Goal: Task Accomplishment & Management: Manage account settings

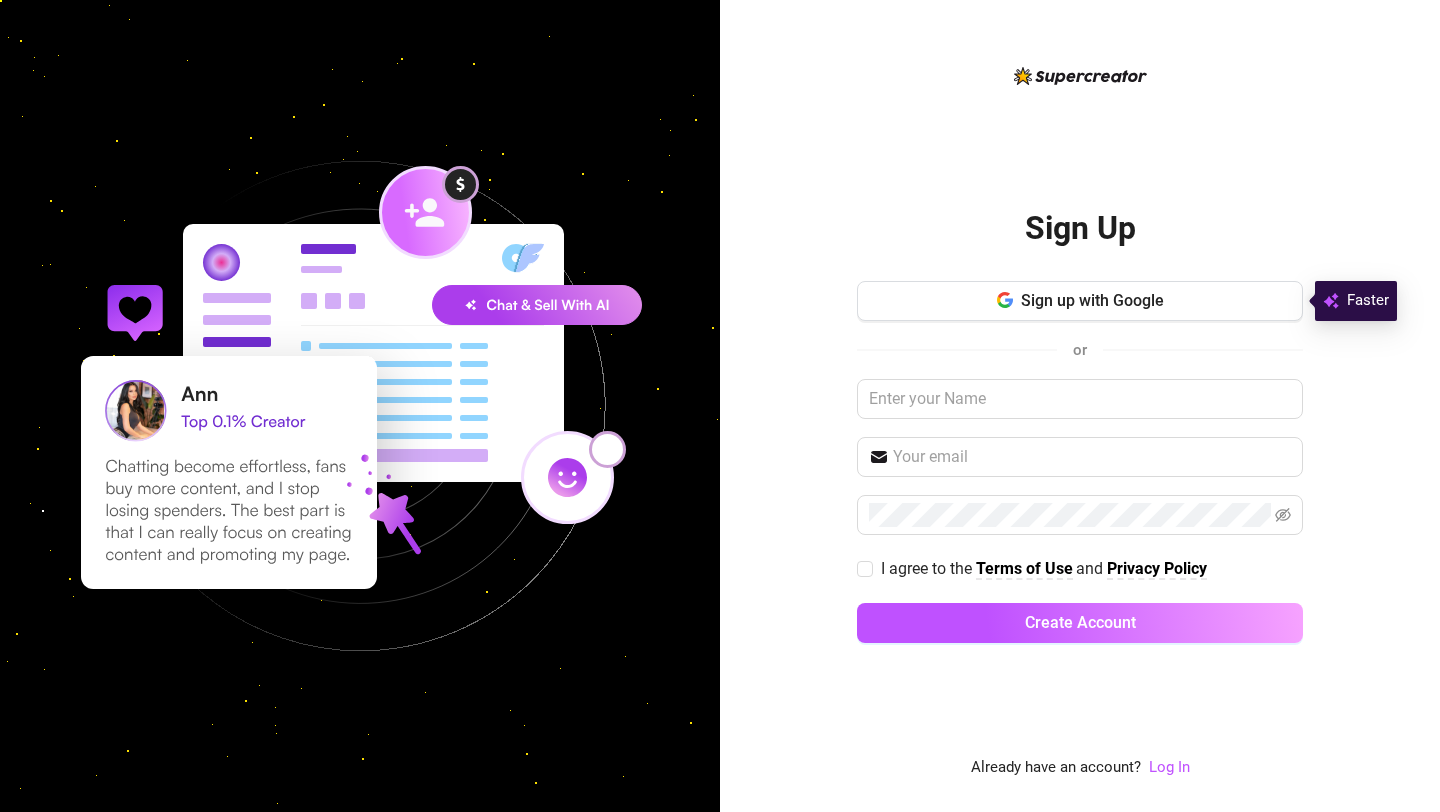
click at [971, 422] on div "Sign up with Google or I agree to the Terms of Use and Privacy Policy Create Ac…" at bounding box center [1080, 471] width 446 height 380
click at [960, 404] on input "text" at bounding box center [1080, 399] width 446 height 40
type input "GABBY"
click at [1077, 455] on input "text" at bounding box center [1092, 457] width 398 height 24
type input "m"
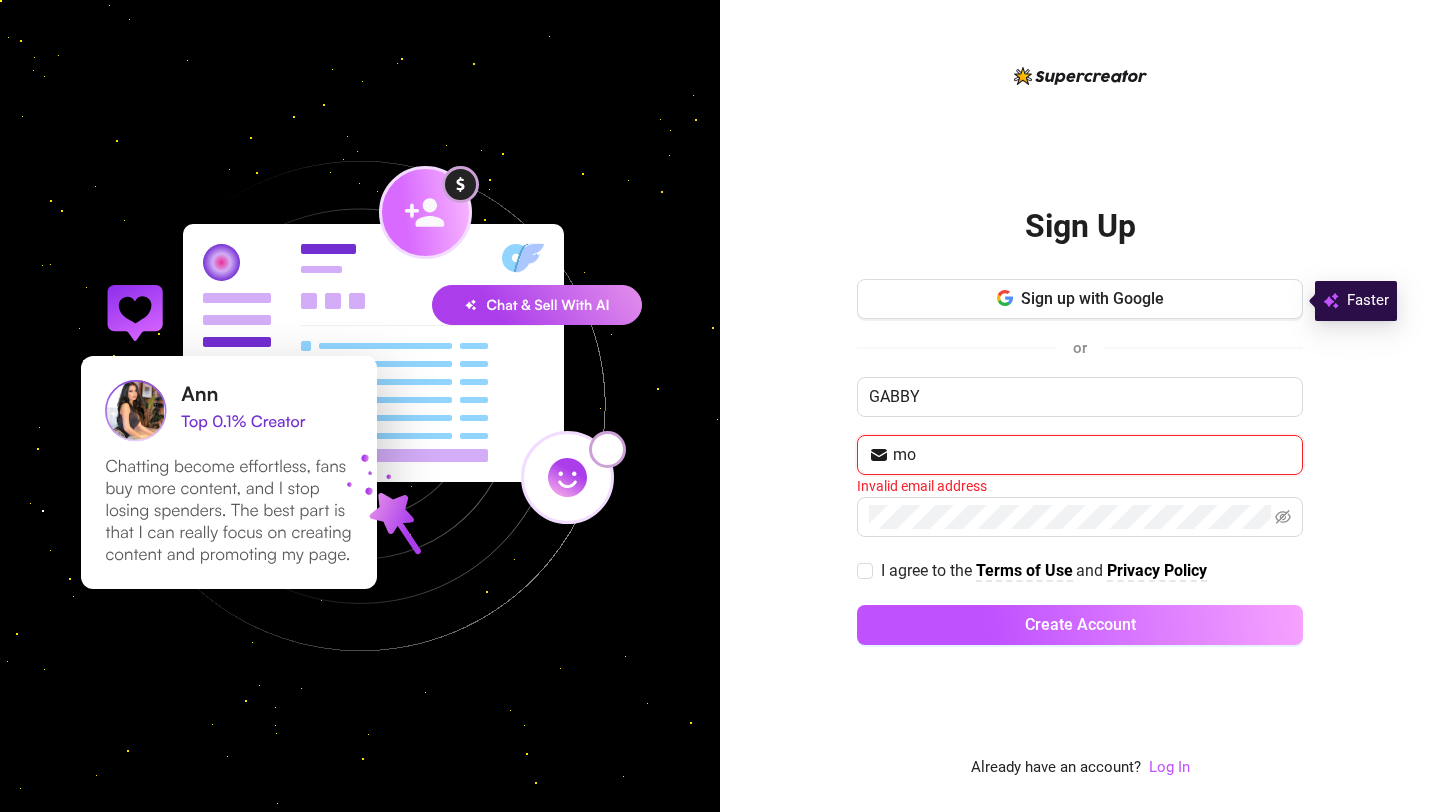
type input "[EMAIL_ADDRESS][DOMAIN_NAME]"
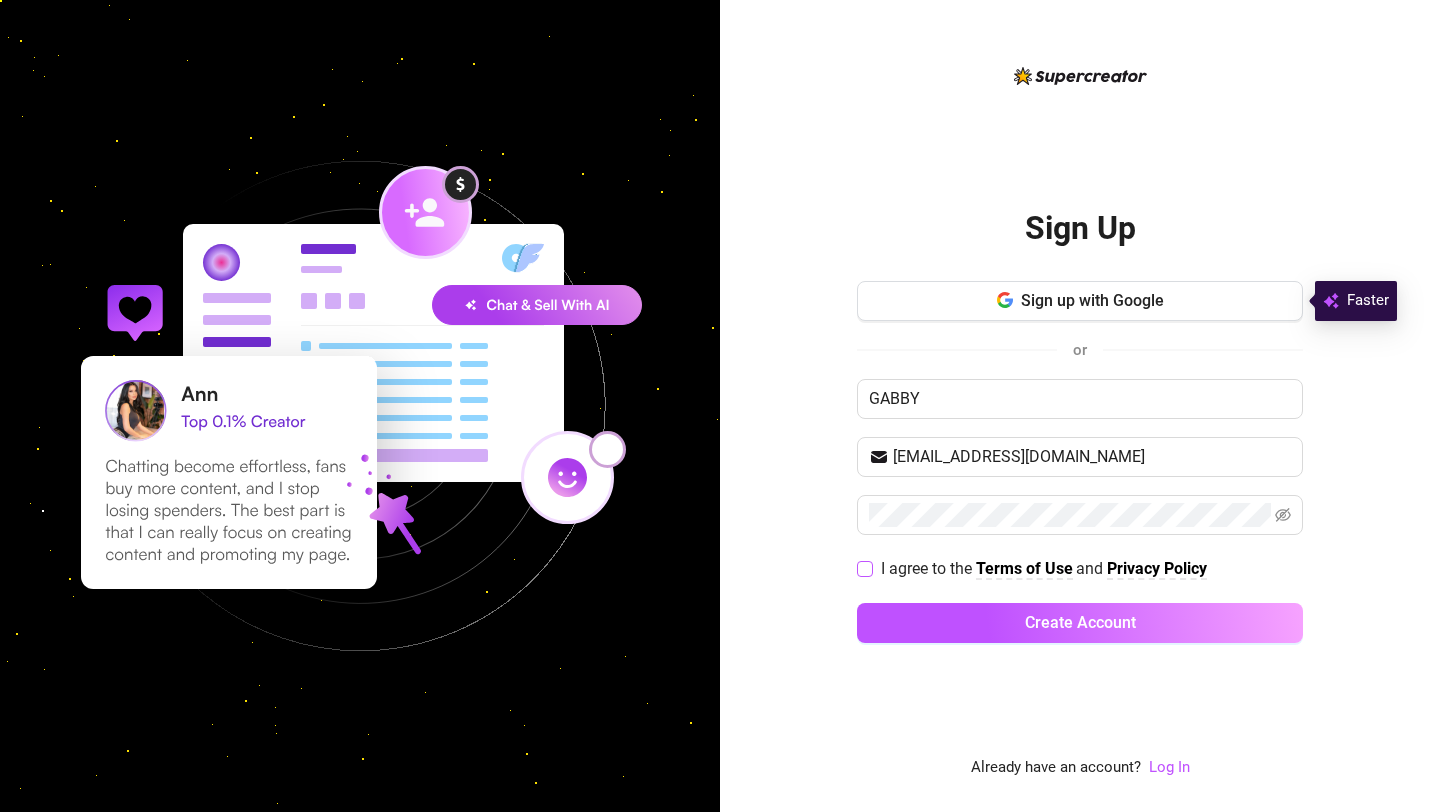
click at [894, 562] on span "I agree to the" at bounding box center [928, 568] width 95 height 19
click at [871, 562] on input "I agree to the Terms of Use and Privacy Policy" at bounding box center [864, 568] width 14 height 14
checkbox input "true"
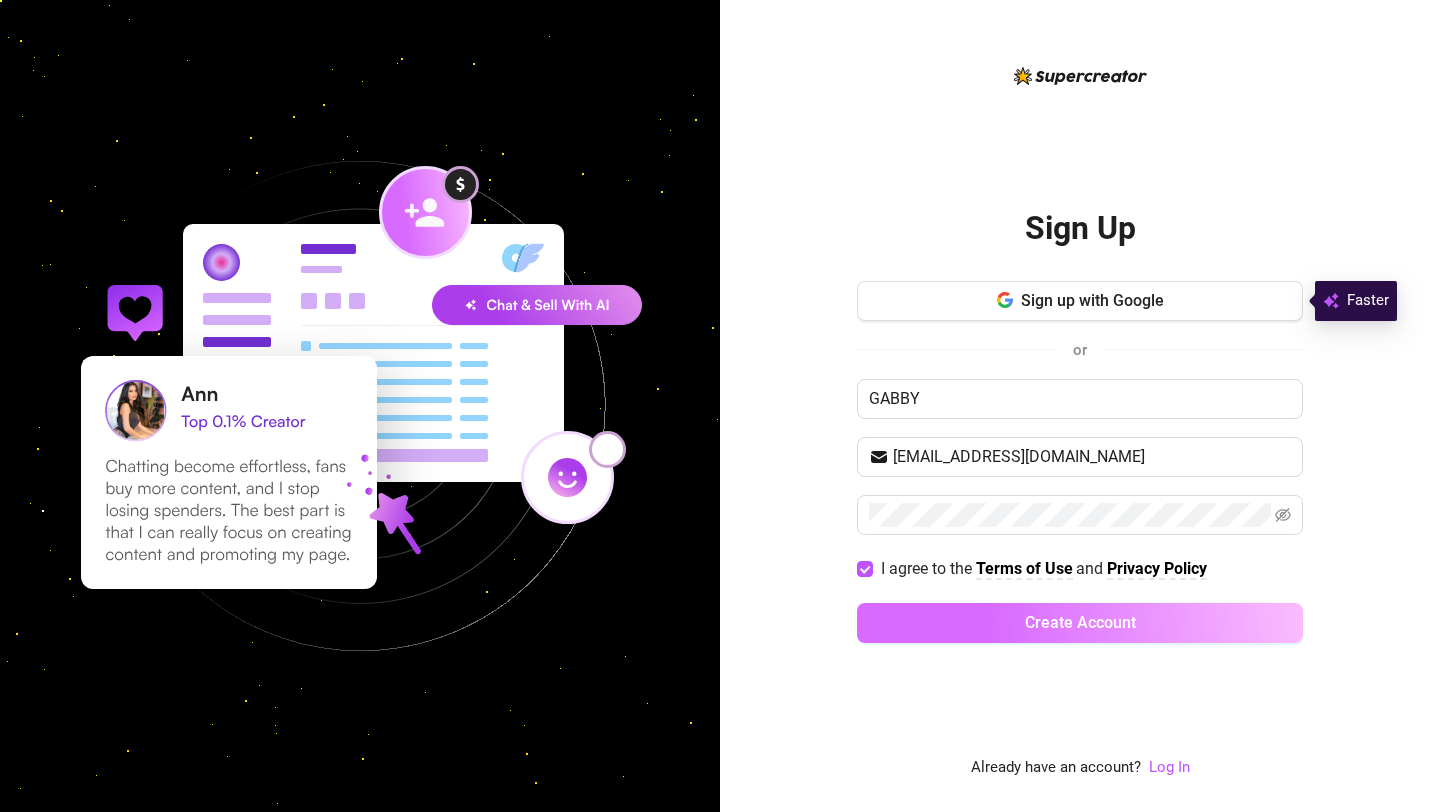
click at [966, 633] on button "Create Account" at bounding box center [1080, 623] width 446 height 40
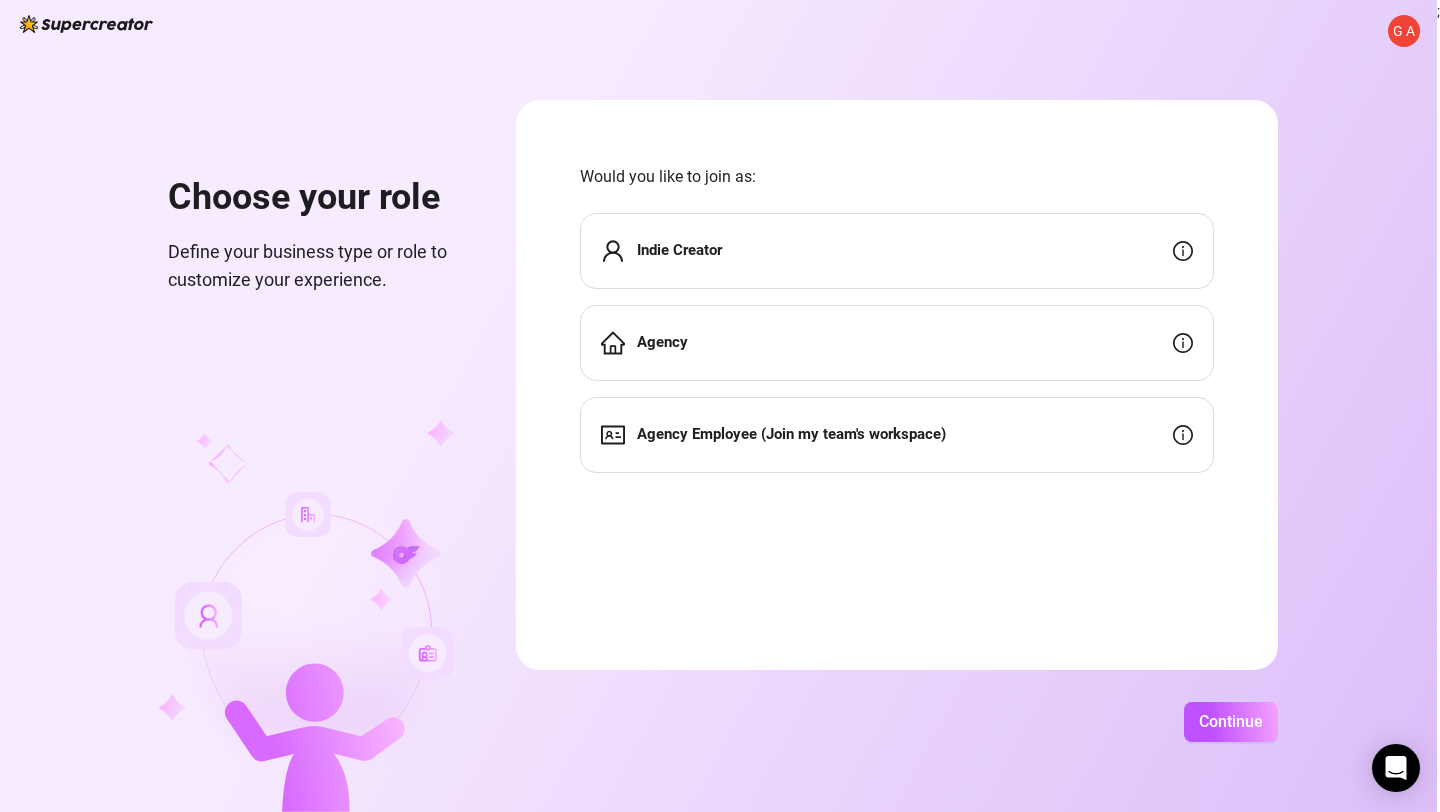
click at [745, 267] on div "Indie Creator" at bounding box center [897, 251] width 634 height 76
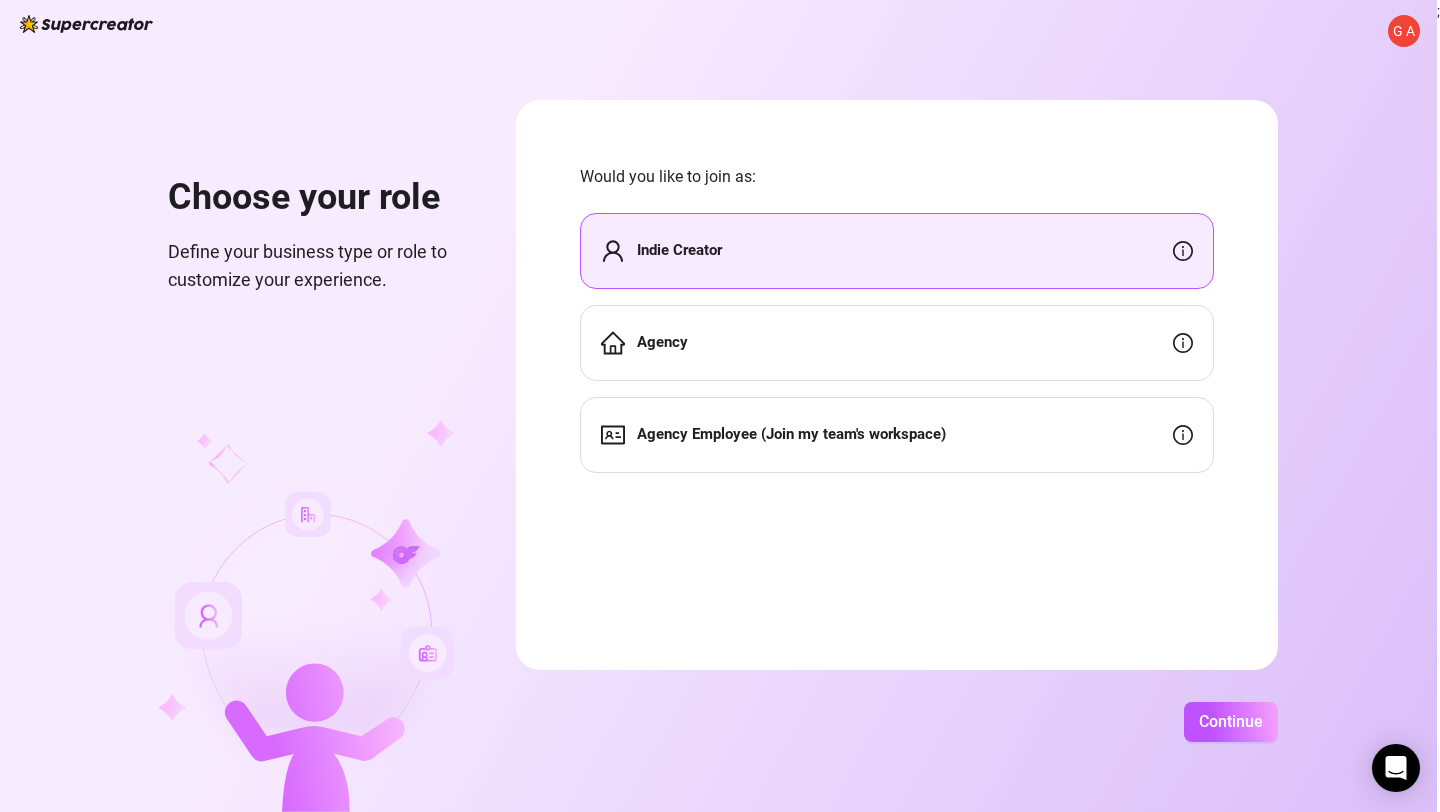
click at [1256, 741] on div "G A Choose your role Define your business type or role to customize your experi…" at bounding box center [718, 406] width 1437 height 812
click at [1236, 729] on span "Continue" at bounding box center [1231, 721] width 64 height 19
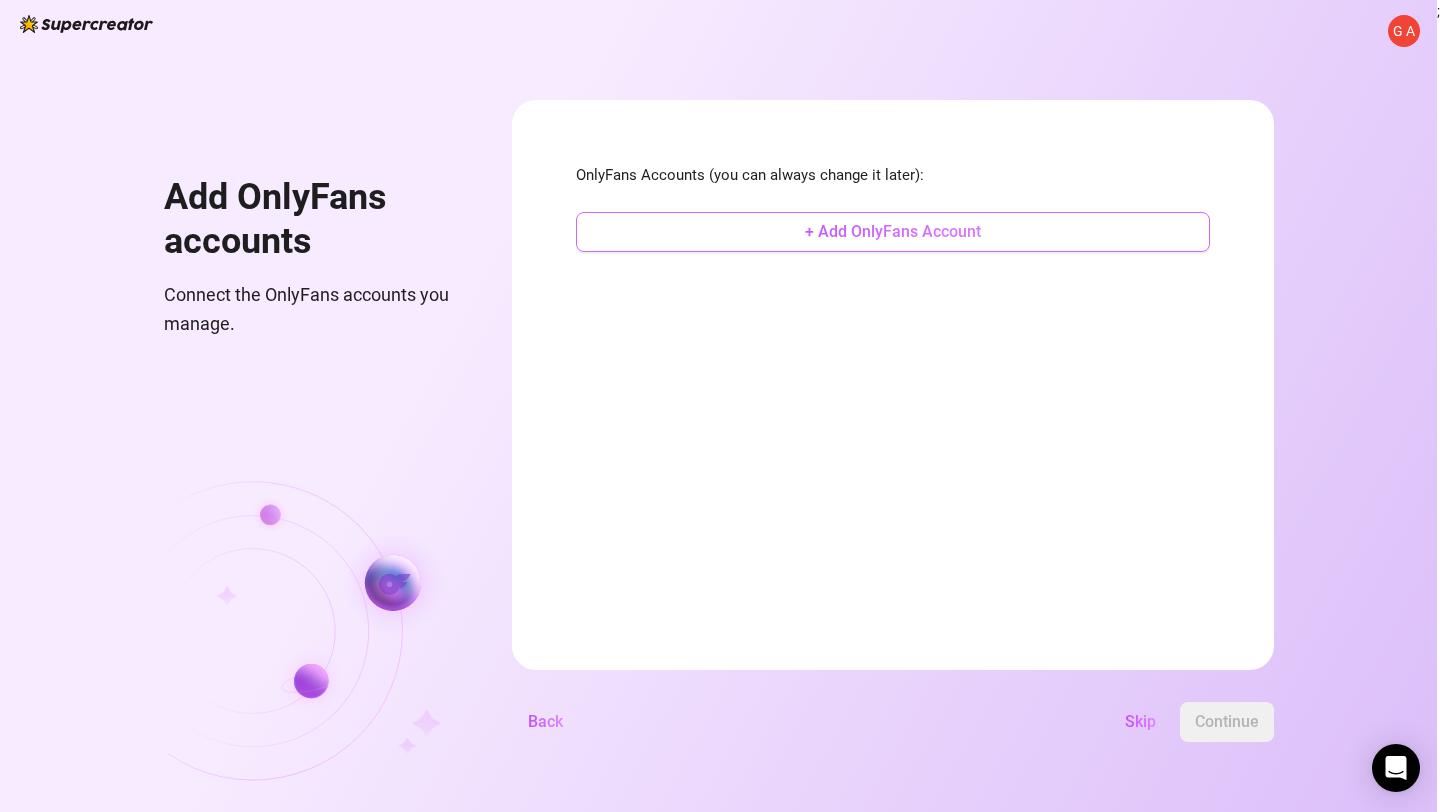
click at [899, 244] on button "+ Add OnlyFans Account" at bounding box center [893, 232] width 634 height 40
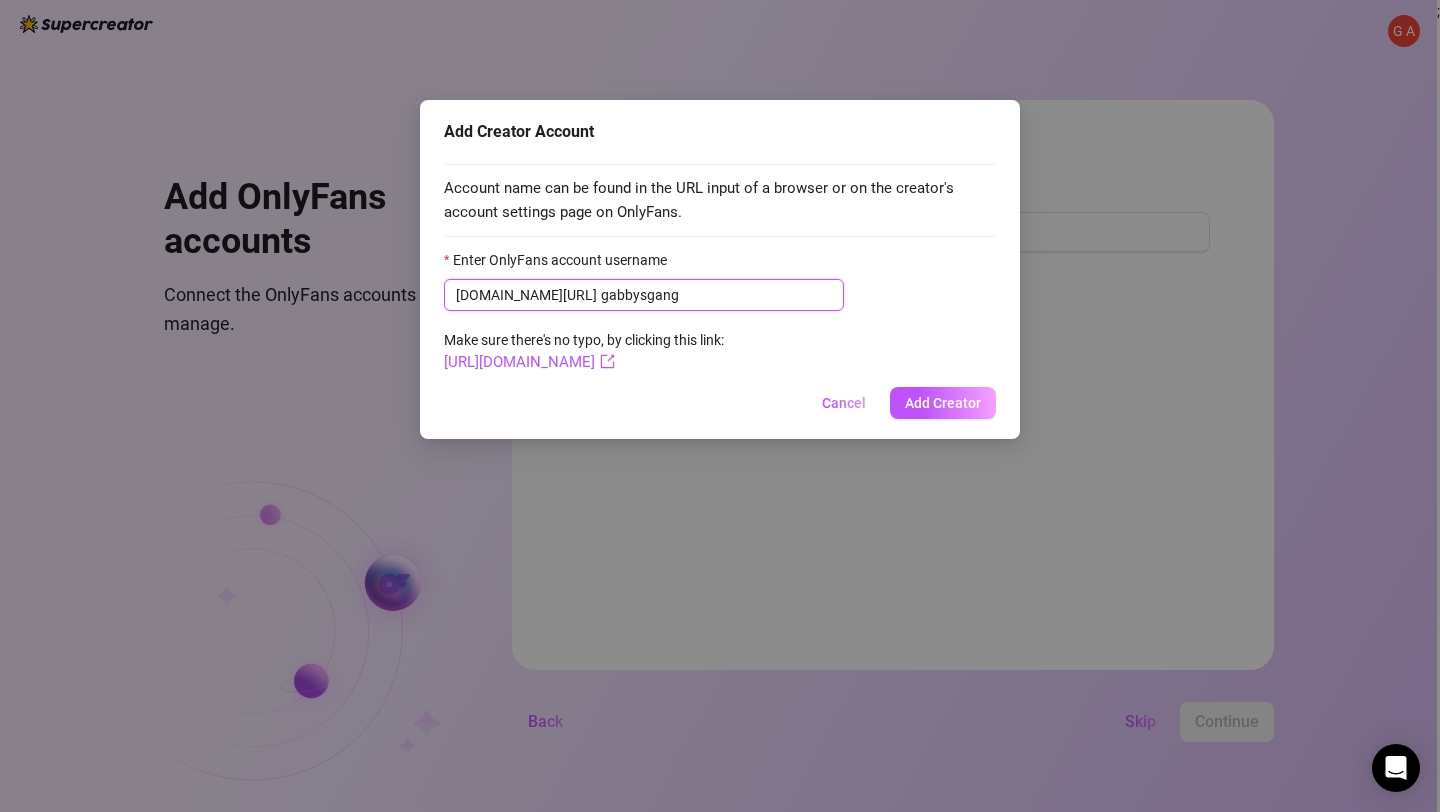
type input "gabbysgang"
click at [907, 393] on button "Add Creator" at bounding box center [943, 403] width 106 height 32
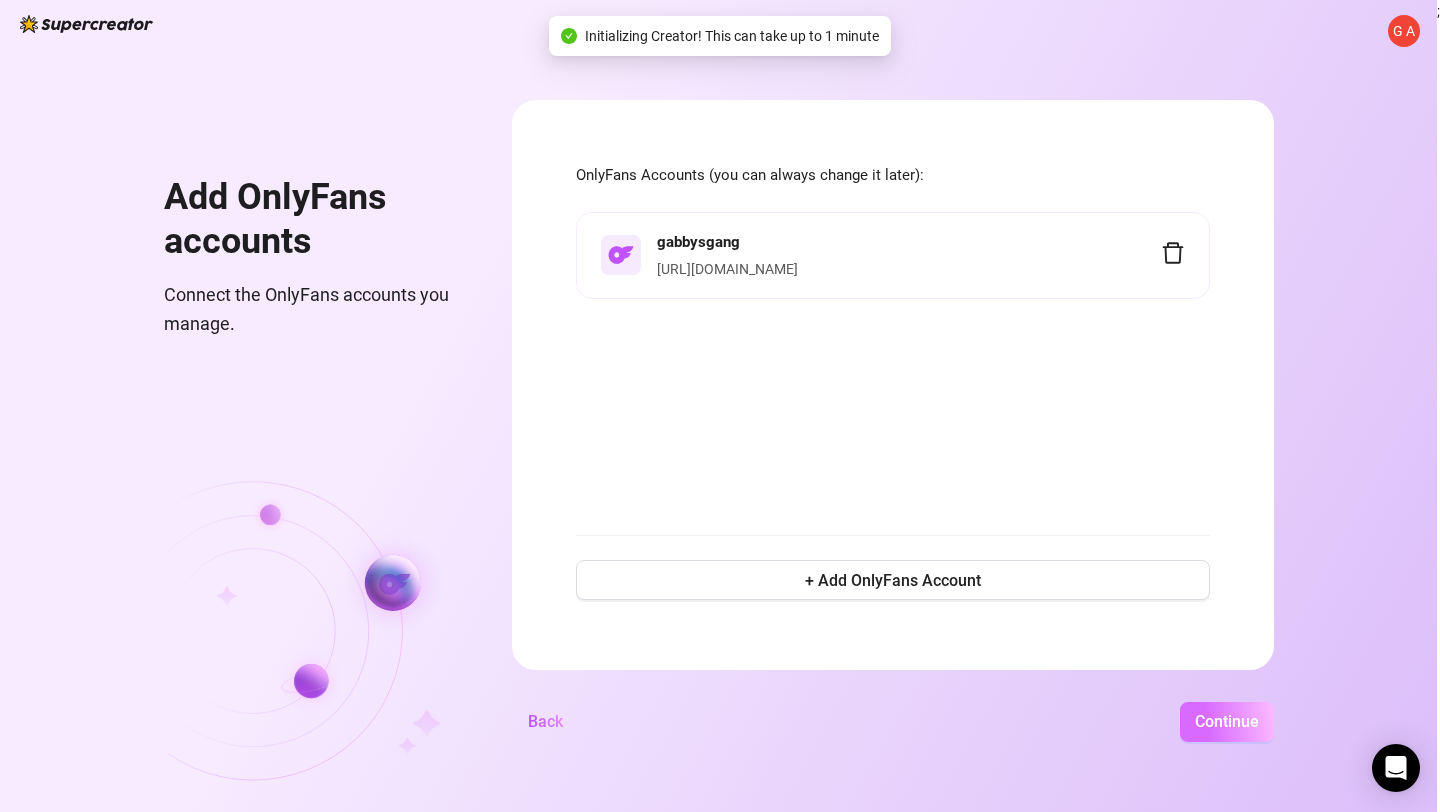
click at [1229, 729] on span "Continue" at bounding box center [1227, 721] width 64 height 19
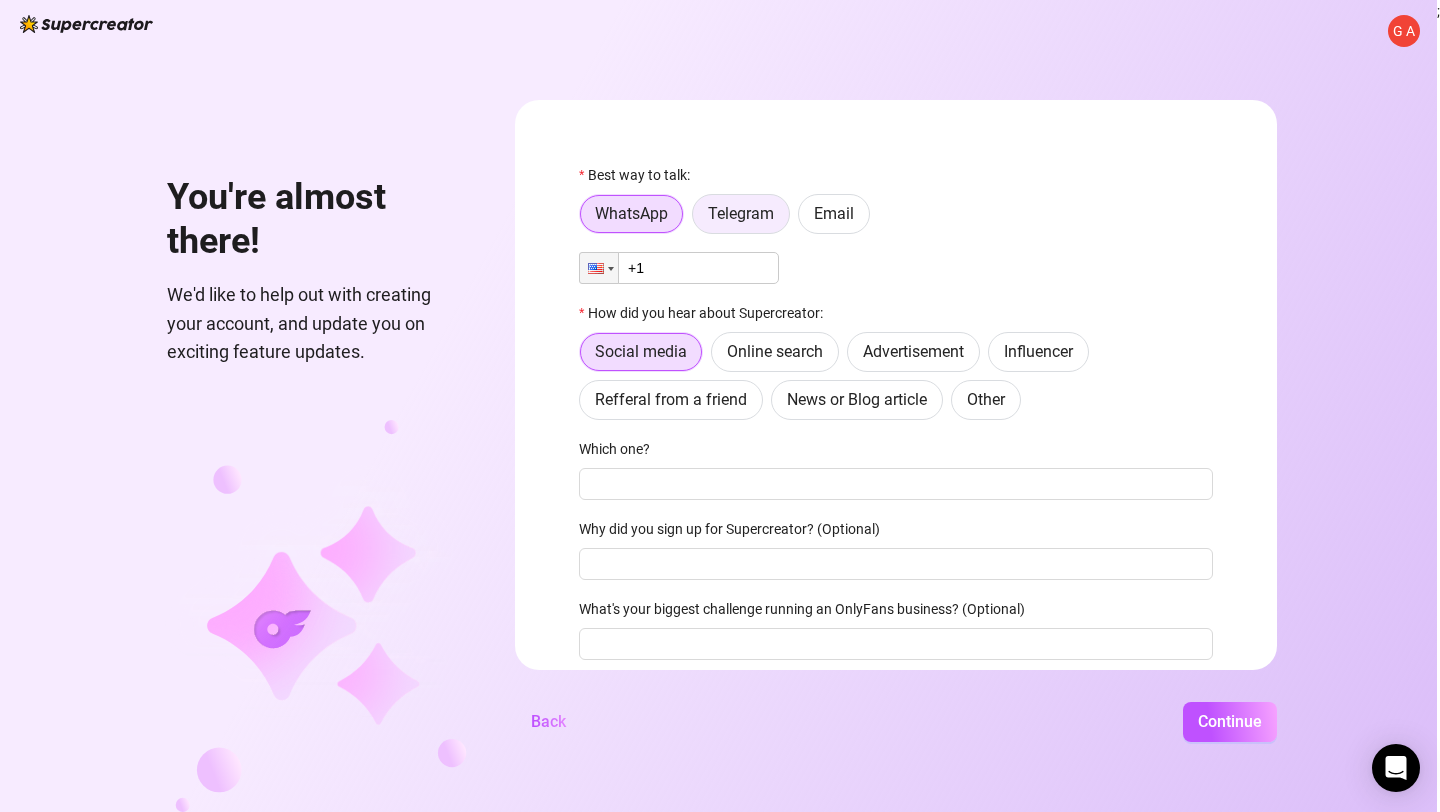
click at [756, 226] on label "Telegram" at bounding box center [741, 214] width 98 height 40
click at [698, 219] on input "Telegram" at bounding box center [698, 219] width 0 height 0
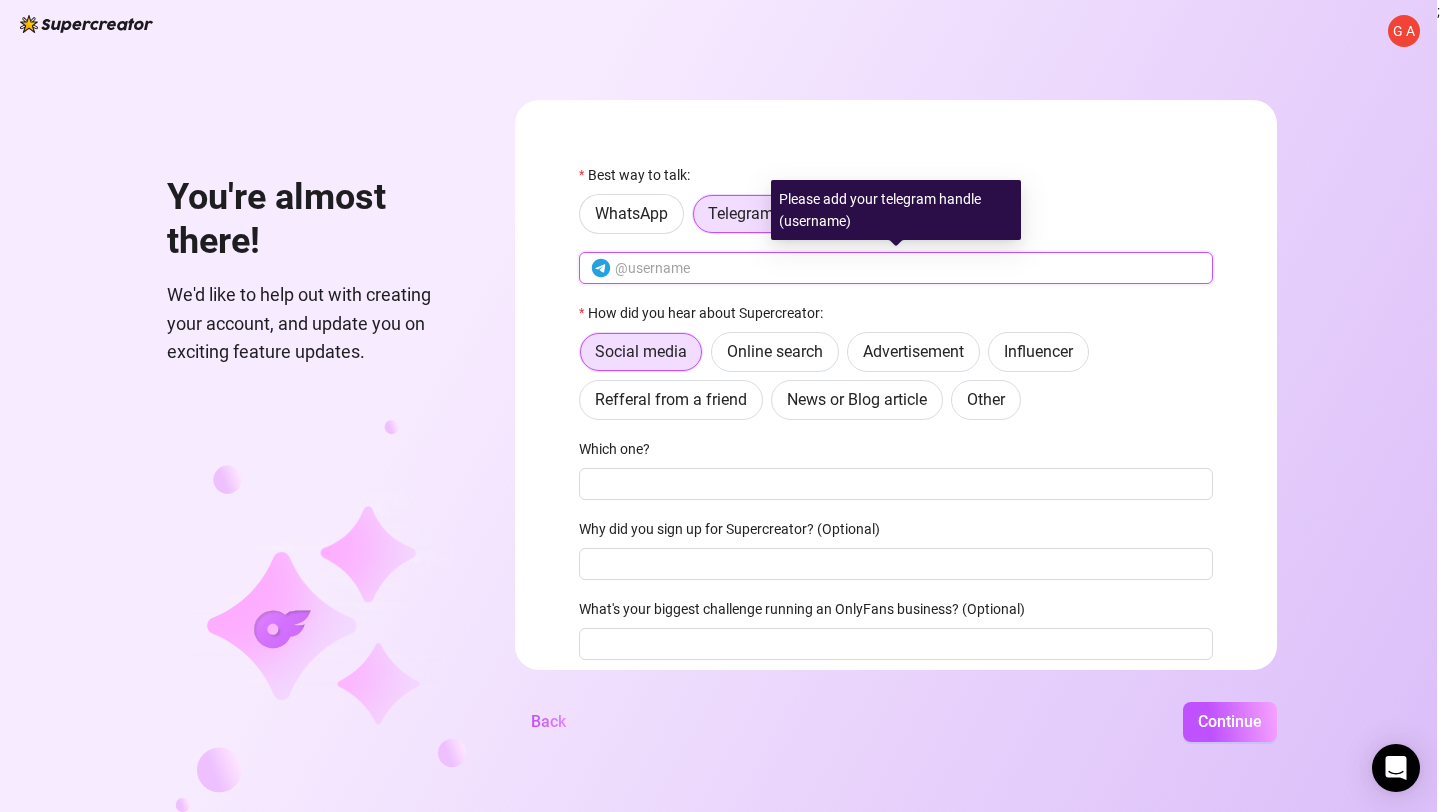
click at [681, 259] on input "text" at bounding box center [908, 268] width 586 height 22
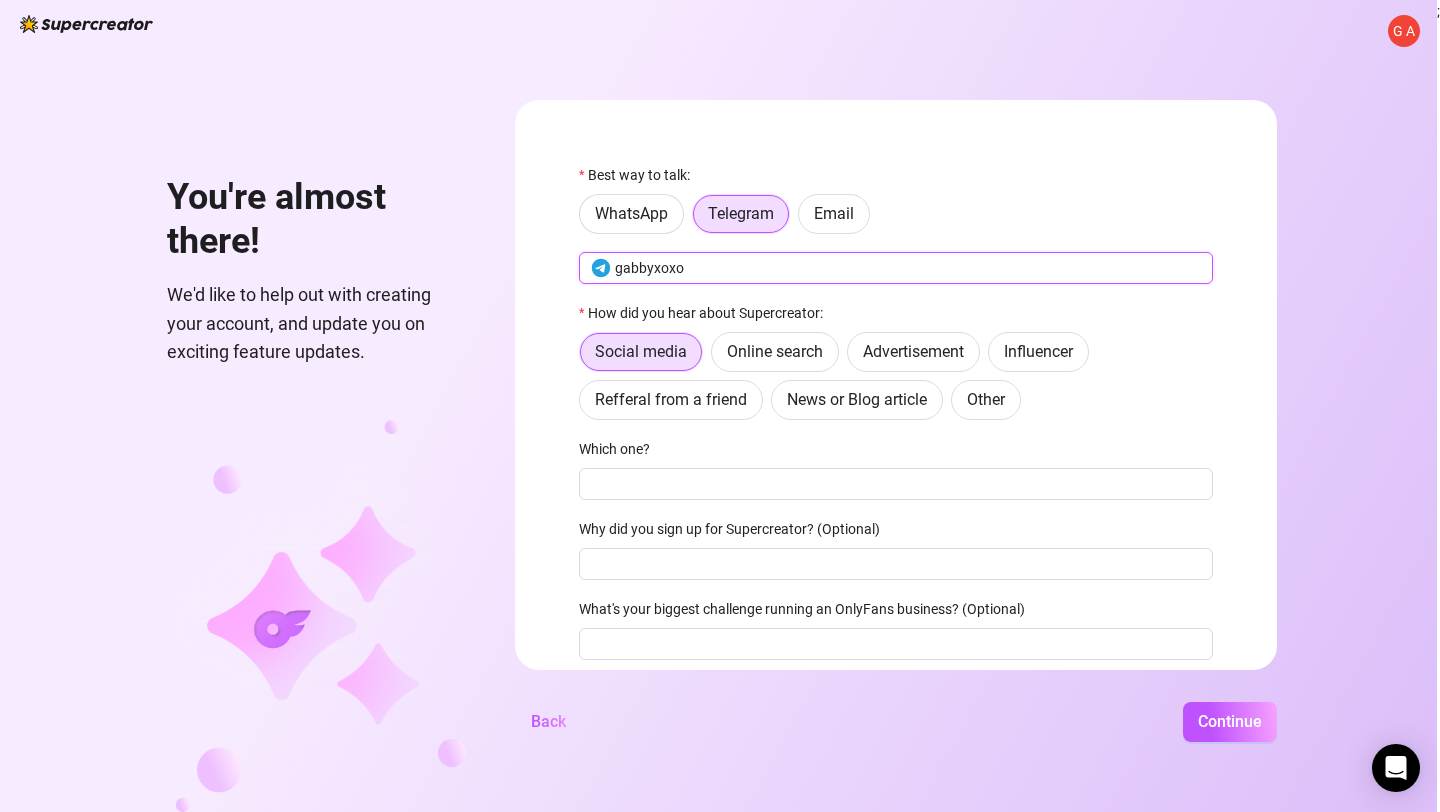
type input "gabbyxoxo"
click at [1118, 419] on div "Social media Online search Advertisement Influencer Refferal from a friend News…" at bounding box center [896, 376] width 634 height 88
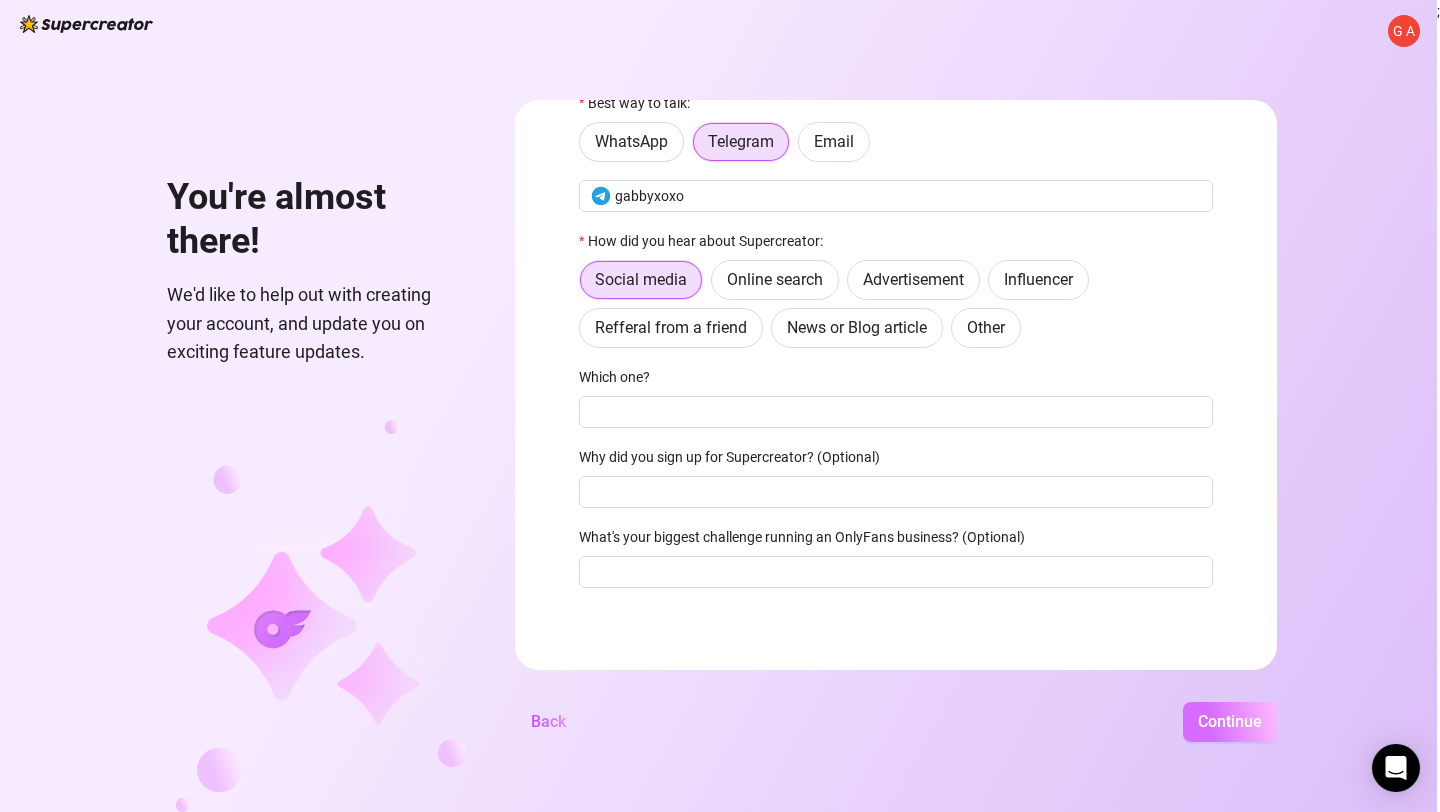
click at [1247, 724] on span "Continue" at bounding box center [1230, 721] width 64 height 19
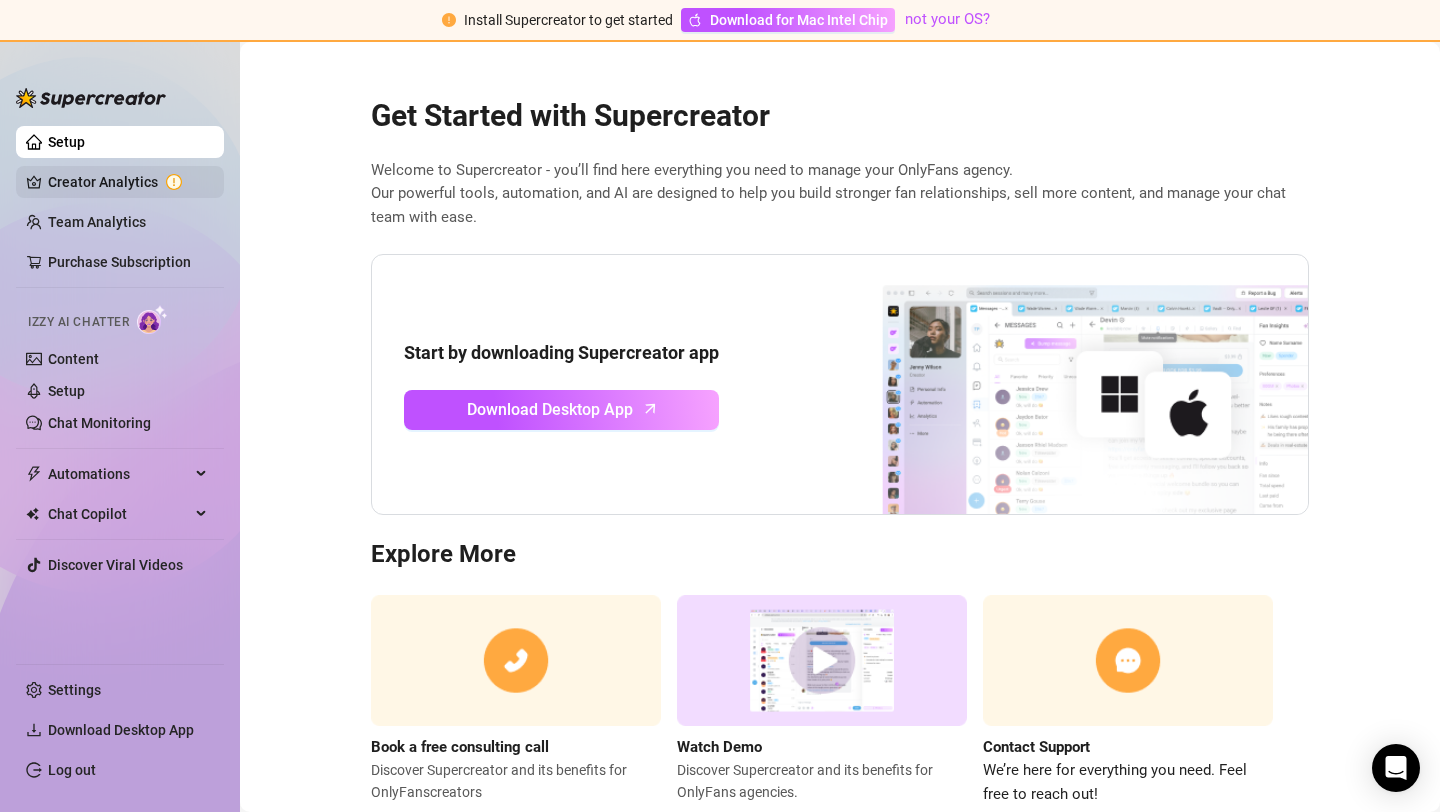
click at [105, 179] on link "Creator Analytics" at bounding box center [128, 182] width 160 height 32
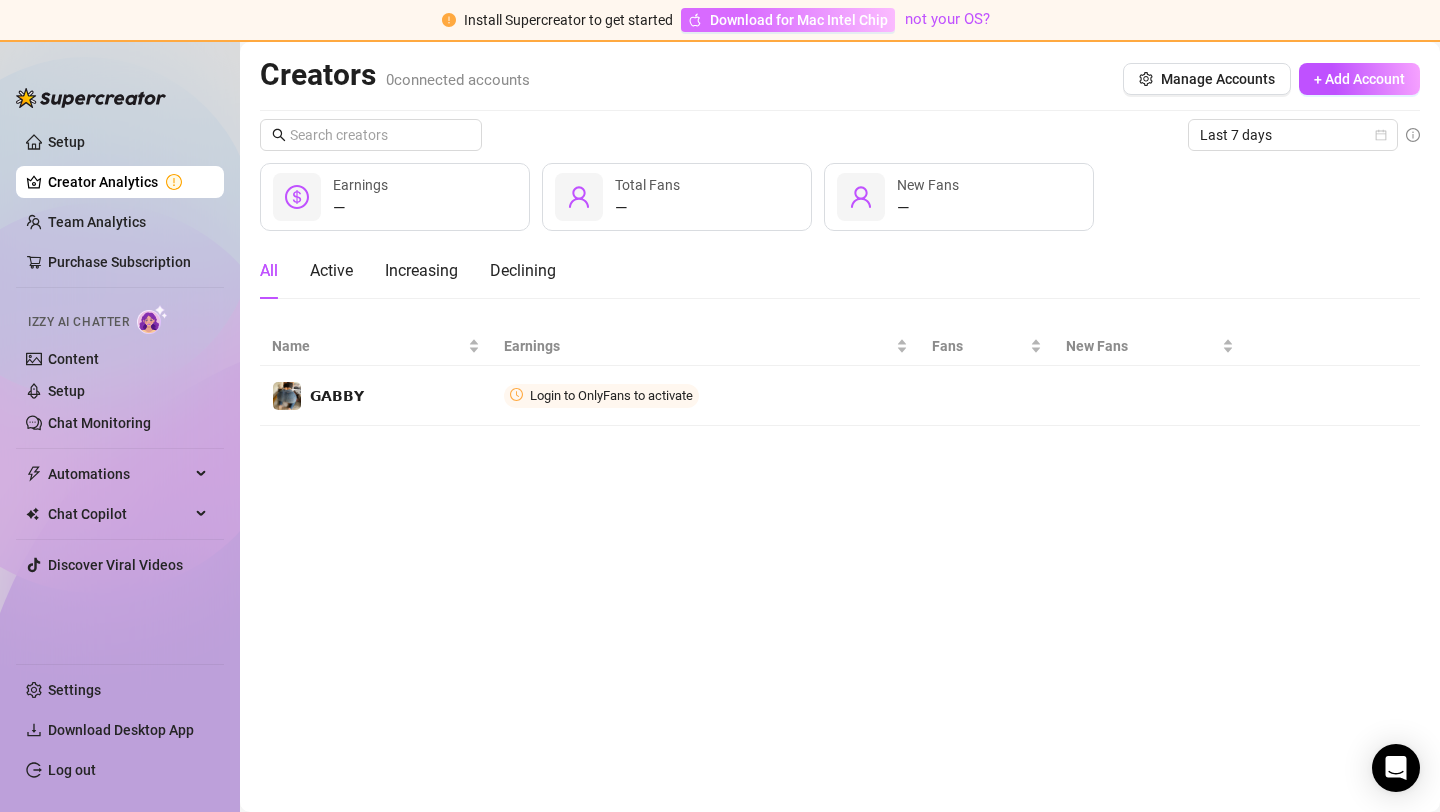
click at [774, 14] on span "Download for Mac Intel Chip" at bounding box center [799, 20] width 178 height 22
click at [144, 256] on link "Purchase Subscription" at bounding box center [119, 262] width 143 height 16
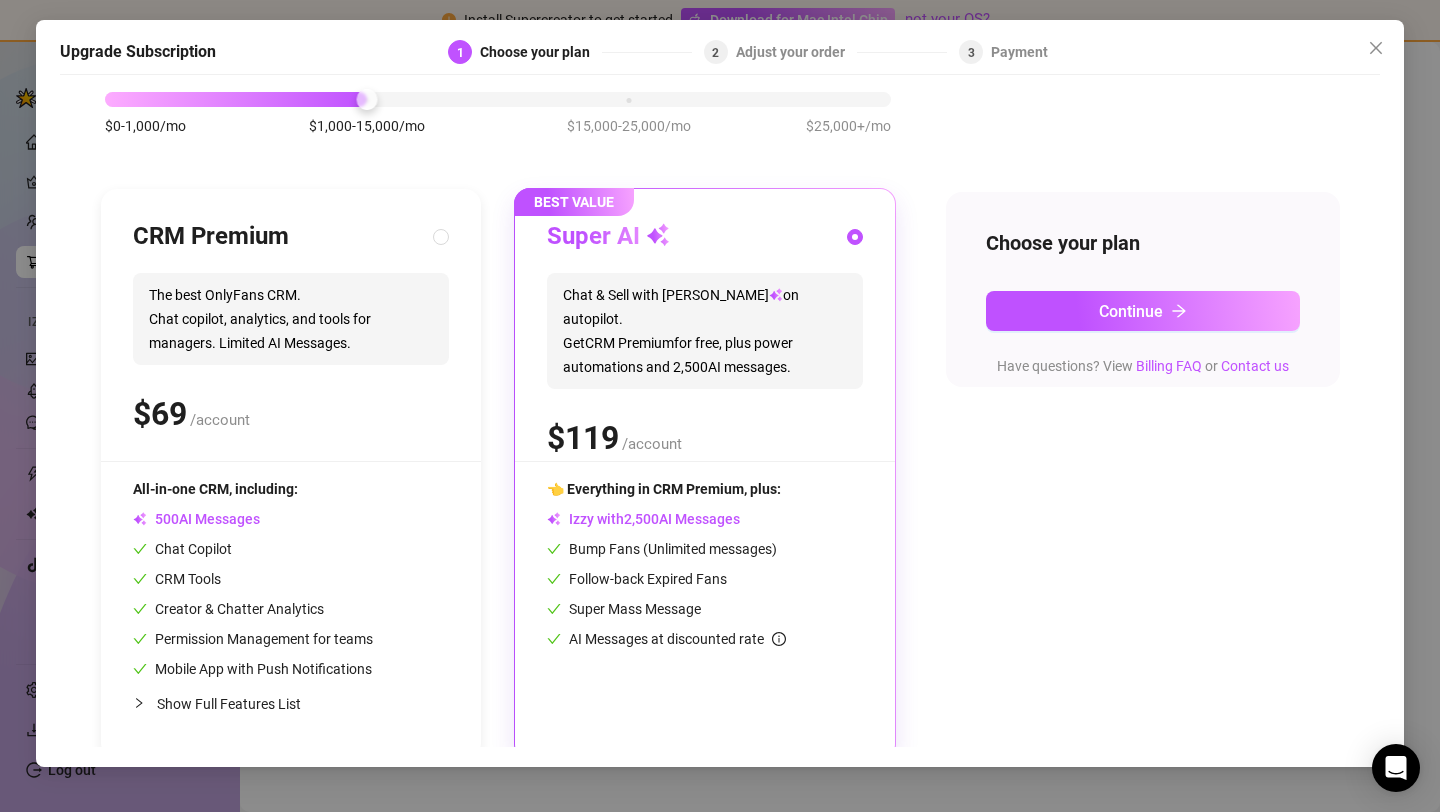
scroll to position [119, 0]
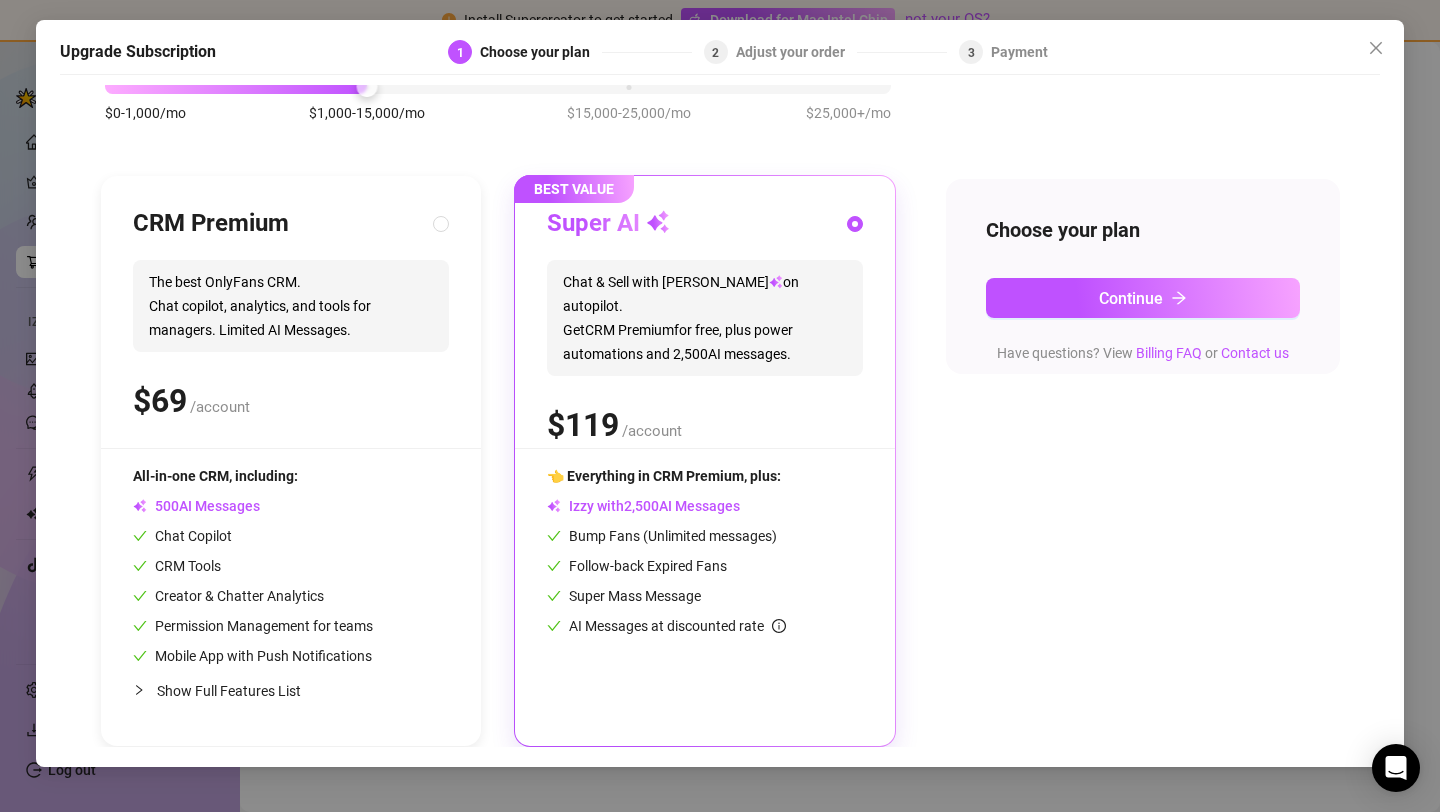
click at [239, 698] on span "Show Full Features List" at bounding box center [229, 691] width 144 height 16
radio input "true"
radio input "false"
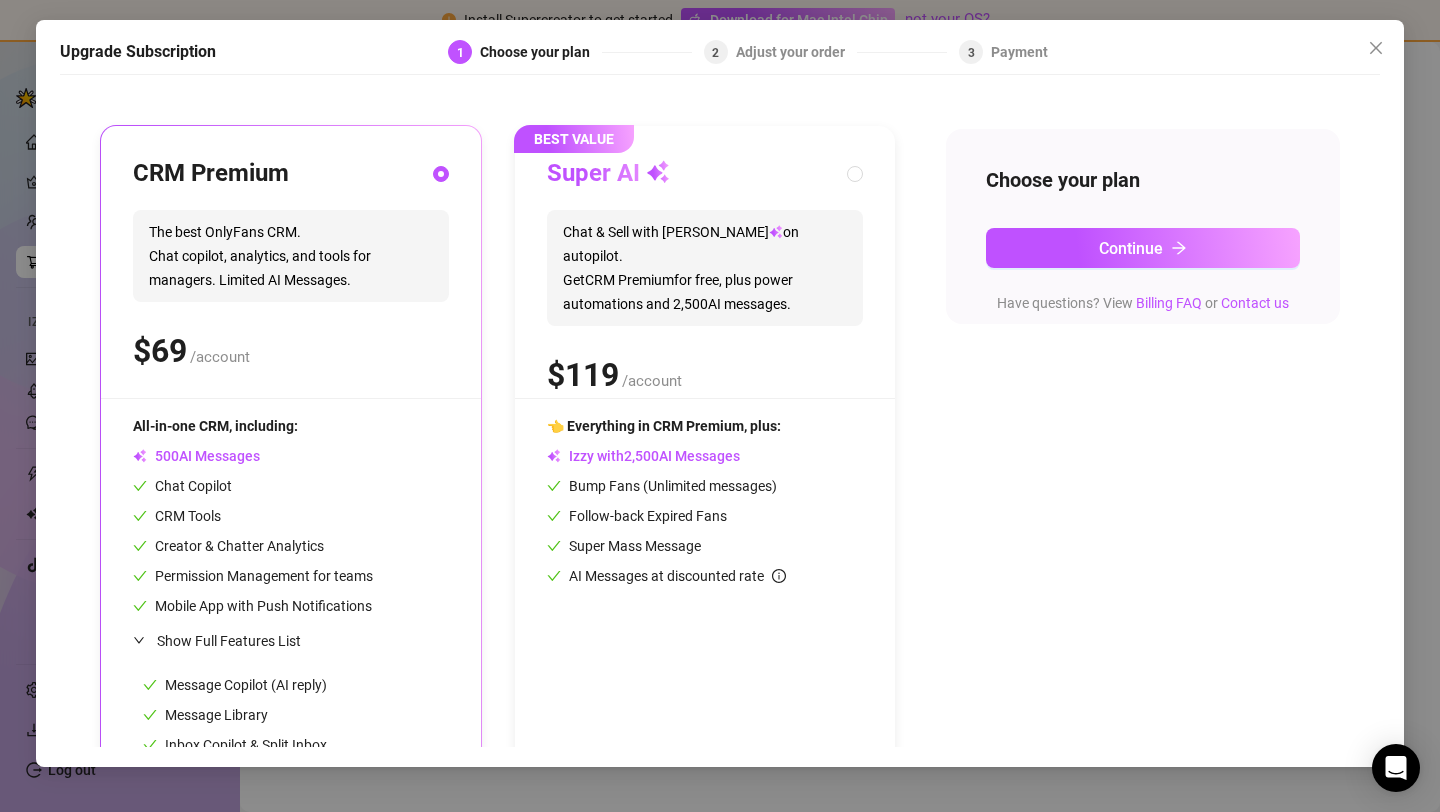
scroll to position [165, 0]
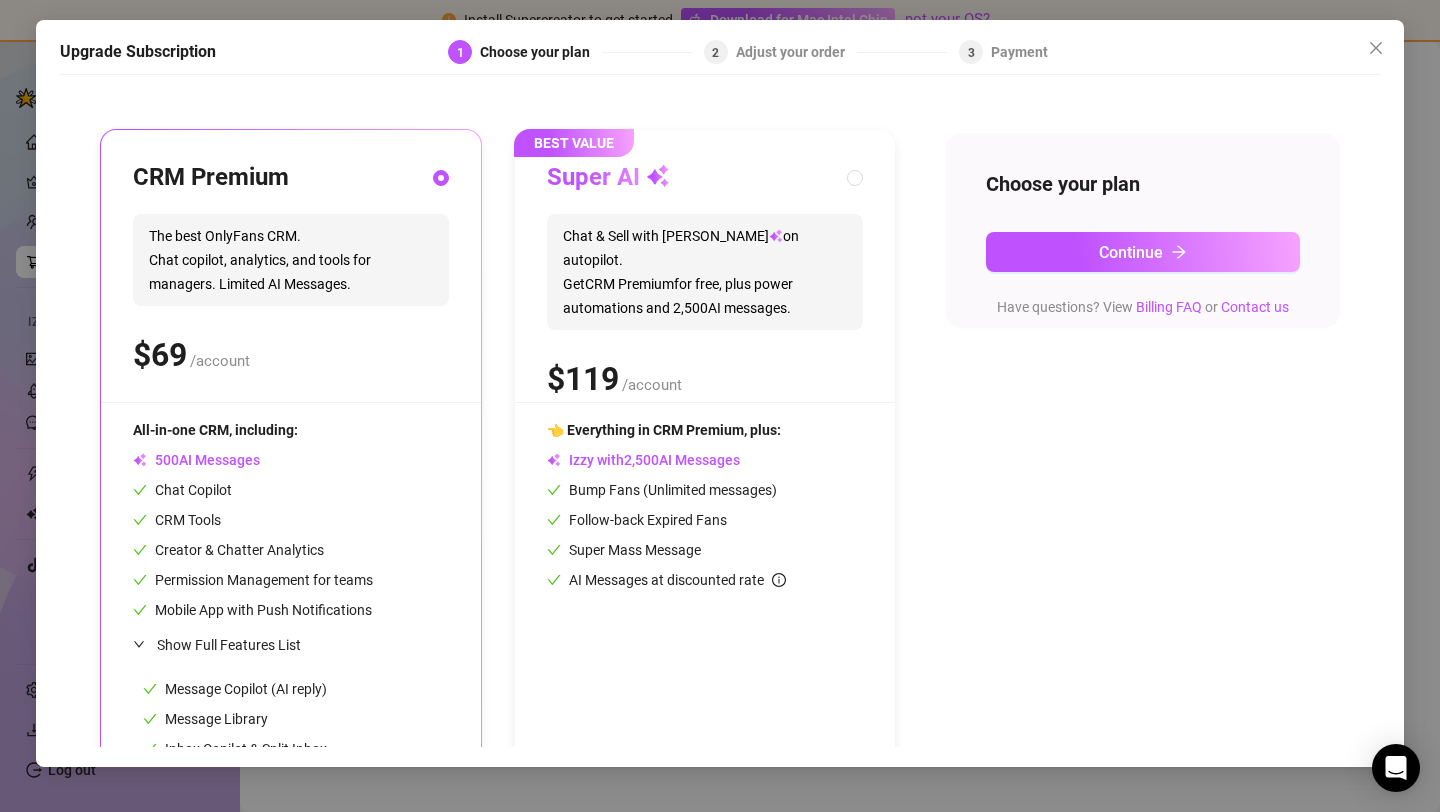
click at [679, 318] on div "Super AI Chat & Sell with Izzy on autopilot. Get CRM Premium for free, plus pow…" at bounding box center [705, 282] width 316 height 240
radio input "false"
radio input "true"
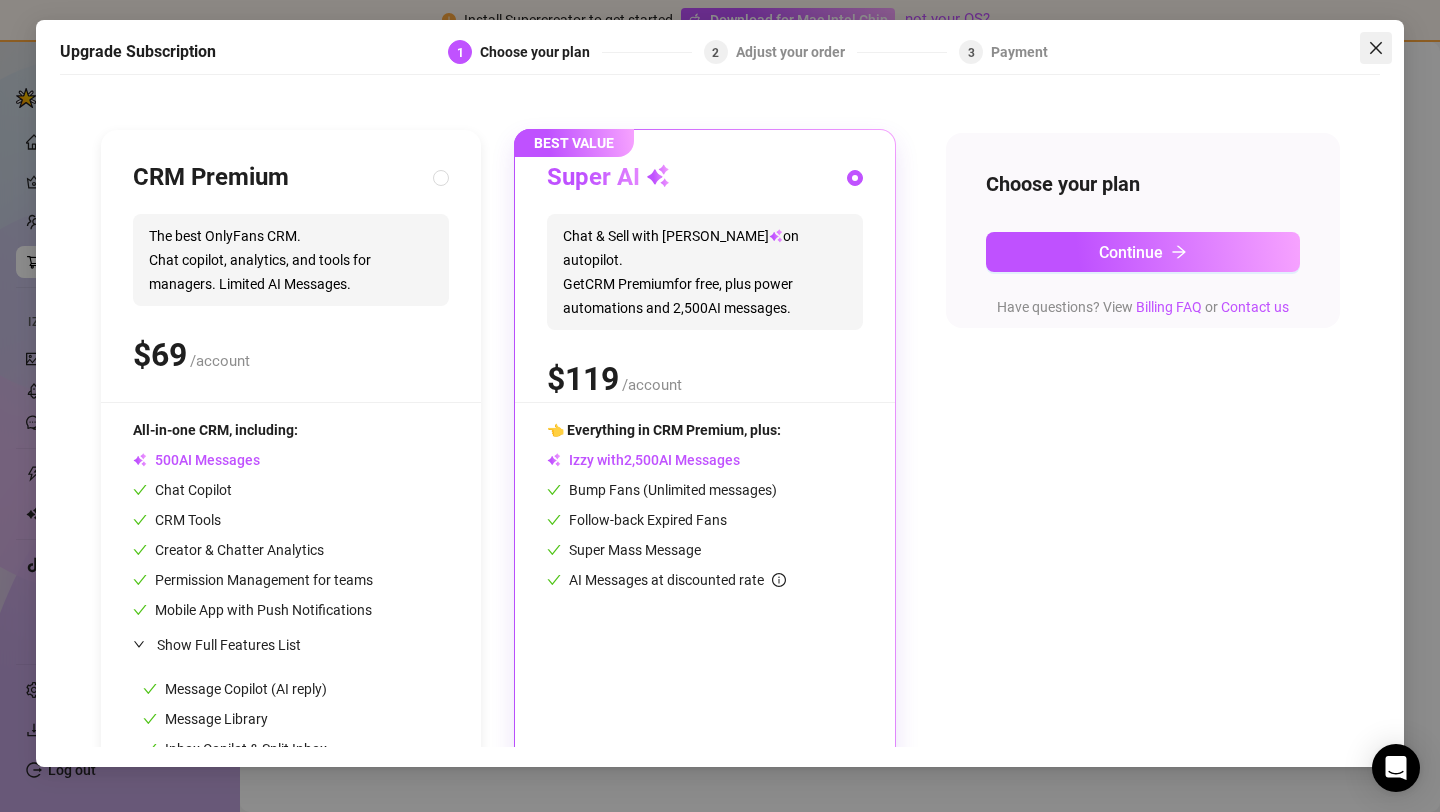
click at [1379, 44] on icon "close" at bounding box center [1376, 48] width 12 height 12
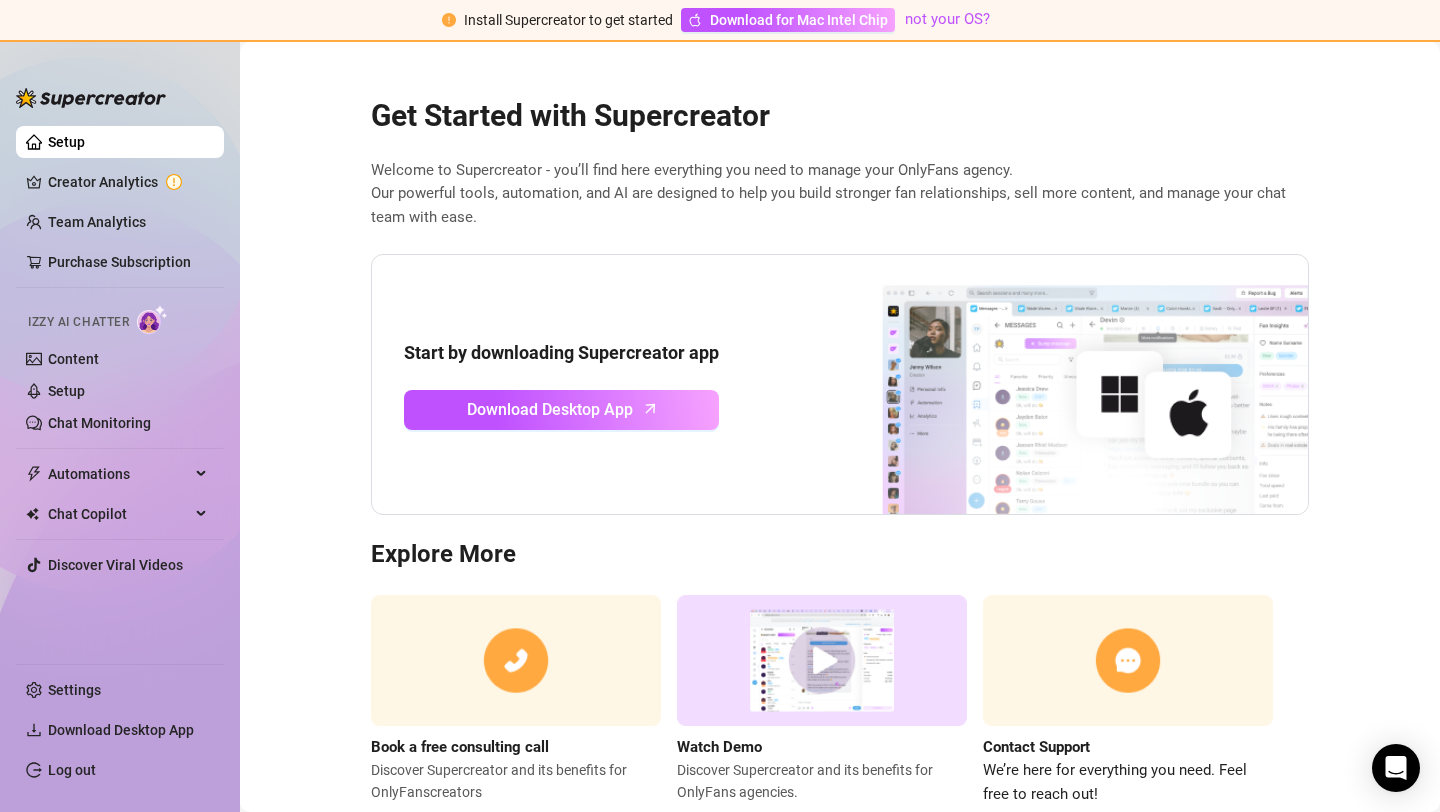
click at [1083, 106] on h2 "Get Started with Supercreator" at bounding box center [840, 116] width 938 height 38
click at [950, 373] on img at bounding box center [1058, 385] width 500 height 260
click at [91, 548] on ul "Setup Creator Analytics Team Analytics Purchase Subscription Izzy AI Chatter Co…" at bounding box center [120, 386] width 208 height 537
click at [92, 557] on link "Discover Viral Videos" at bounding box center [115, 565] width 135 height 16
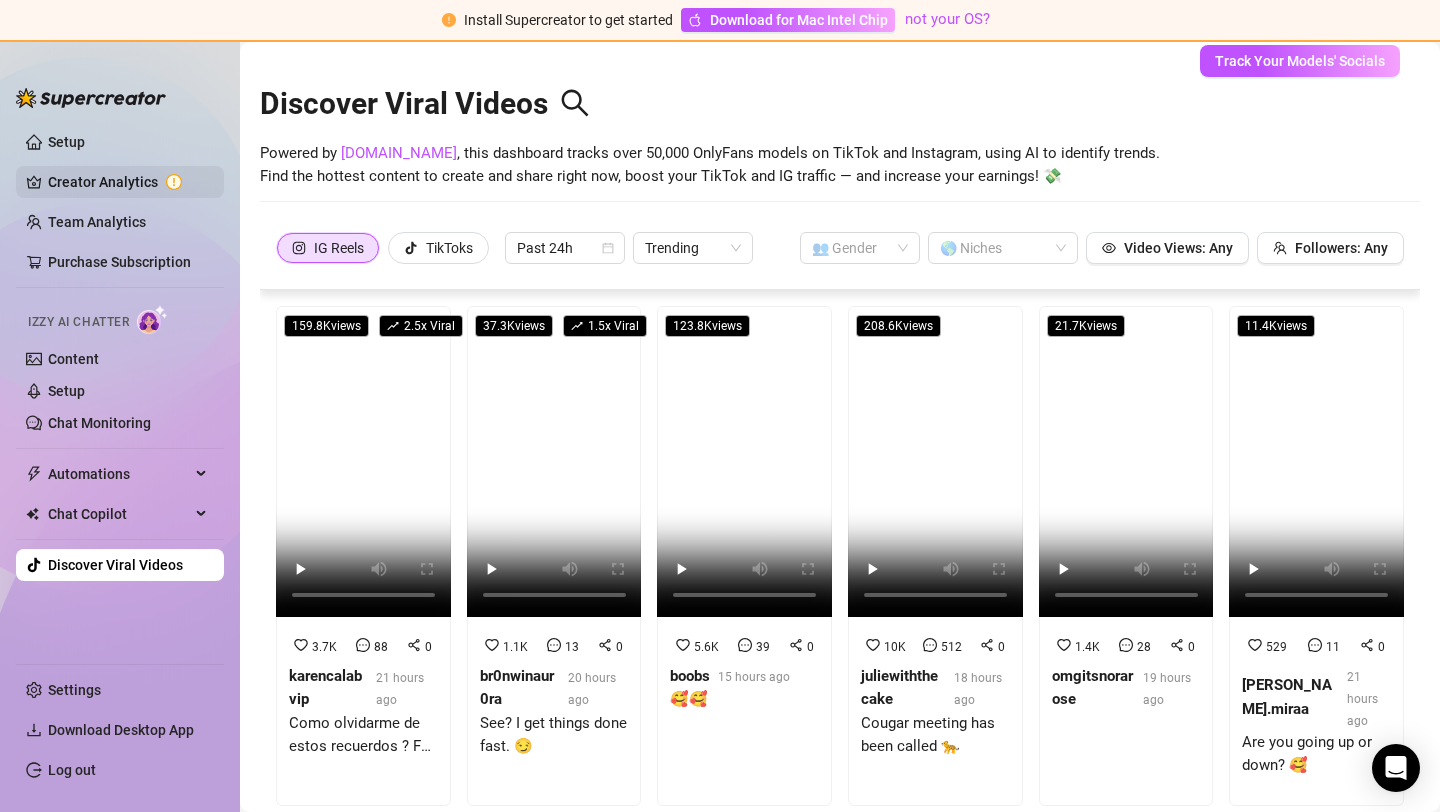
click at [129, 183] on link "Creator Analytics" at bounding box center [128, 182] width 160 height 32
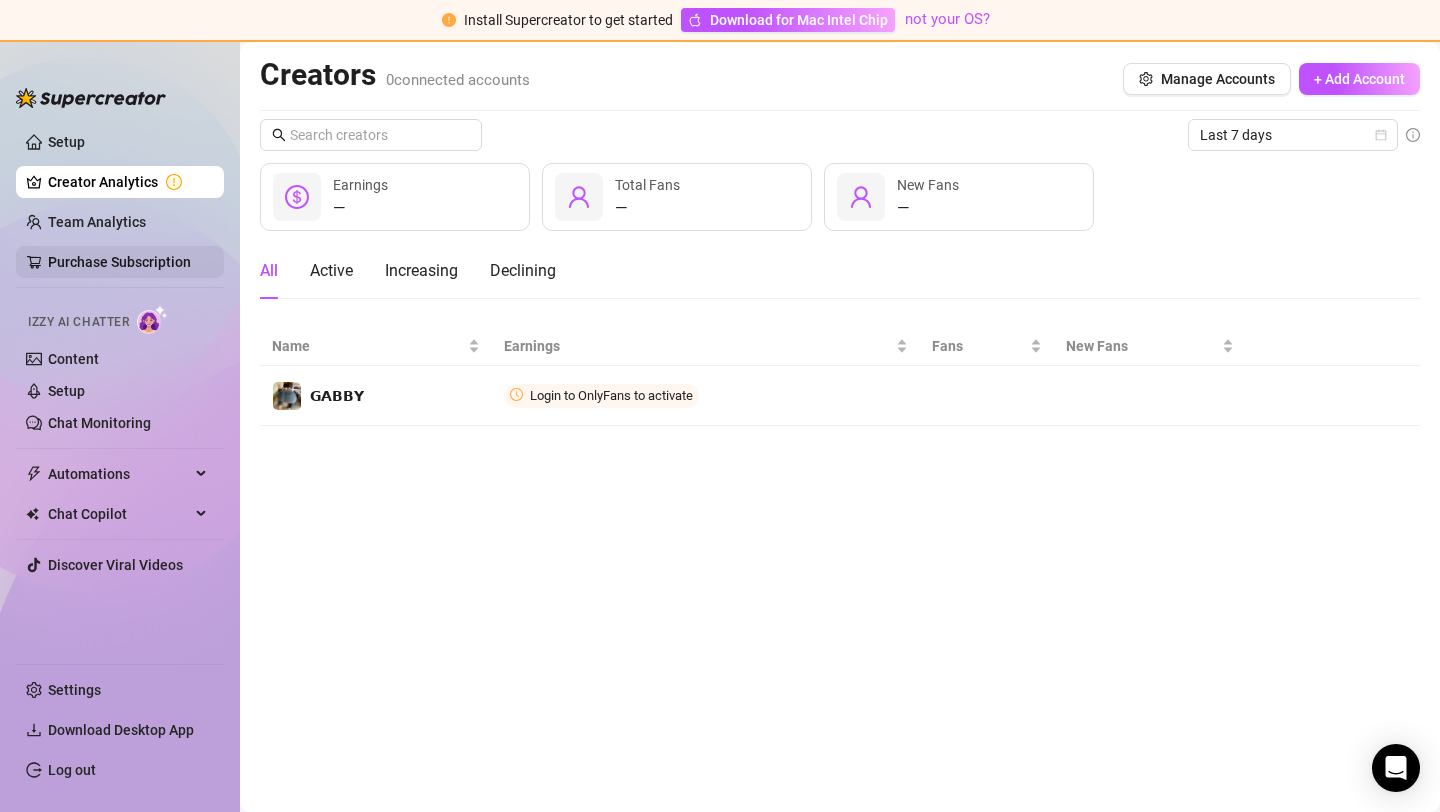
click at [146, 265] on link "Purchase Subscription" at bounding box center [119, 262] width 143 height 16
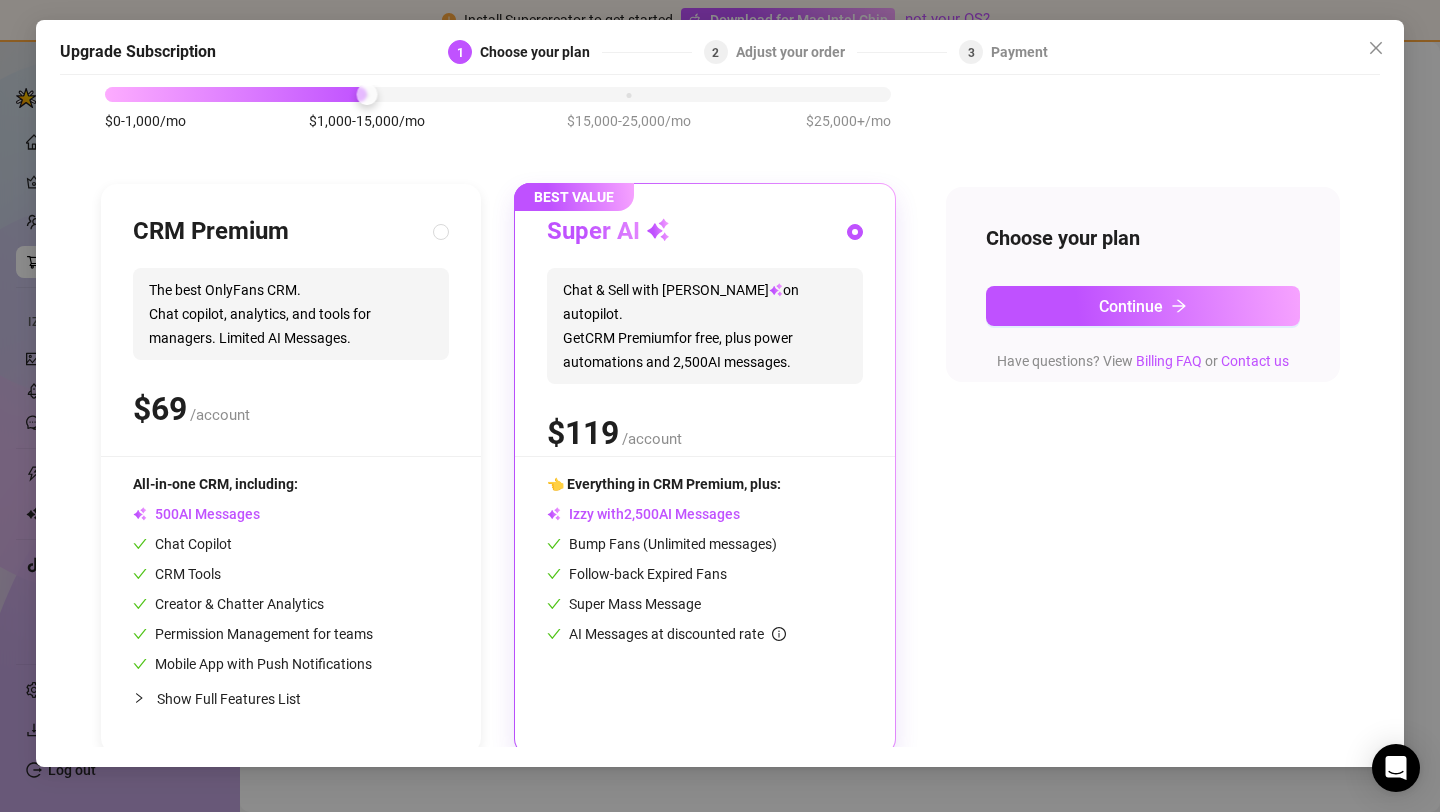
scroll to position [119, 0]
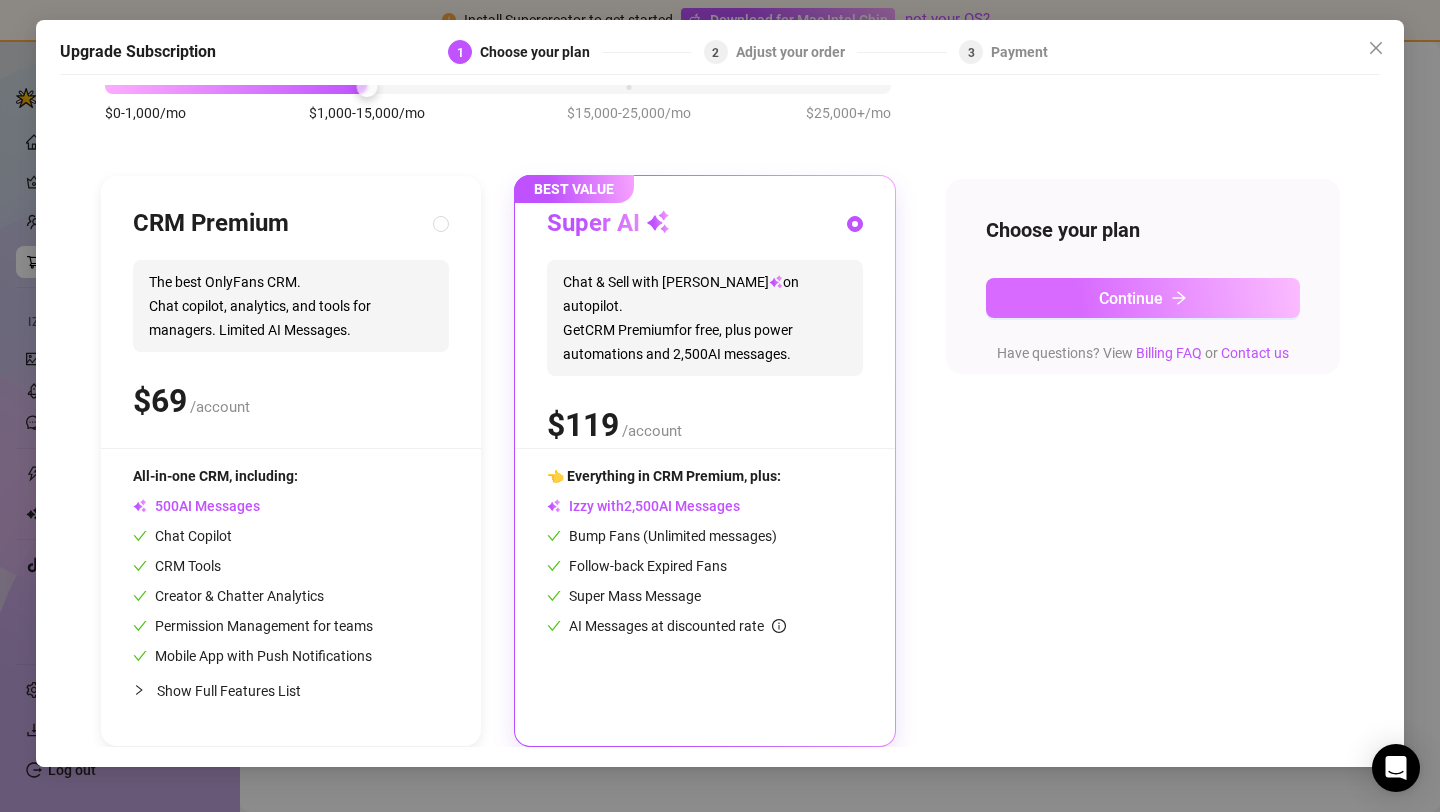
click at [1115, 301] on span "Continue" at bounding box center [1131, 298] width 64 height 19
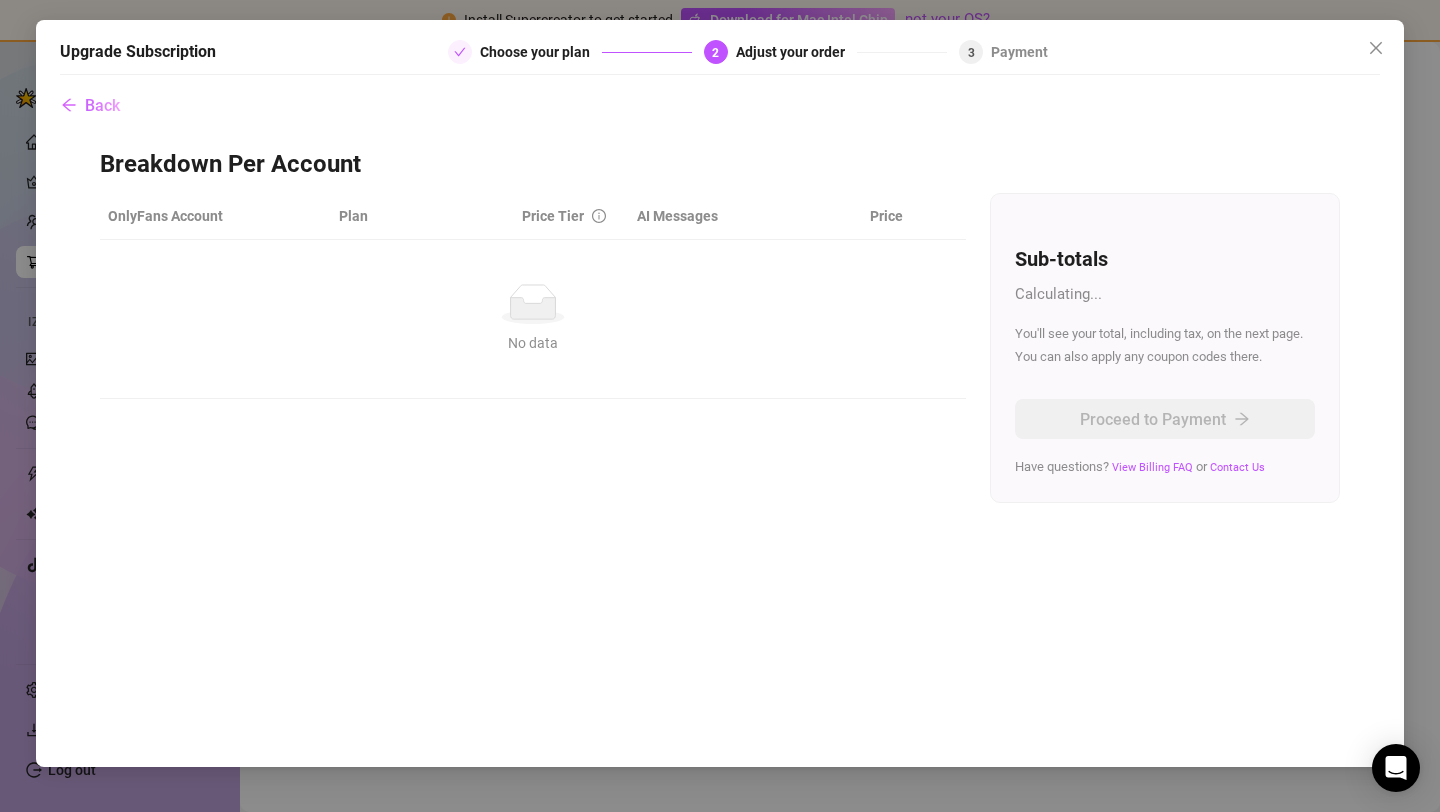
scroll to position [0, 0]
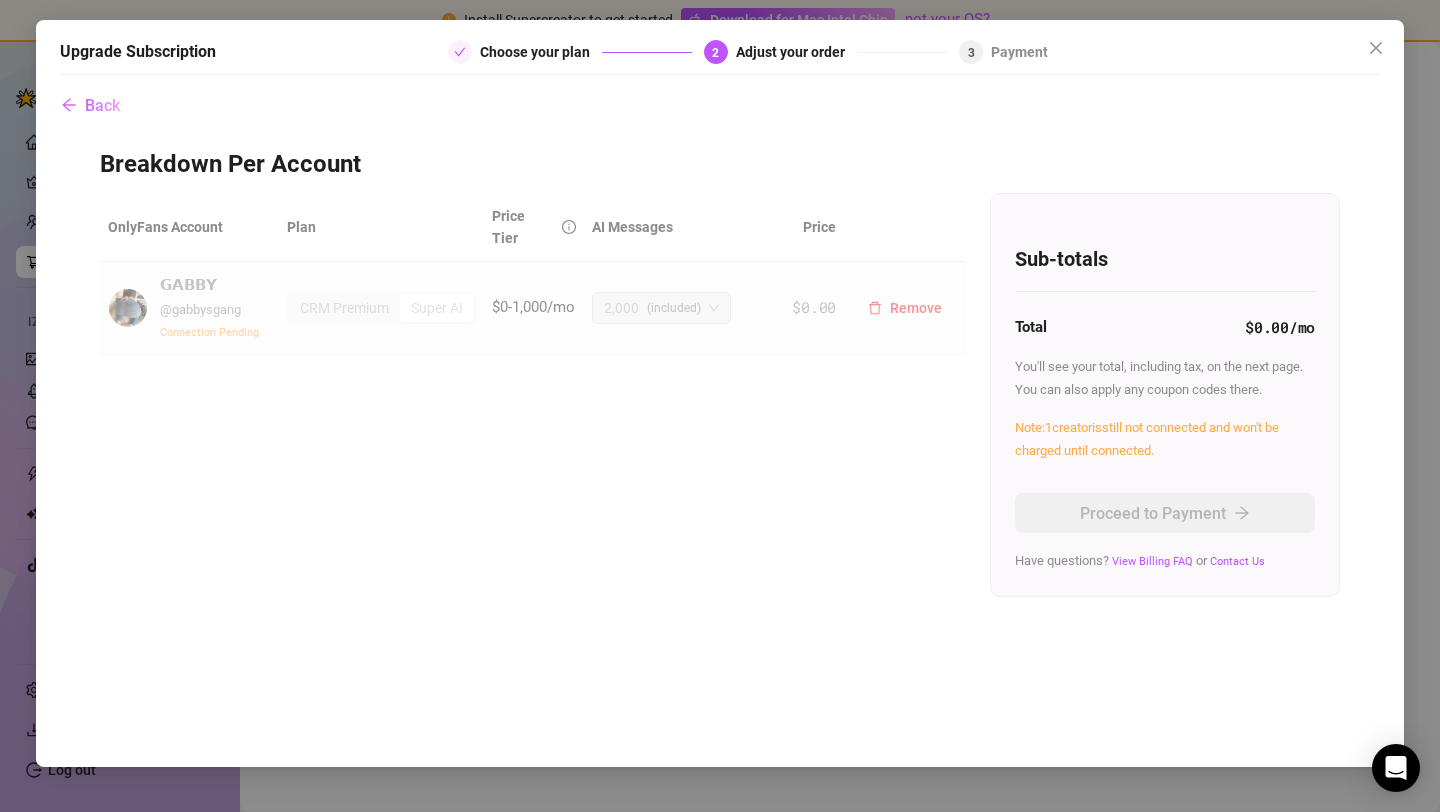
click at [420, 294] on div "Super AI" at bounding box center [437, 308] width 74 height 28
click at [763, 269] on td "2,000 (included)" at bounding box center [674, 308] width 181 height 93
click at [425, 294] on div "Super AI" at bounding box center [437, 308] width 74 height 28
click at [740, 50] on div "Adjust your order" at bounding box center [796, 52] width 121 height 24
click at [197, 332] on td "𝗚𝗔𝗕𝗕𝗬 @ gabbysgang Connection Pending" at bounding box center [189, 308] width 179 height 93
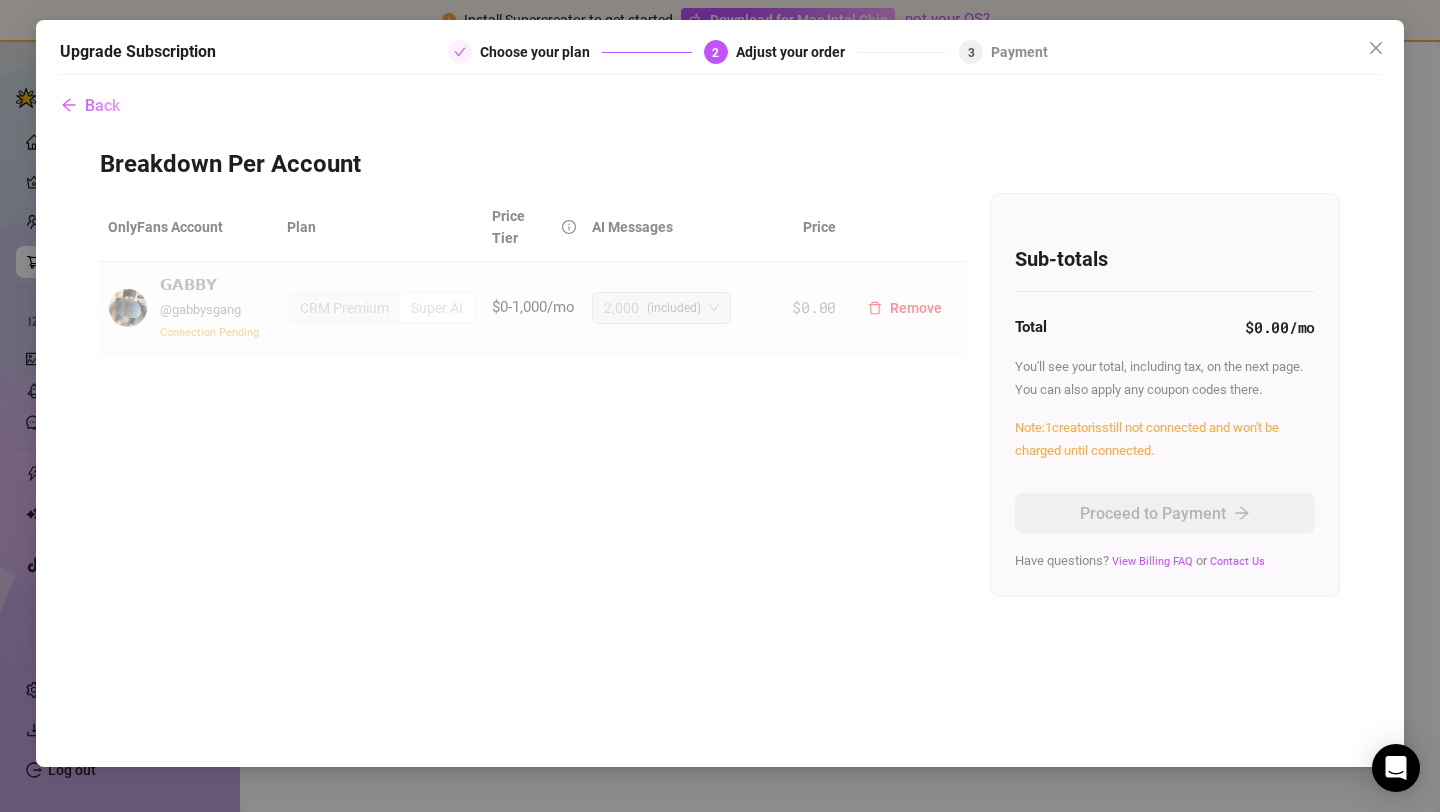
click at [143, 289] on img at bounding box center [128, 308] width 38 height 38
click at [384, 294] on div "CRM Premium" at bounding box center [344, 308] width 111 height 28
click at [476, 292] on div "CRM Premium Super AI" at bounding box center [381, 308] width 189 height 32
click at [103, 99] on span "Back" at bounding box center [102, 105] width 35 height 19
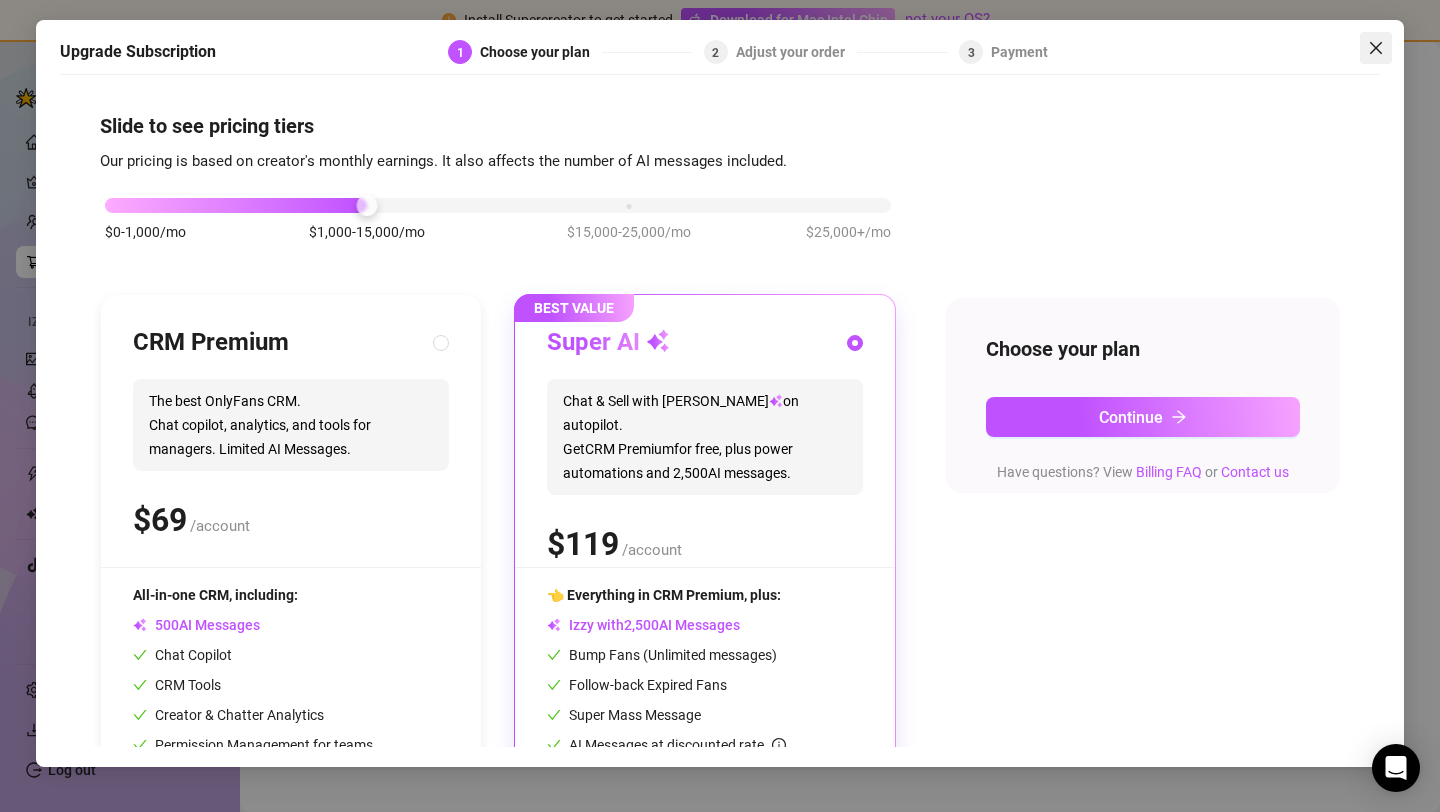
click at [1368, 44] on icon "close" at bounding box center [1376, 48] width 16 height 16
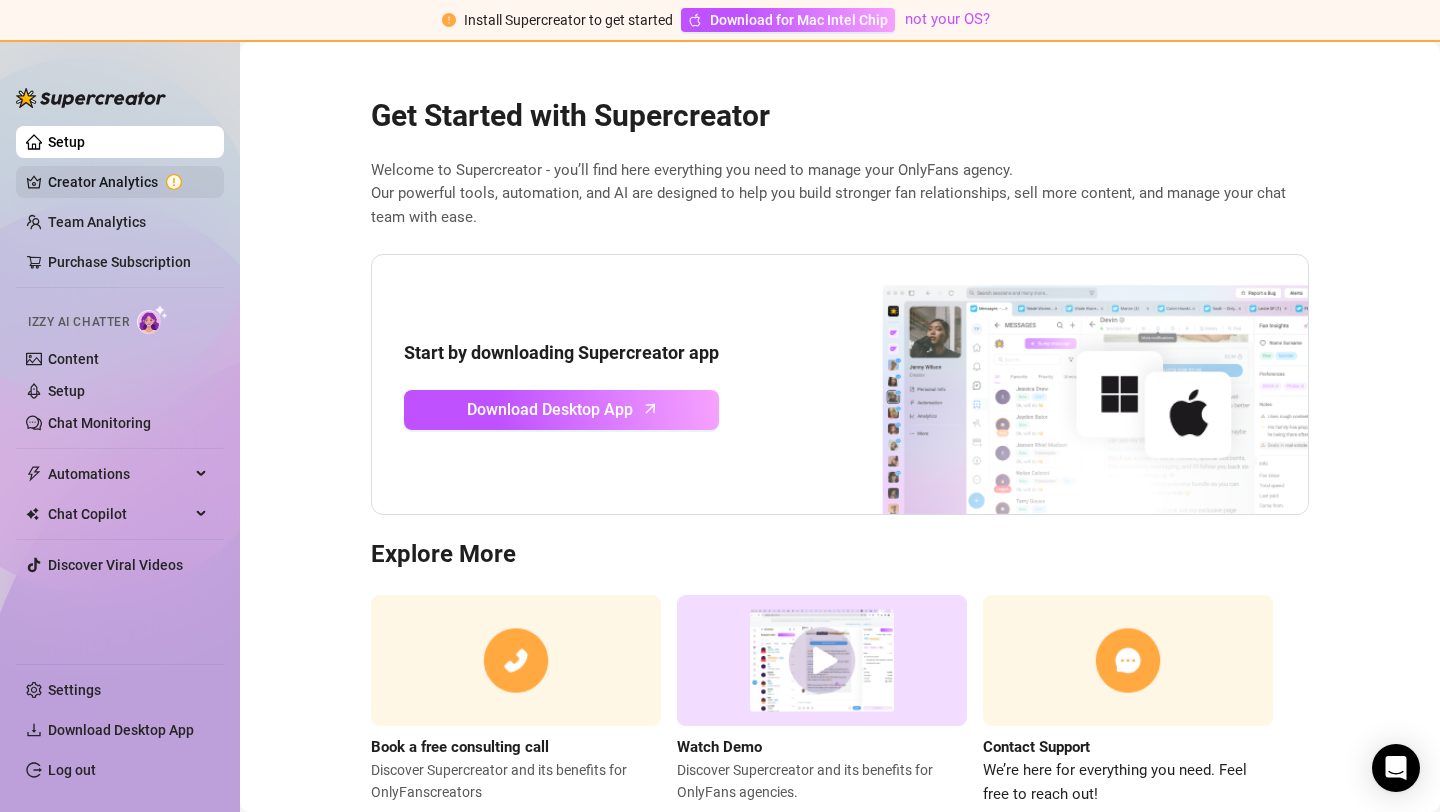
click at [77, 182] on link "Creator Analytics" at bounding box center [128, 182] width 160 height 32
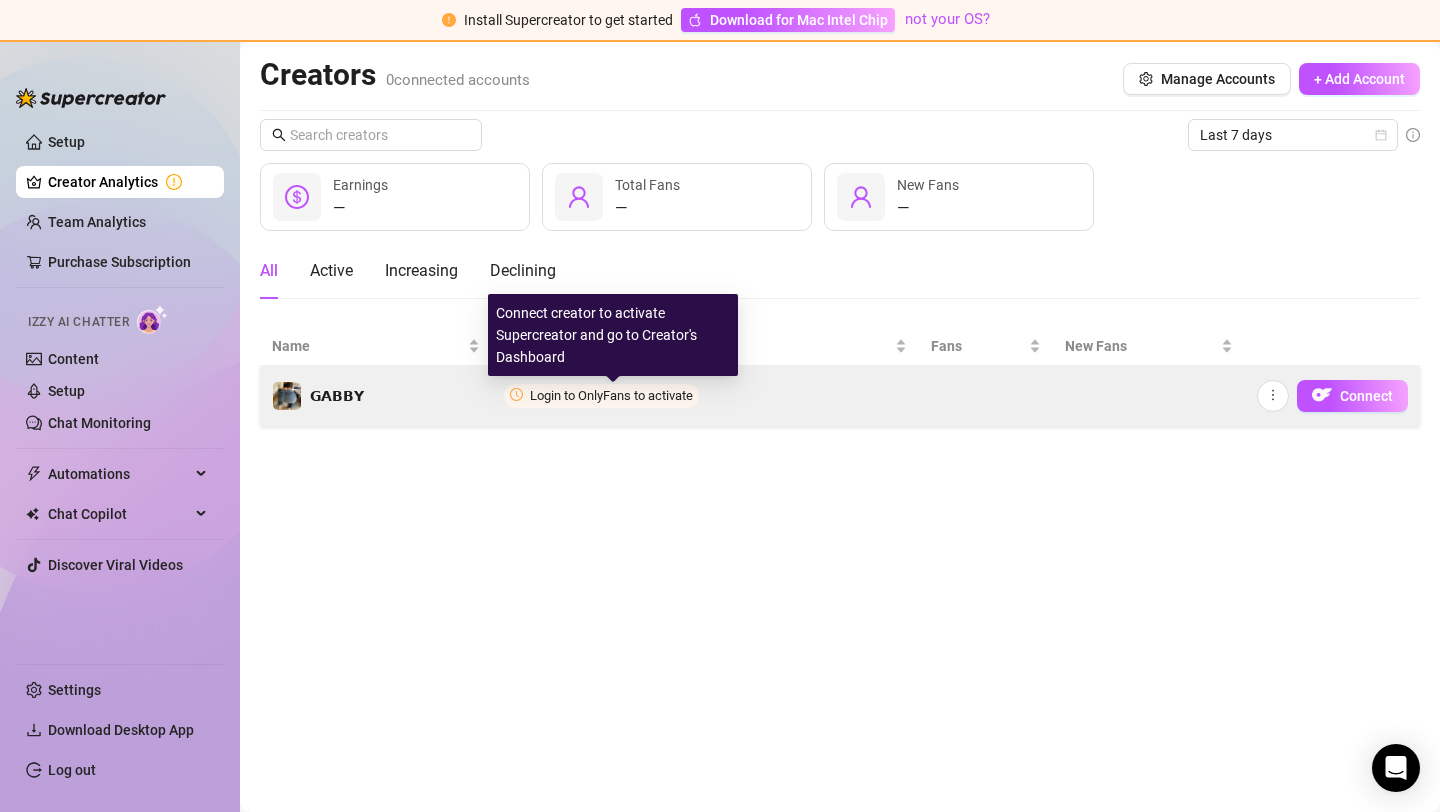
click at [684, 390] on span "Login to OnlyFans to activate" at bounding box center [611, 395] width 163 height 15
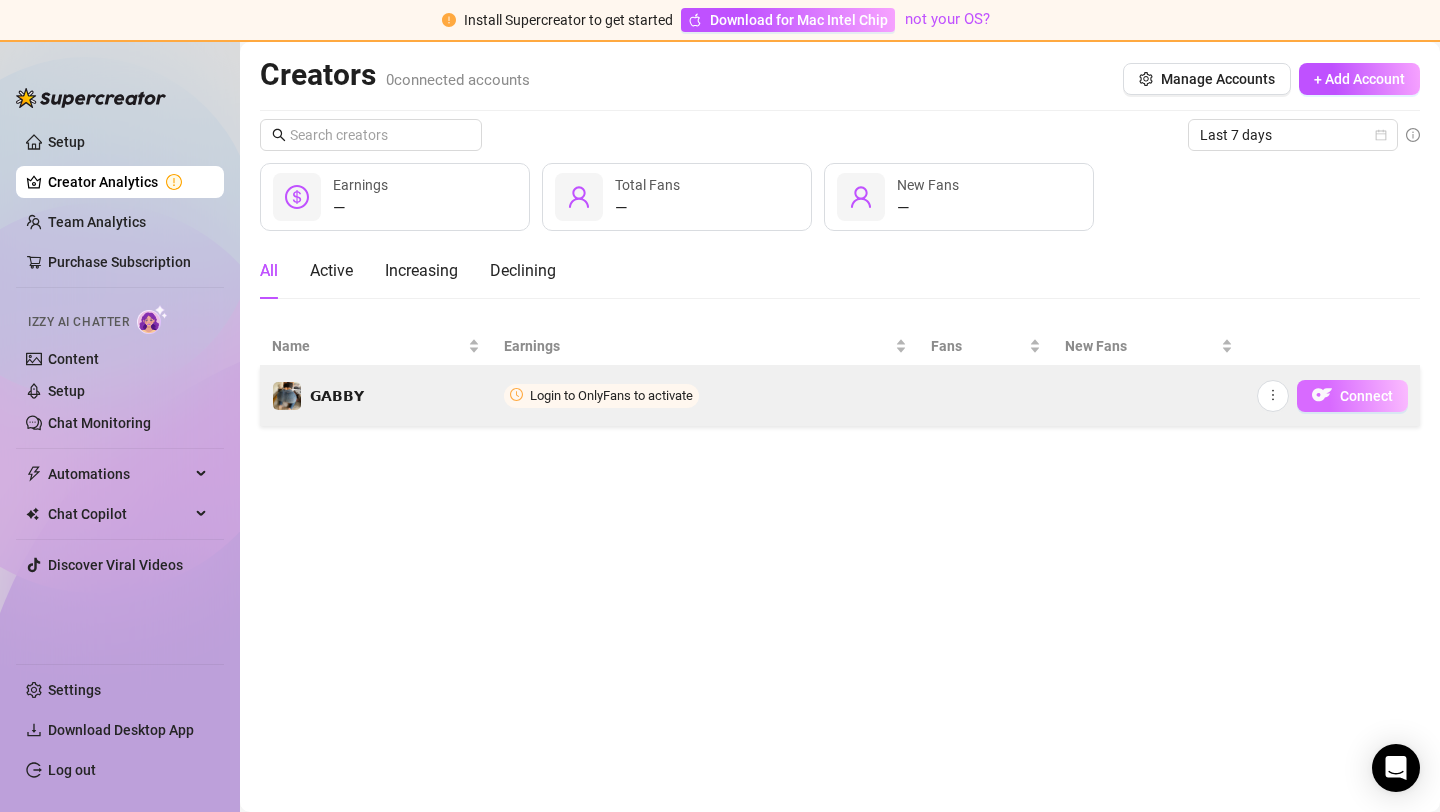
click at [1368, 402] on span "Connect" at bounding box center [1366, 396] width 53 height 16
click at [1341, 389] on span "Connect" at bounding box center [1366, 396] width 53 height 16
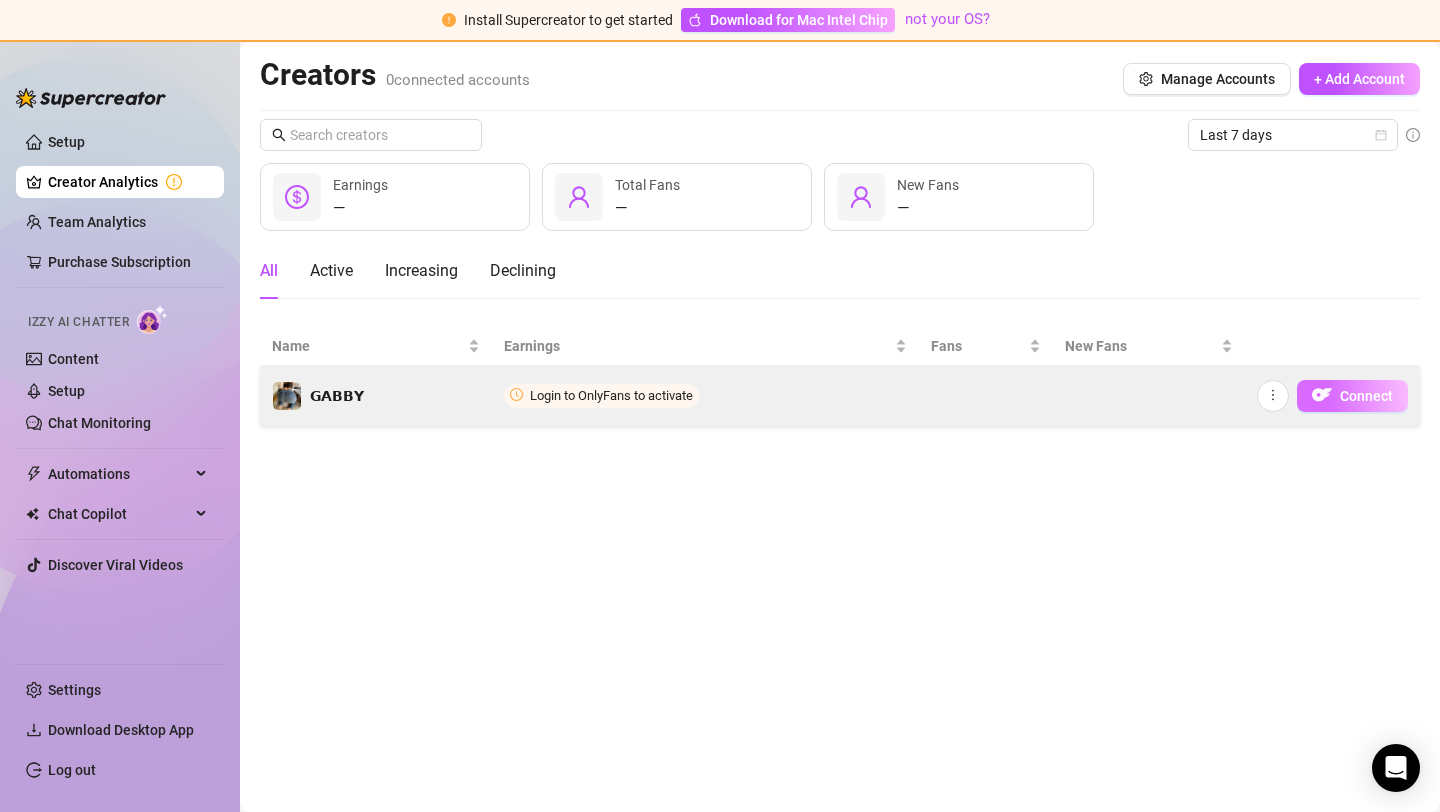
click at [1341, 389] on span "Connect" at bounding box center [1366, 396] width 53 height 16
click at [1269, 393] on icon "more" at bounding box center [1273, 395] width 14 height 14
click at [1171, 388] on td at bounding box center [1149, 396] width 192 height 60
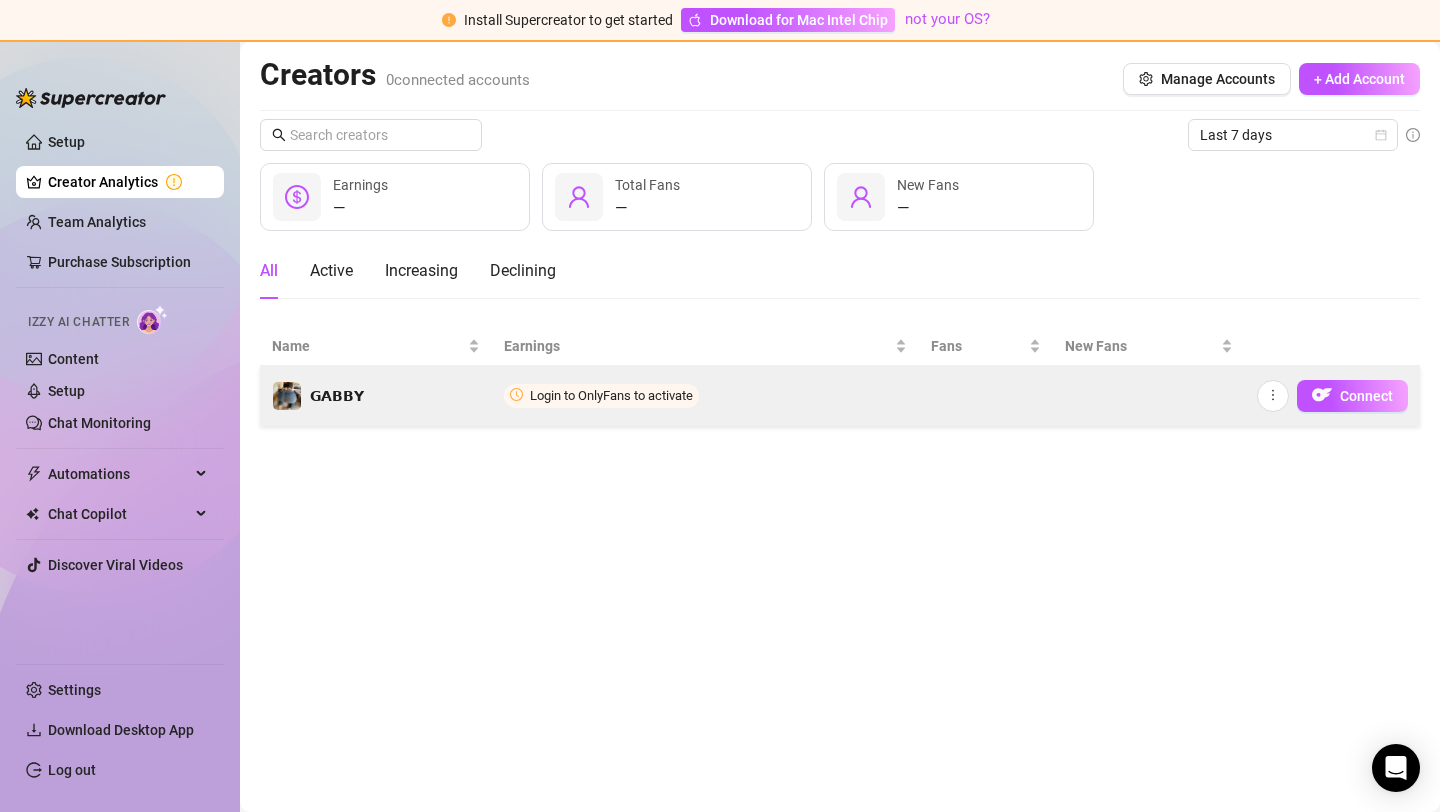
click at [615, 393] on span "Login to OnlyFans to activate" at bounding box center [611, 395] width 163 height 15
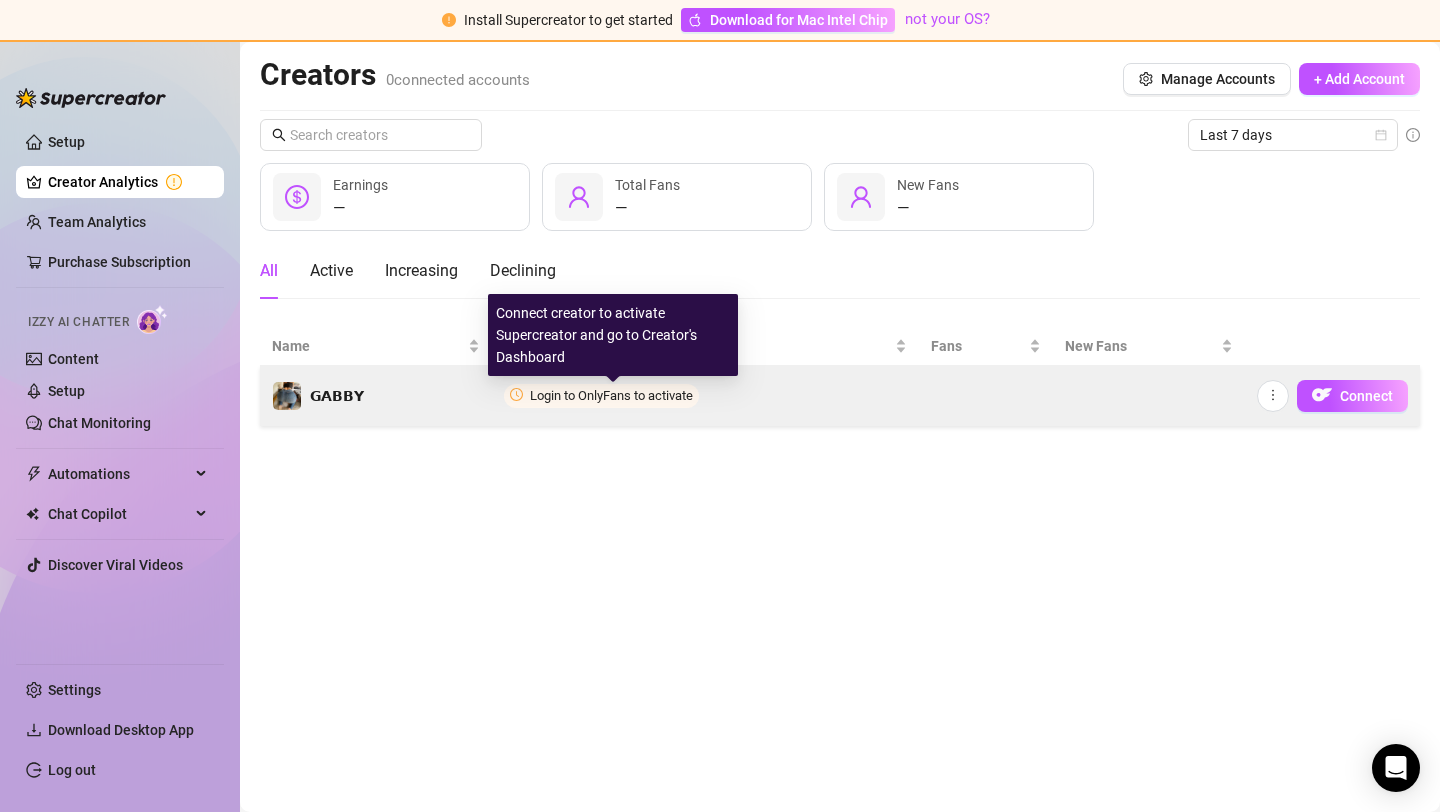
click at [615, 393] on span "Login to OnlyFans to activate" at bounding box center [611, 395] width 163 height 15
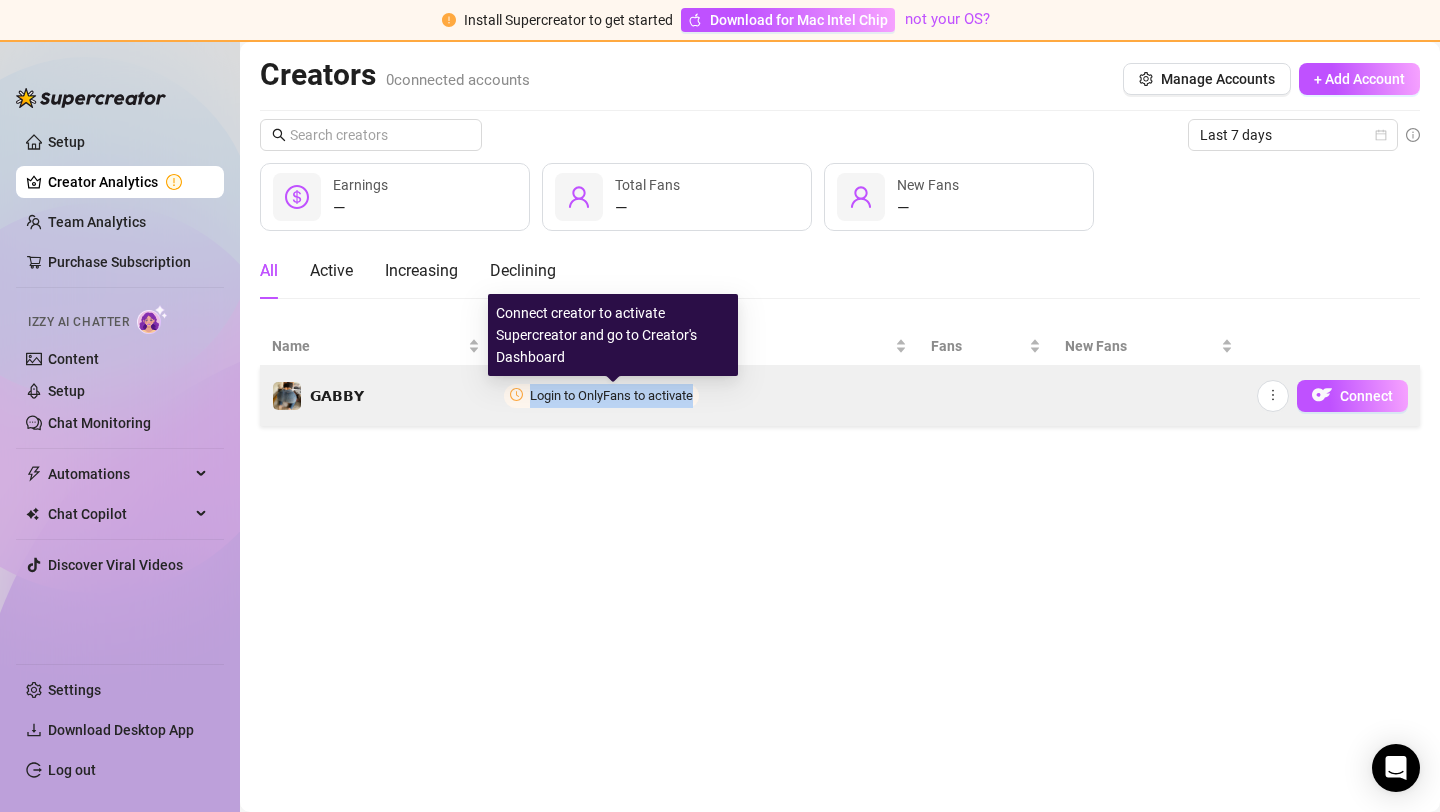
click at [615, 393] on span "Login to OnlyFans to activate" at bounding box center [611, 395] width 163 height 15
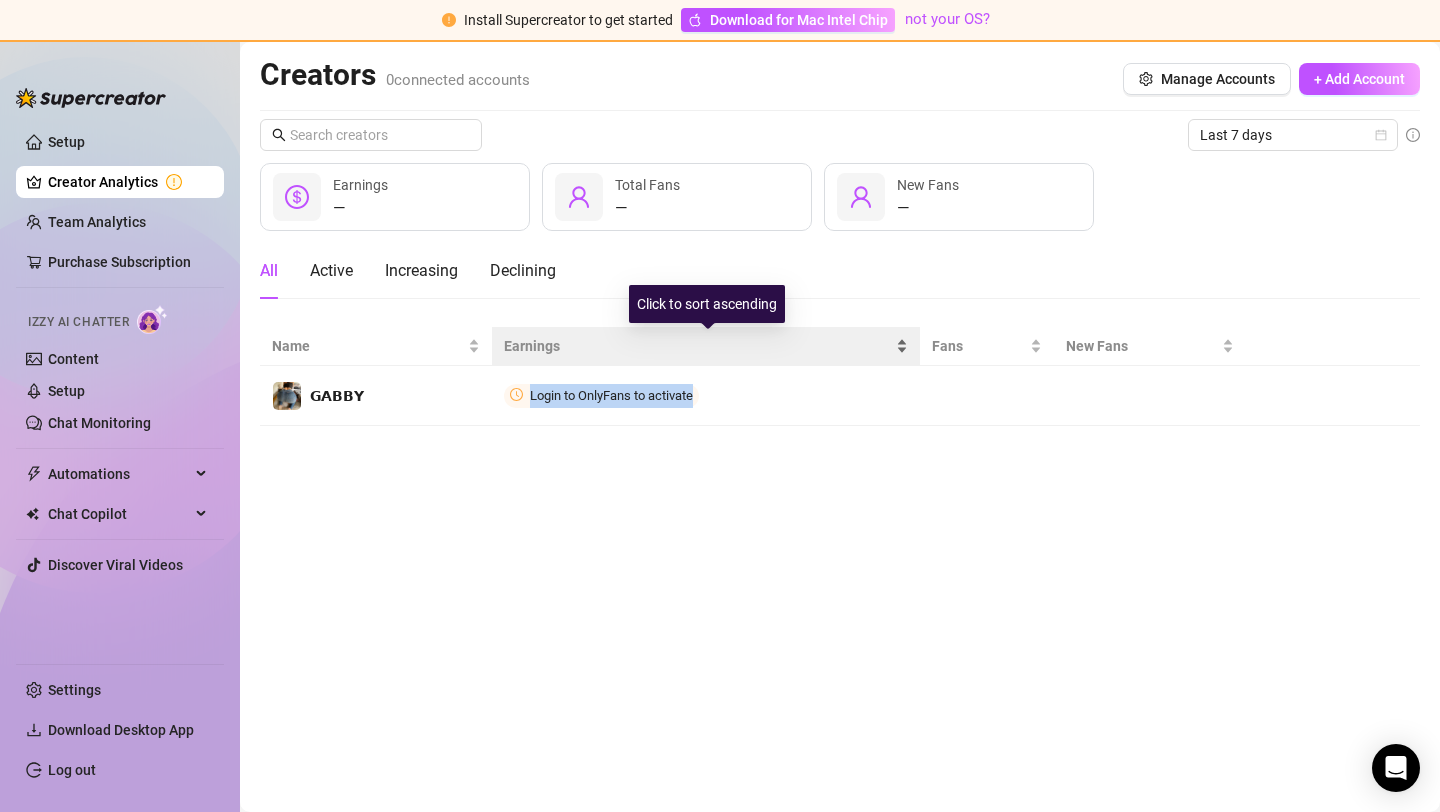
click at [776, 338] on span "Earnings" at bounding box center [698, 346] width 388 height 22
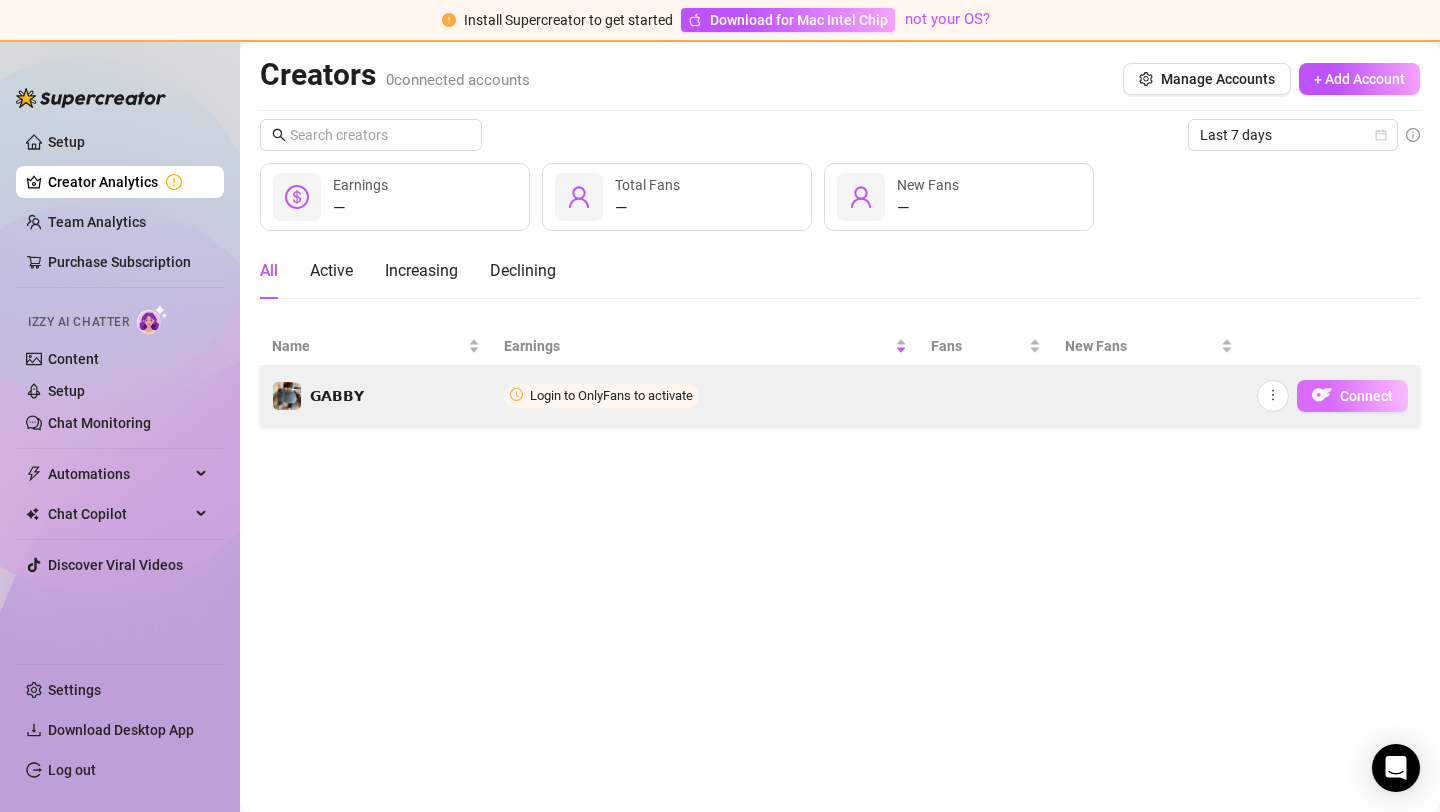
click at [1327, 401] on img "button" at bounding box center [1322, 395] width 20 height 20
click at [1330, 402] on img "button" at bounding box center [1322, 395] width 20 height 20
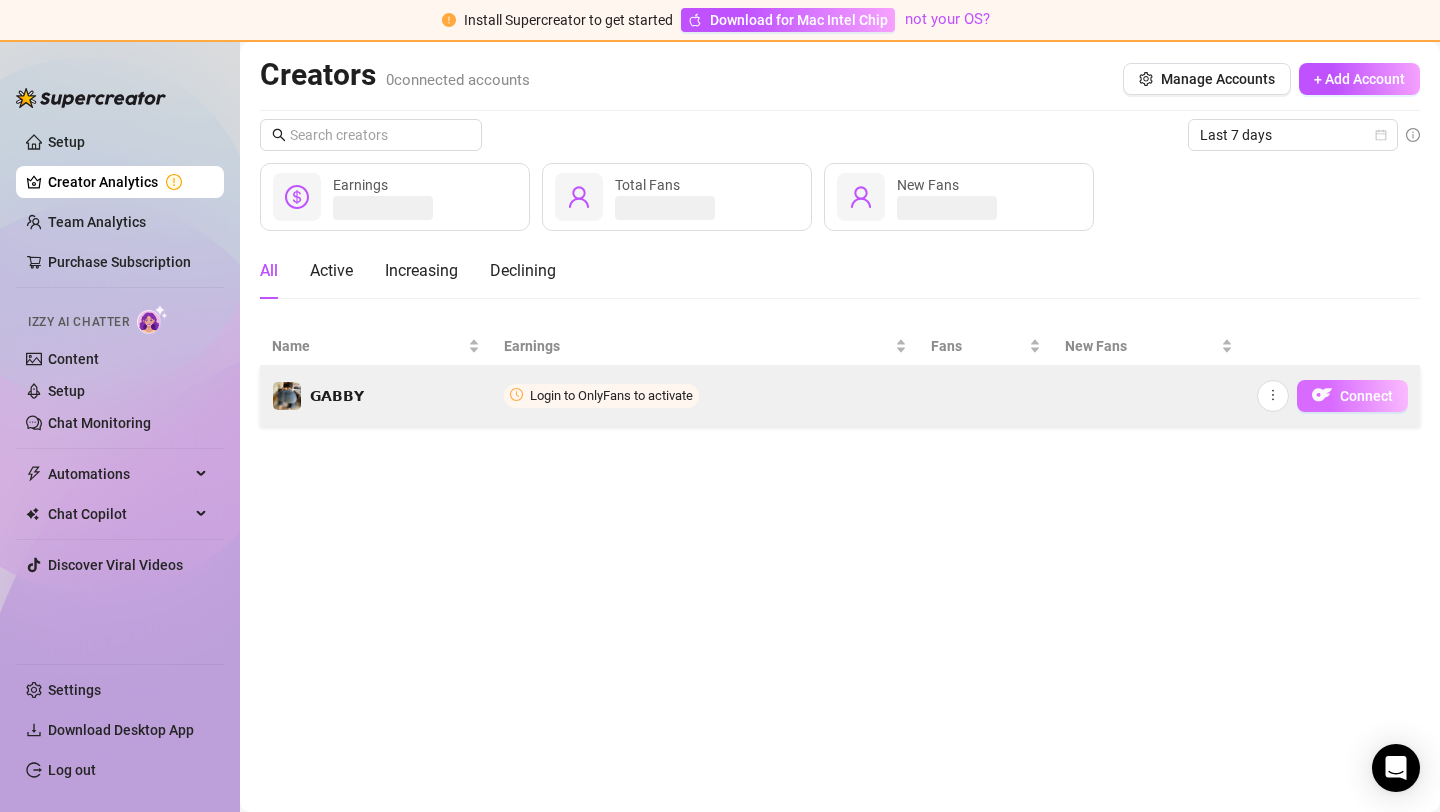
click at [1330, 402] on img "button" at bounding box center [1322, 395] width 20 height 20
click at [1338, 406] on button "Connect" at bounding box center [1352, 396] width 111 height 32
click at [1368, 386] on button "Connect" at bounding box center [1352, 396] width 111 height 32
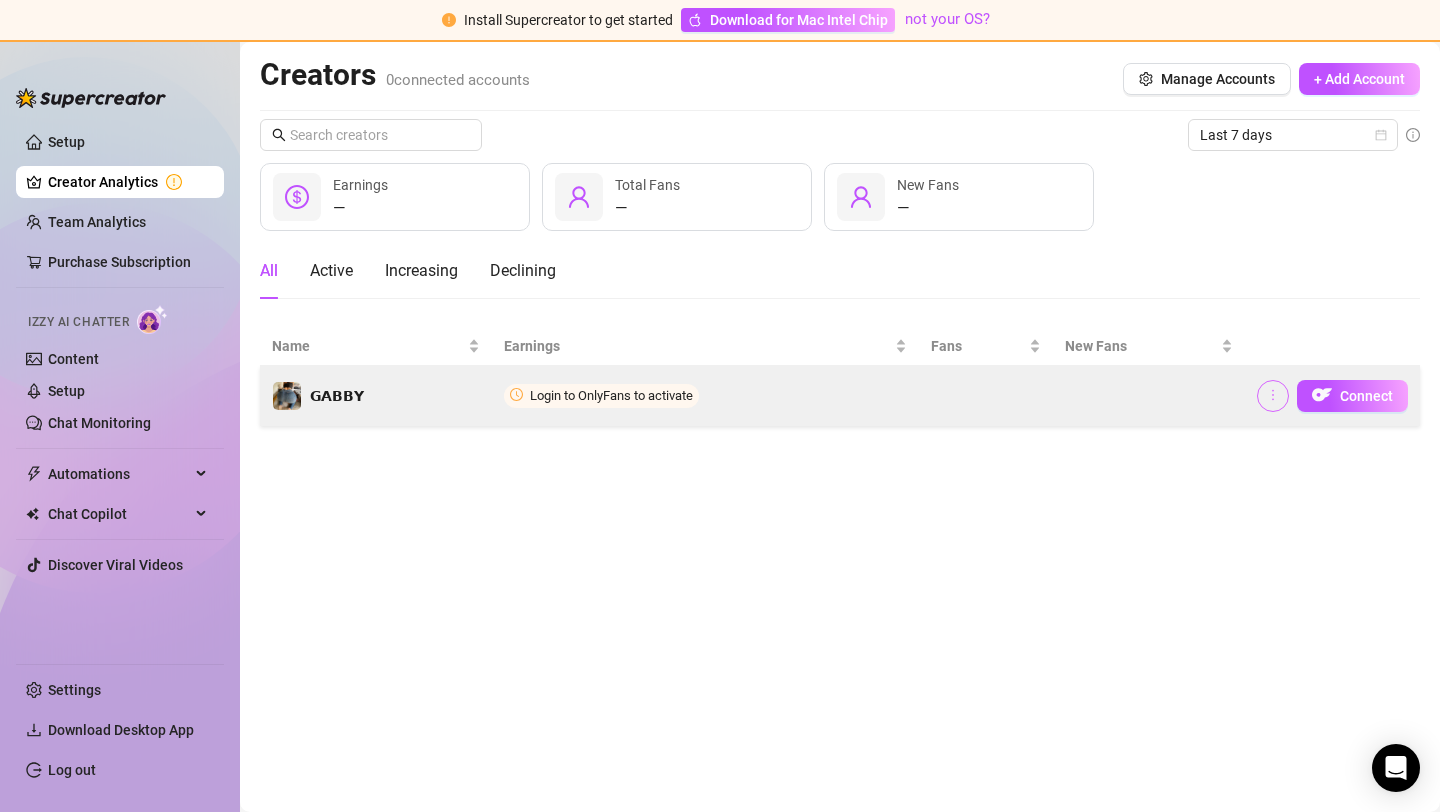
click at [1282, 386] on button "button" at bounding box center [1273, 396] width 32 height 32
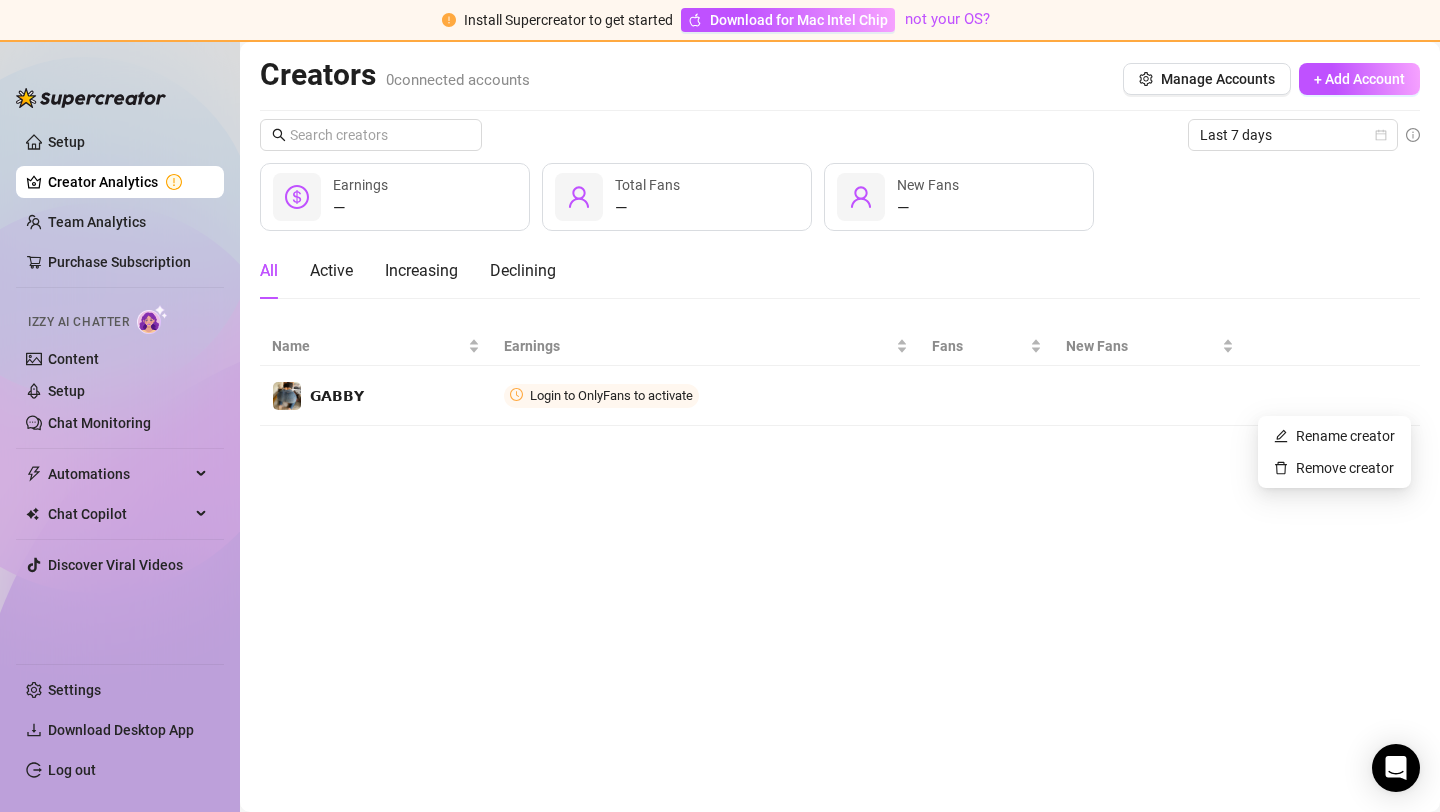
click at [1354, 334] on th at bounding box center [1333, 346] width 174 height 39
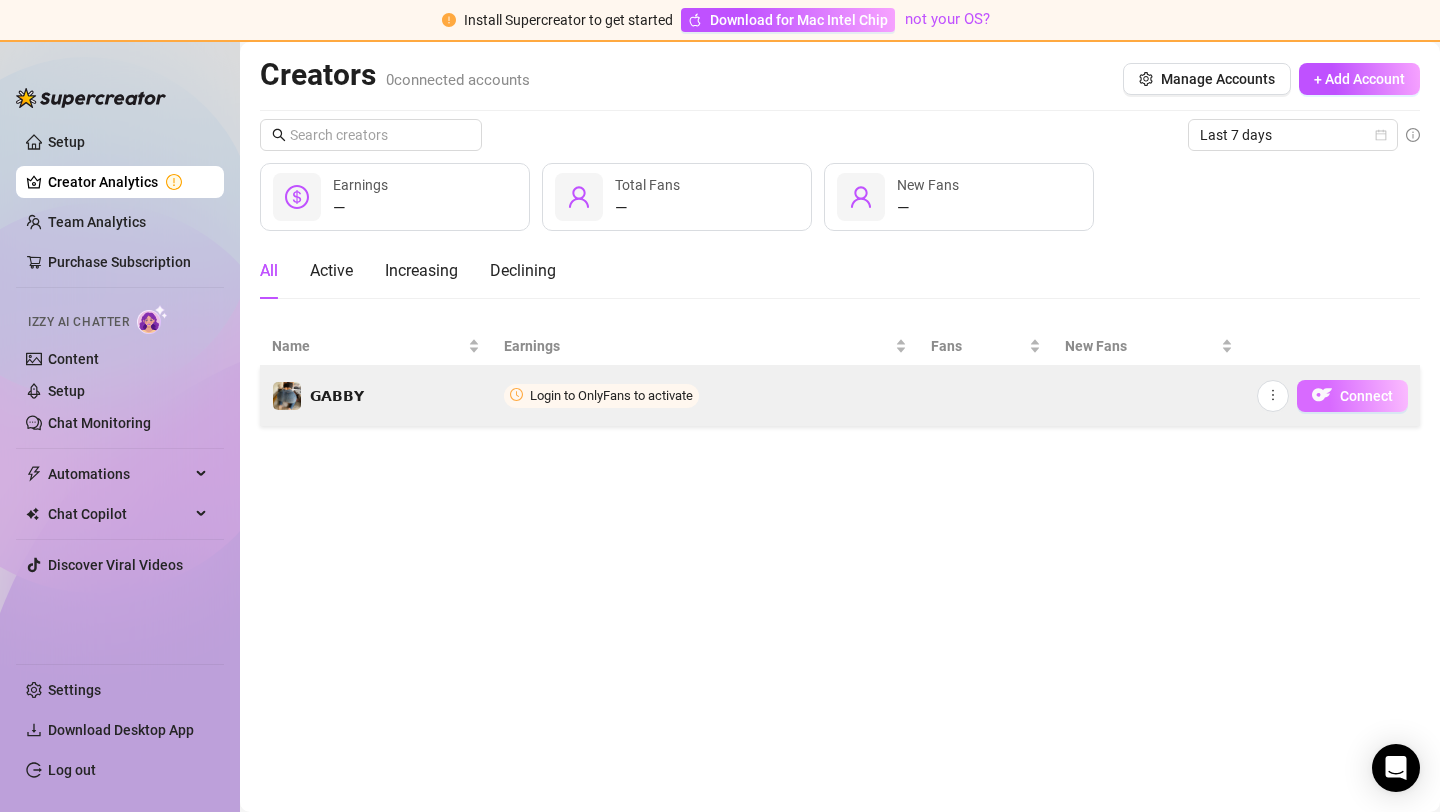
click at [1352, 396] on span "Connect" at bounding box center [1366, 396] width 53 height 16
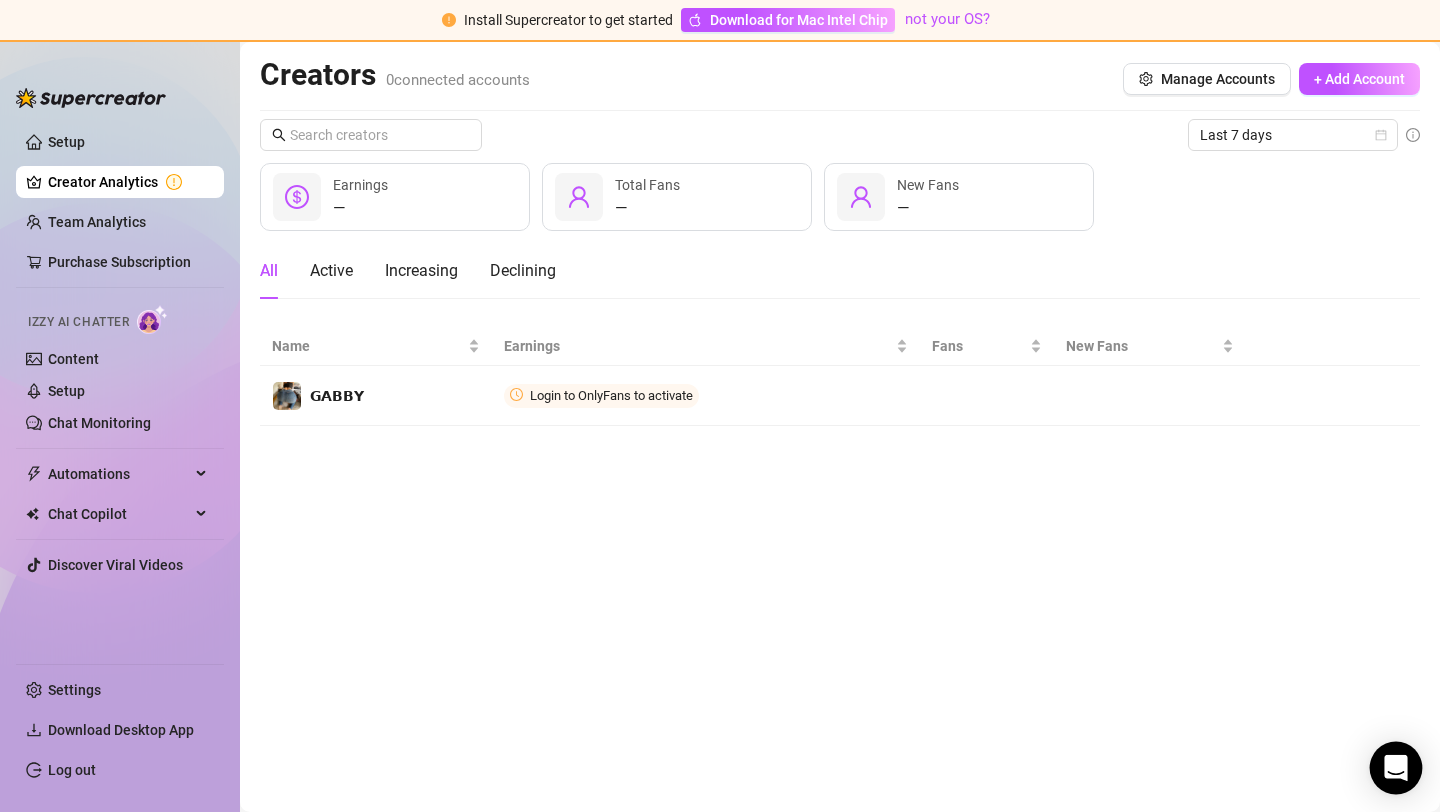
click at [1384, 790] on div "Open Intercom Messenger" at bounding box center [1396, 768] width 53 height 53
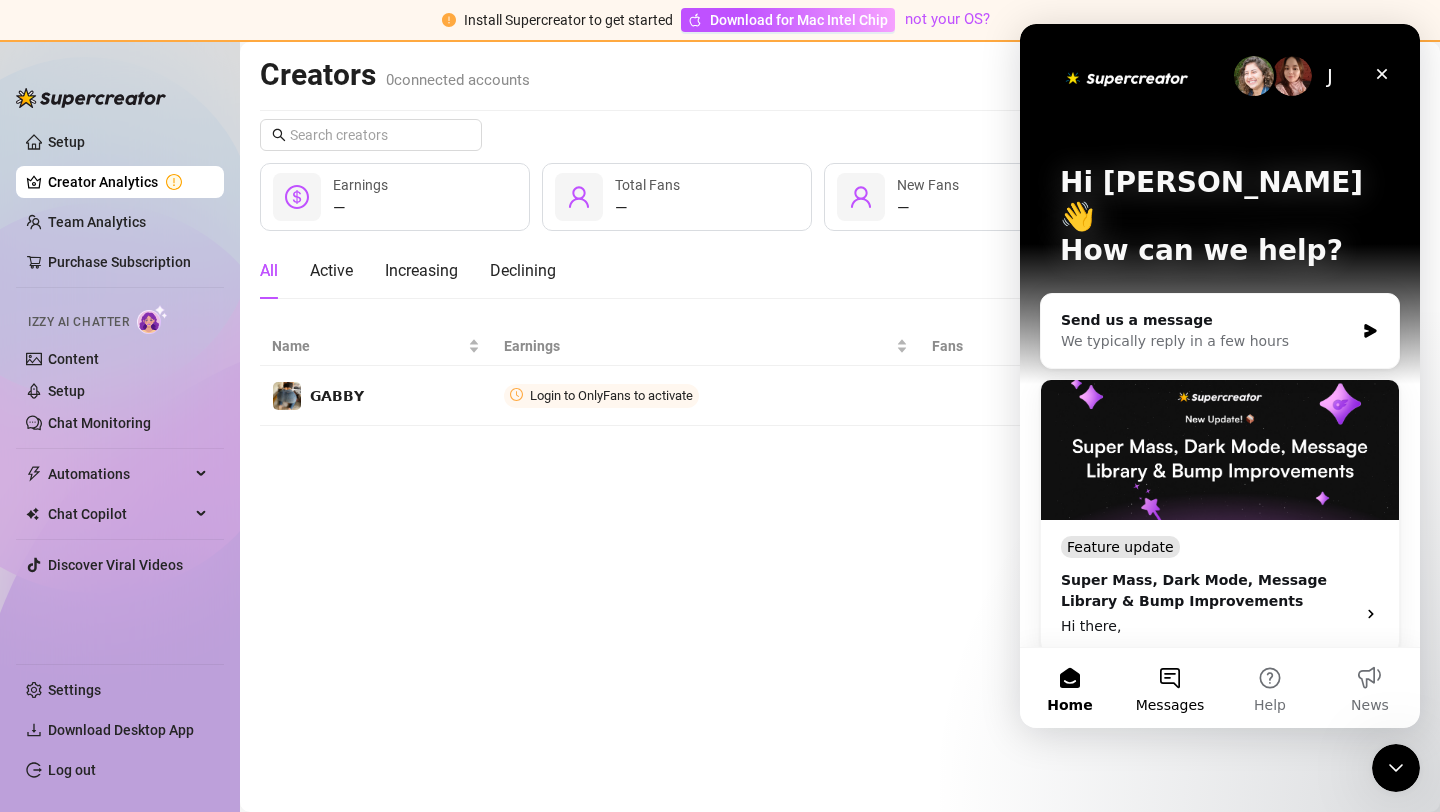
click at [1176, 675] on button "Messages" at bounding box center [1170, 688] width 100 height 80
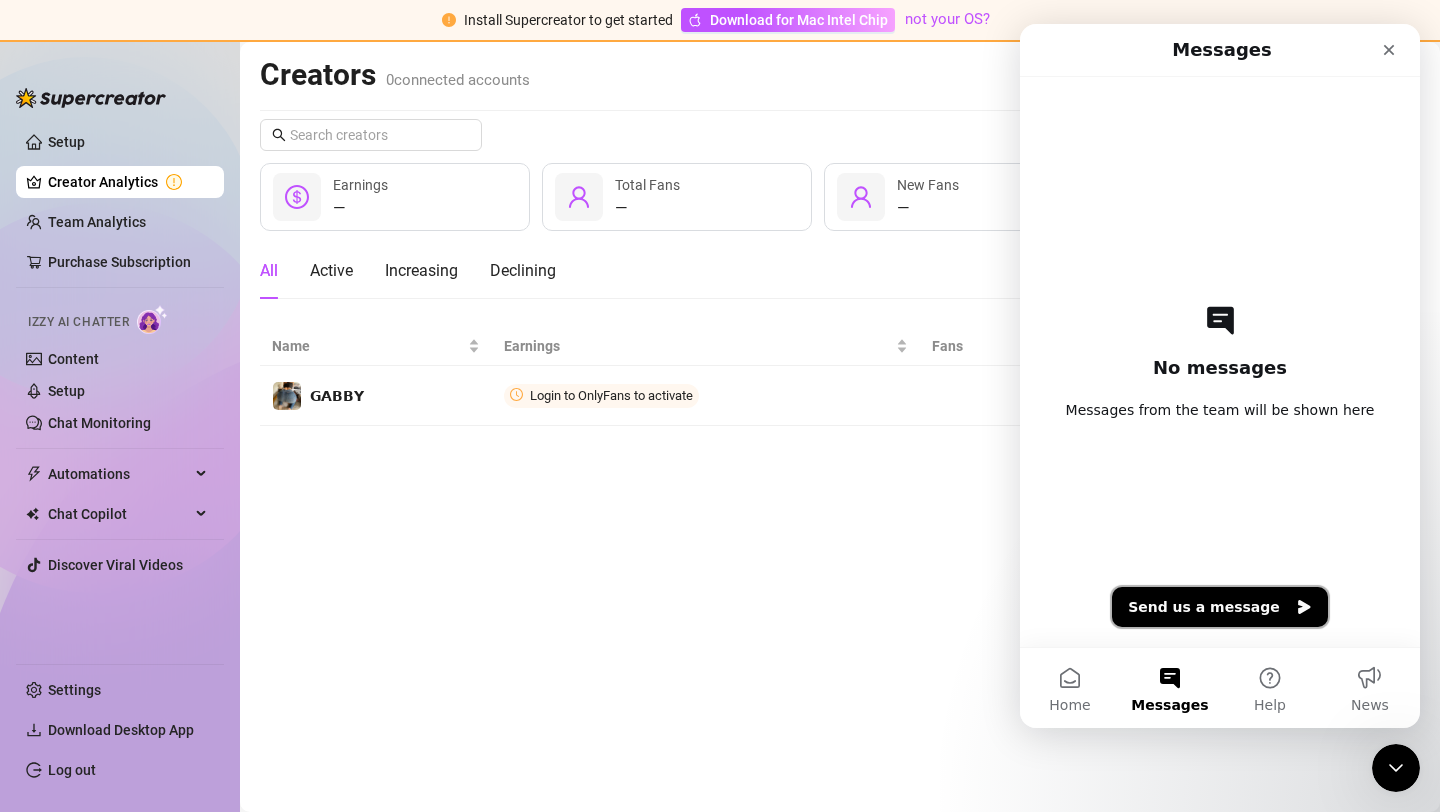
click at [1267, 589] on button "Send us a message" at bounding box center [1220, 607] width 216 height 40
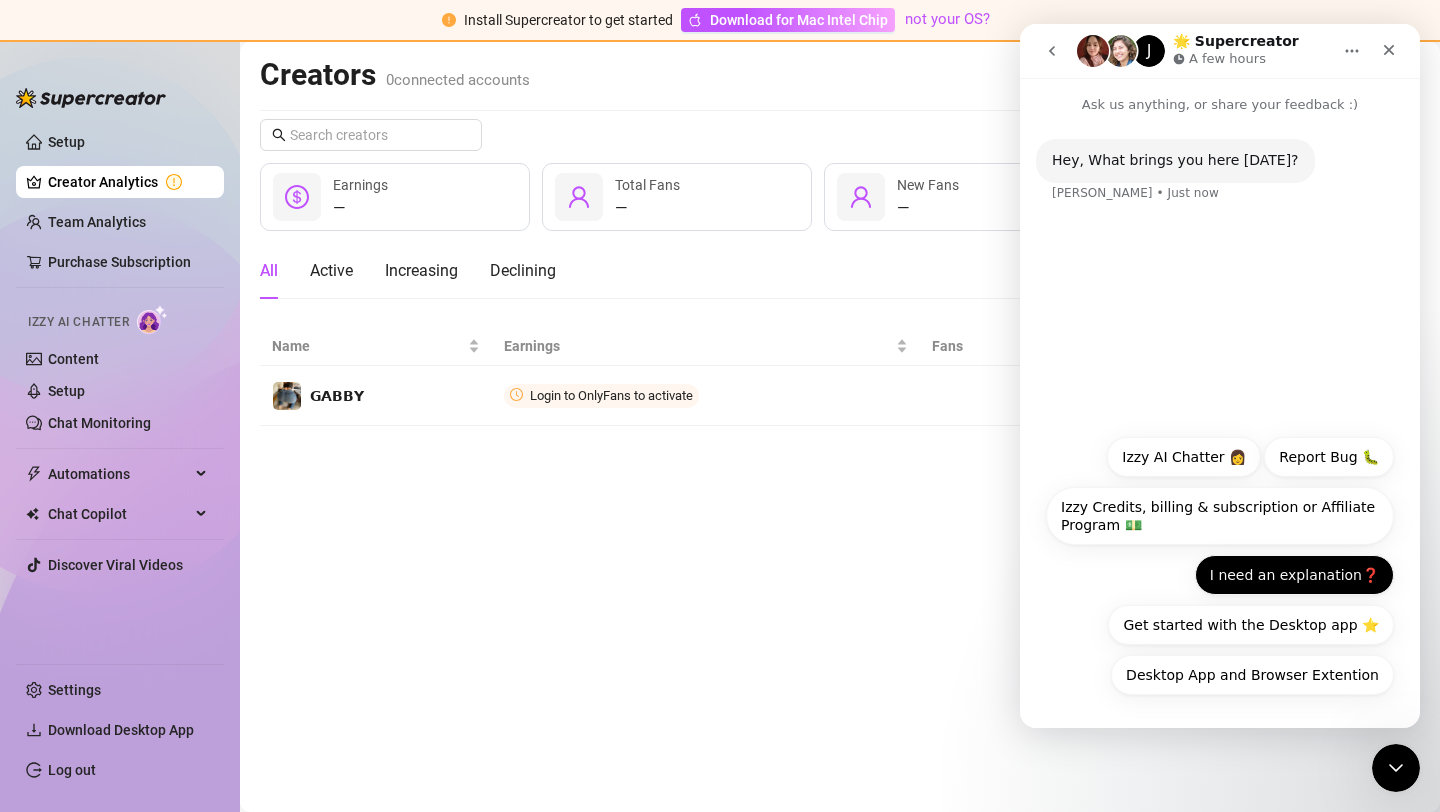
click at [1274, 571] on button "I need an explanation❓" at bounding box center [1294, 575] width 199 height 40
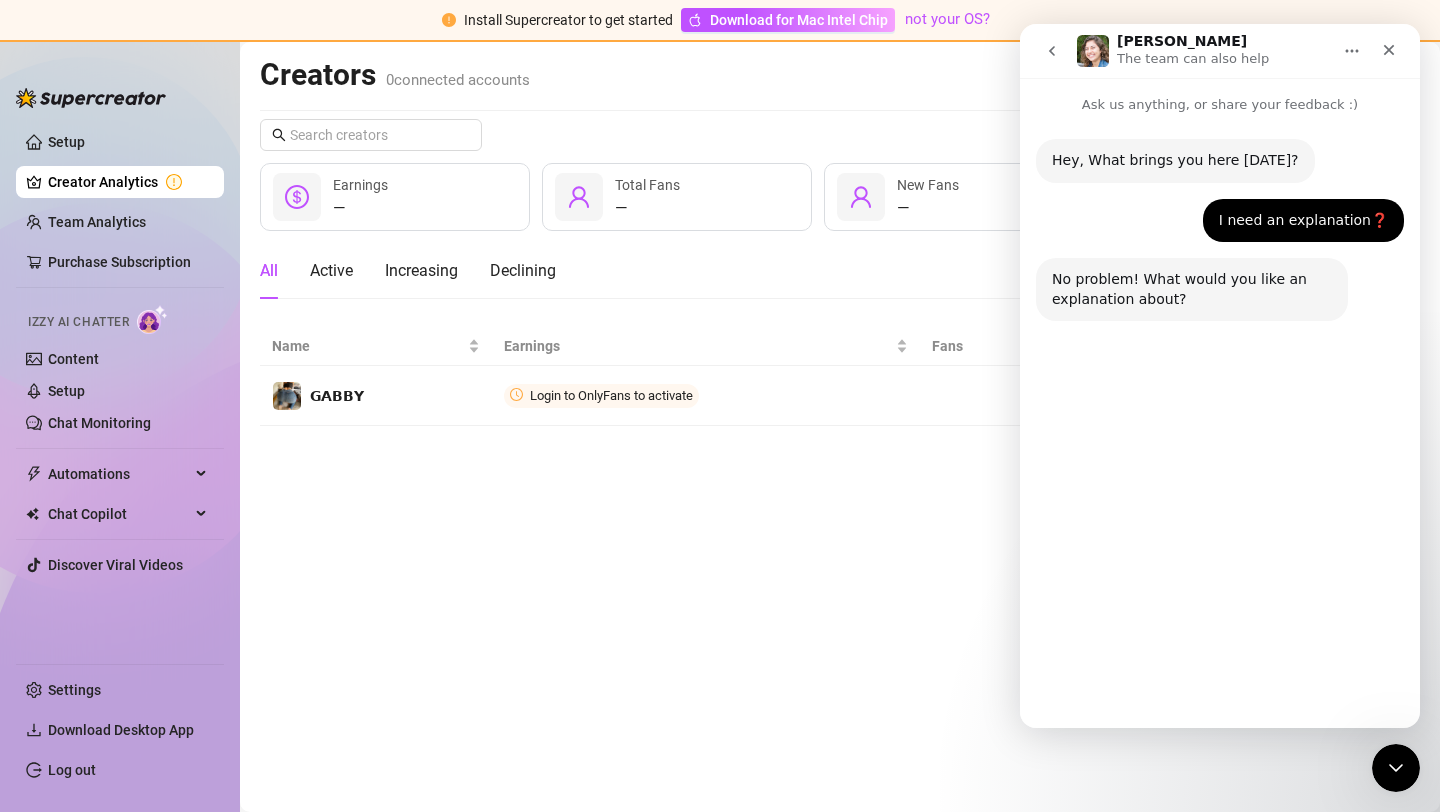
scroll to position [3, 0]
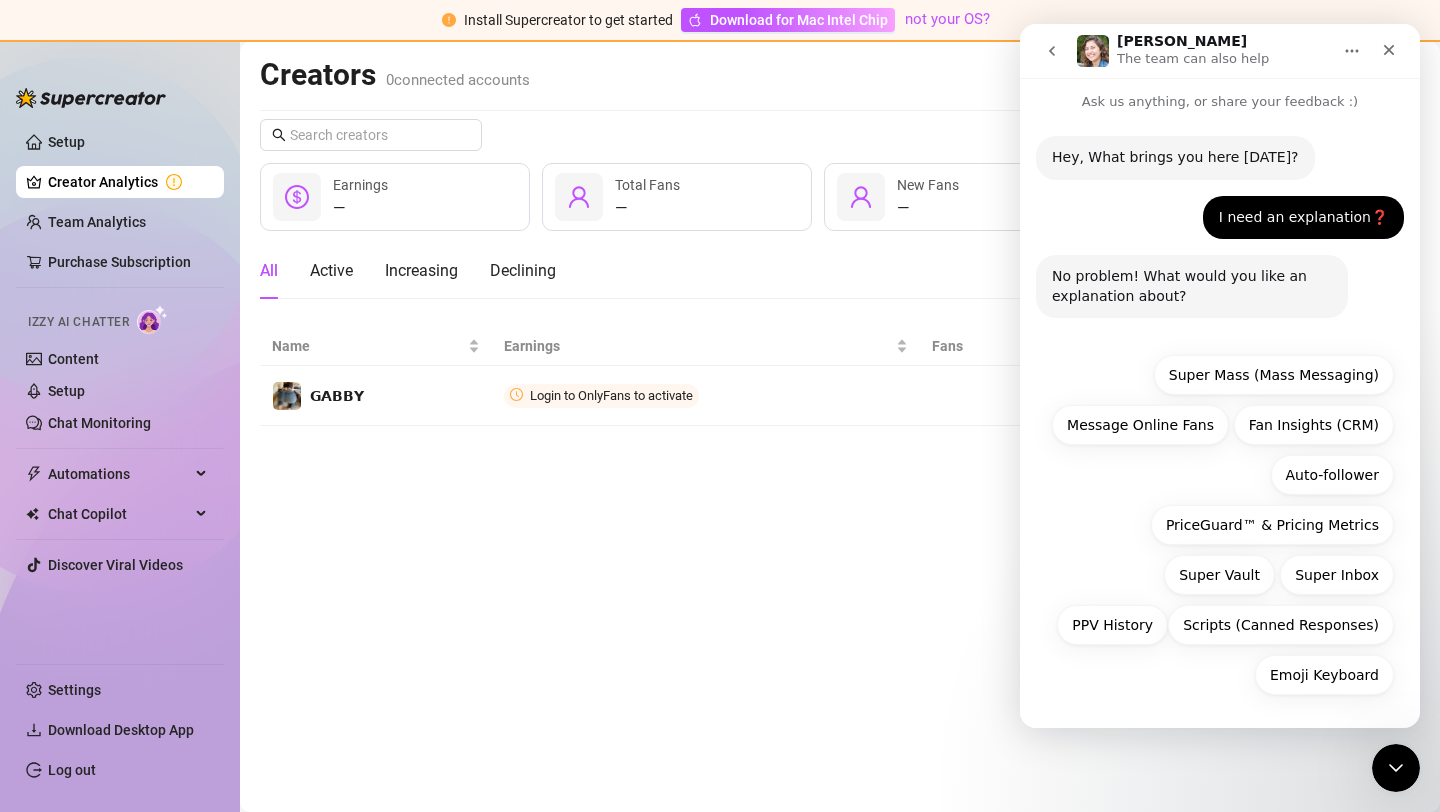
click at [985, 563] on main "Creators 0 connected accounts Manage Accounts + Add Account Last 7 days — Earni…" at bounding box center [840, 427] width 1200 height 770
click at [1114, 51] on div "Ella The team can also help" at bounding box center [1204, 51] width 254 height 35
click at [1259, 388] on button "Super Mass (Mass Messaging)" at bounding box center [1274, 375] width 240 height 40
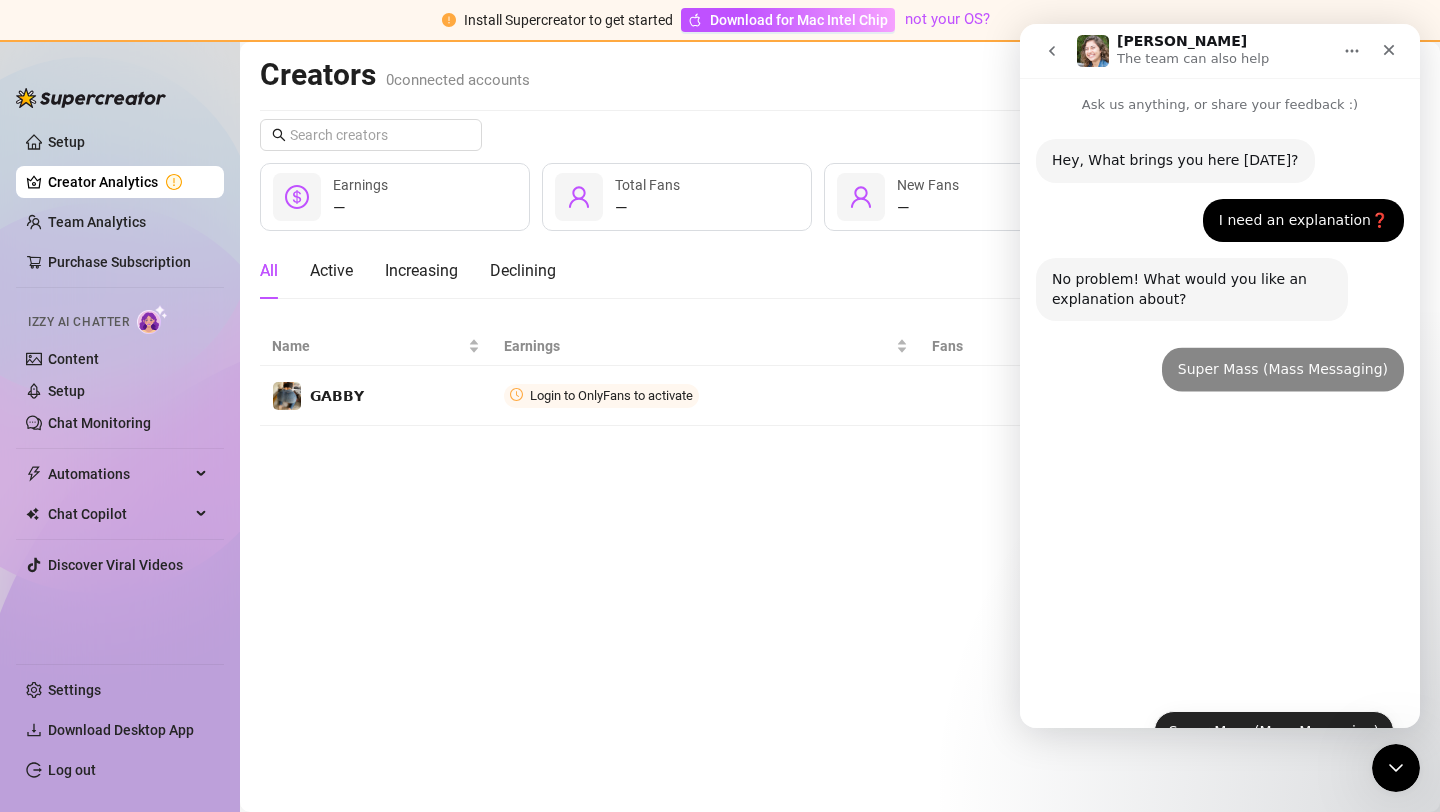
scroll to position [0, 0]
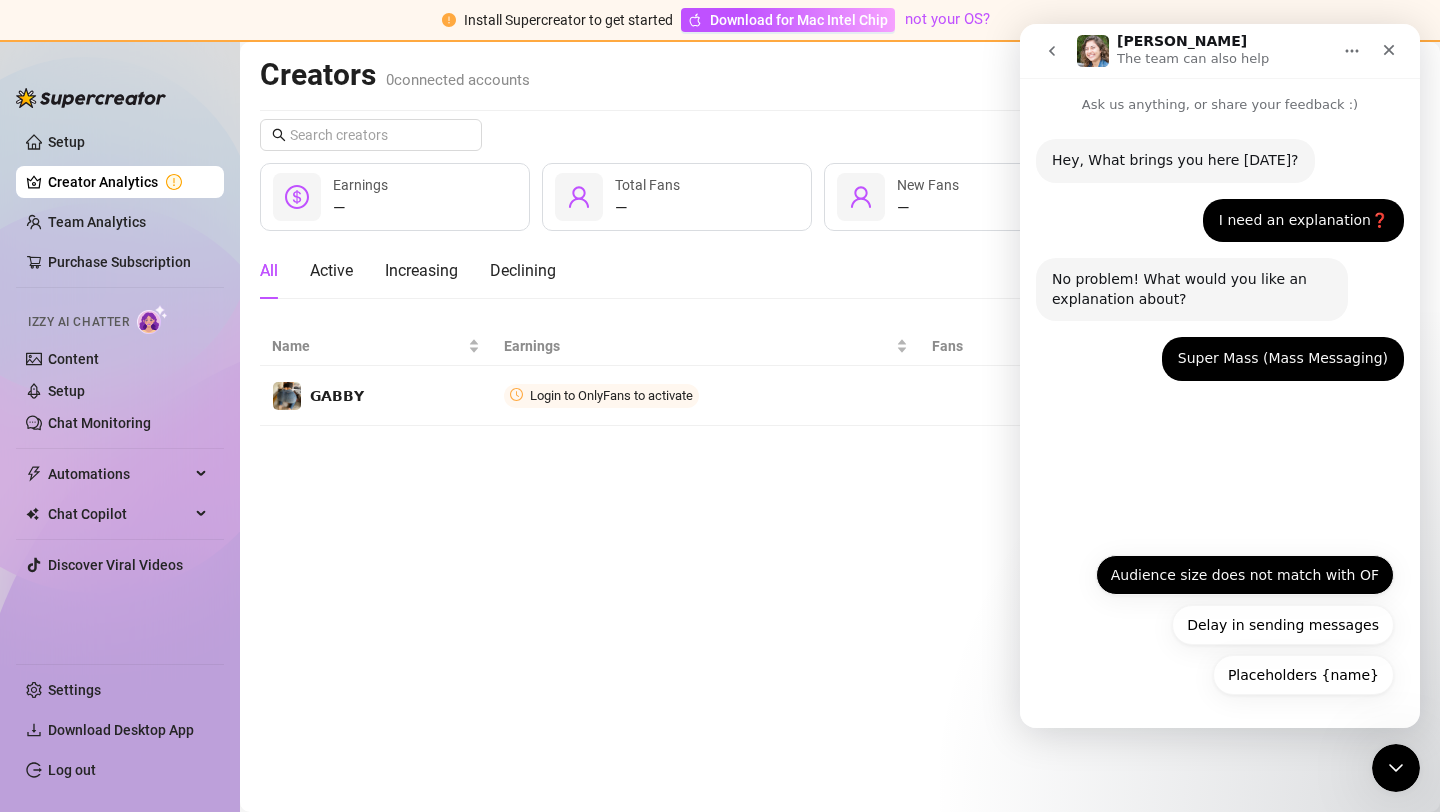
click at [1267, 572] on button "Audience size does not match with OF" at bounding box center [1245, 575] width 298 height 40
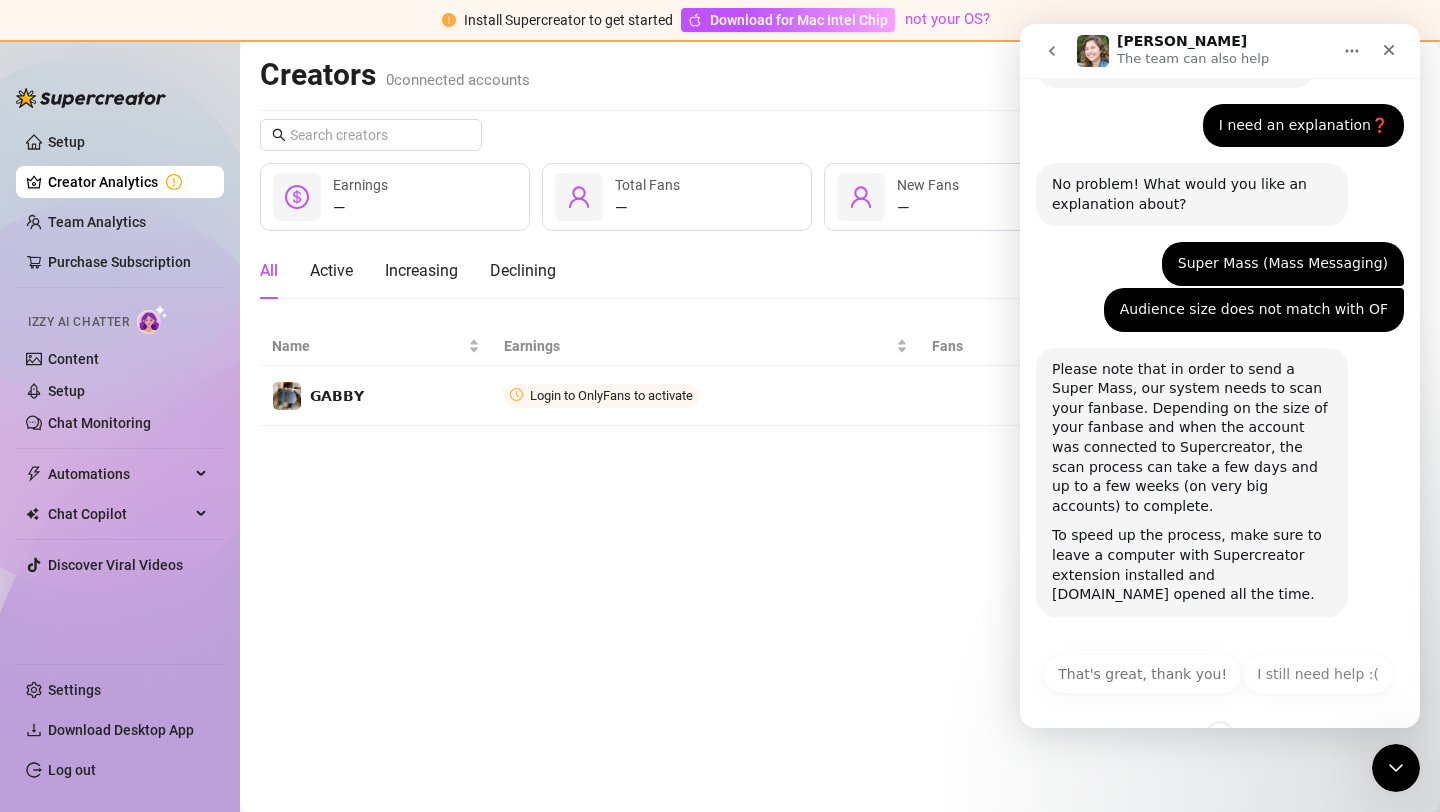
scroll to position [95, 0]
click at [1320, 668] on button "I still need help :(" at bounding box center [1318, 674] width 152 height 40
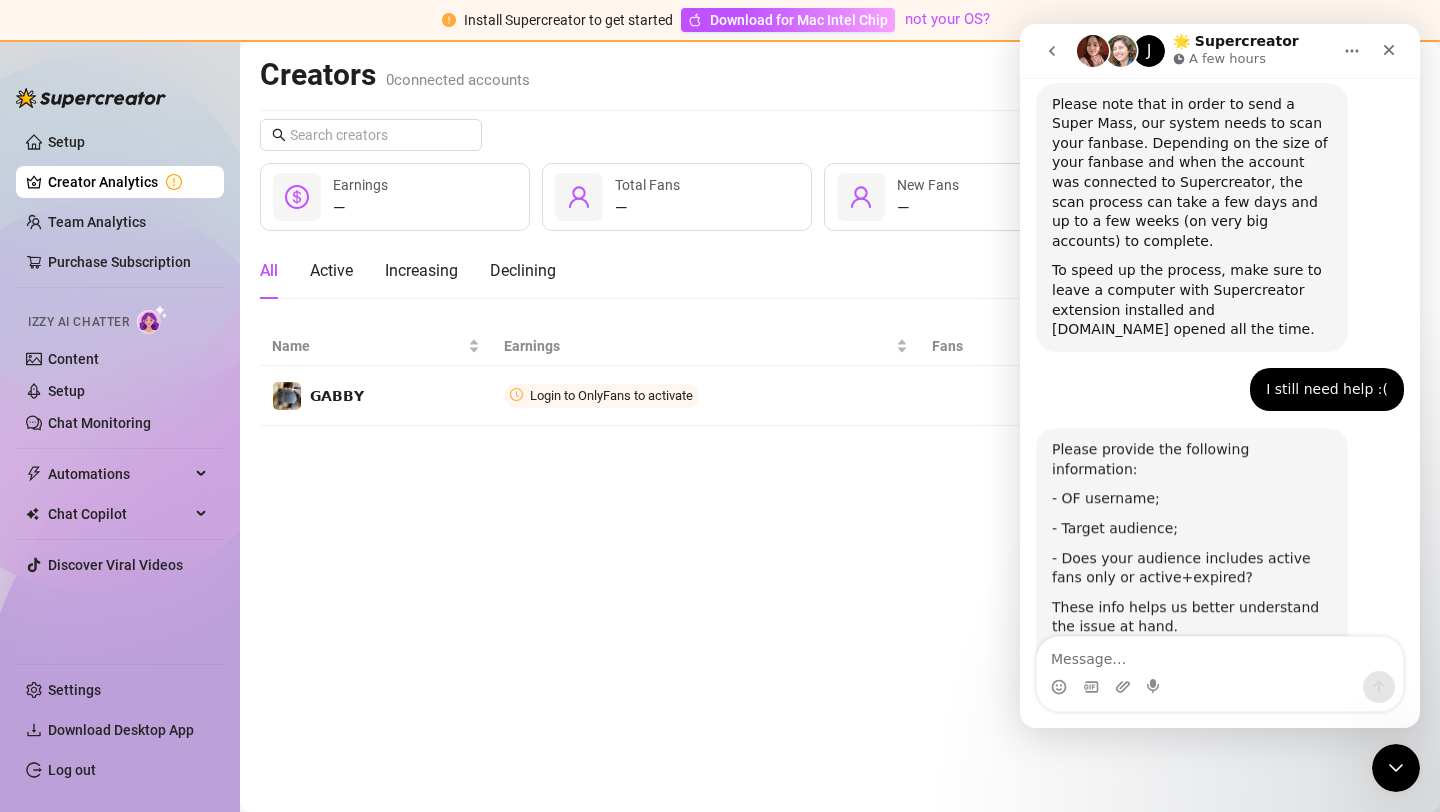
scroll to position [432, 0]
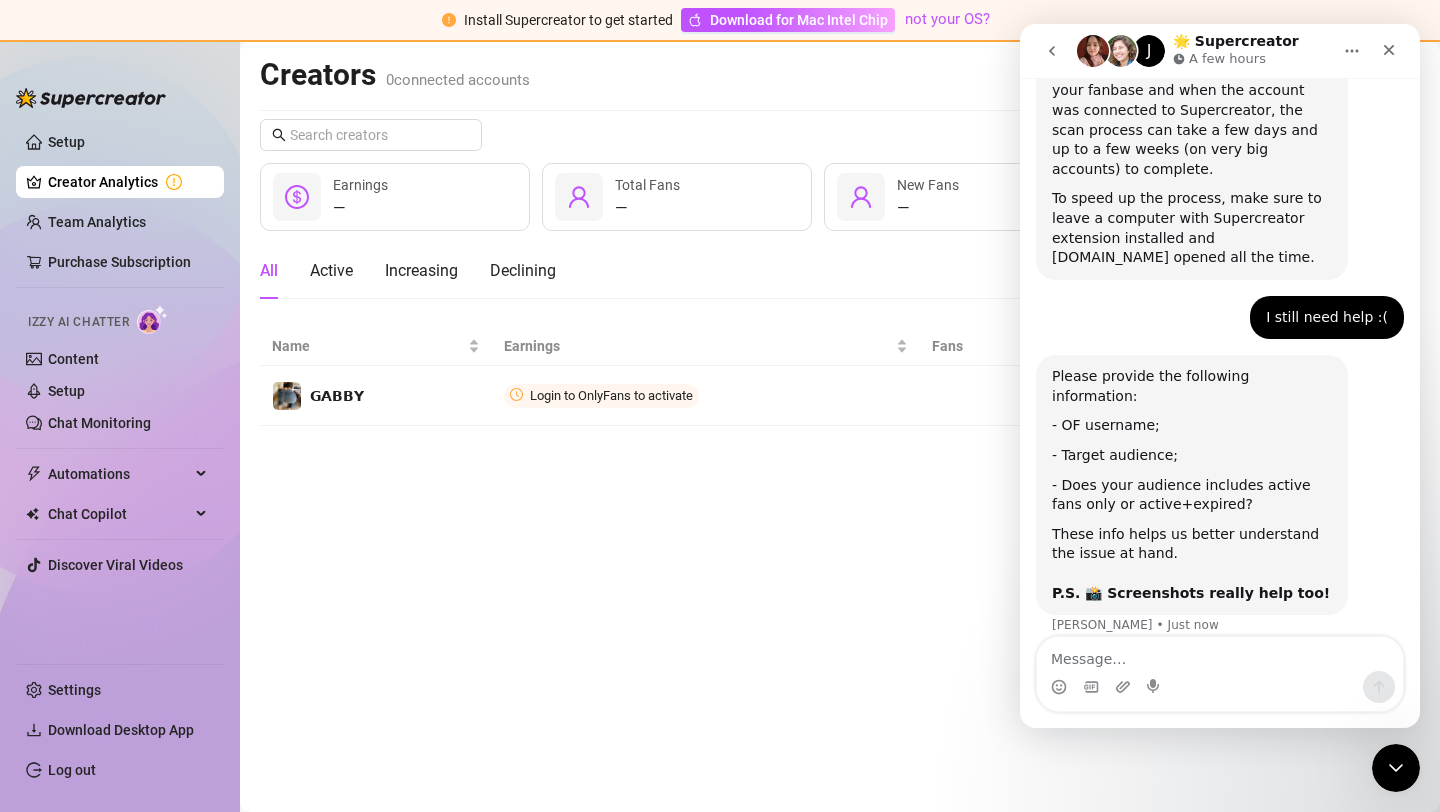
click at [1255, 660] on textarea "Message…" at bounding box center [1220, 654] width 366 height 34
type textarea "Hello"
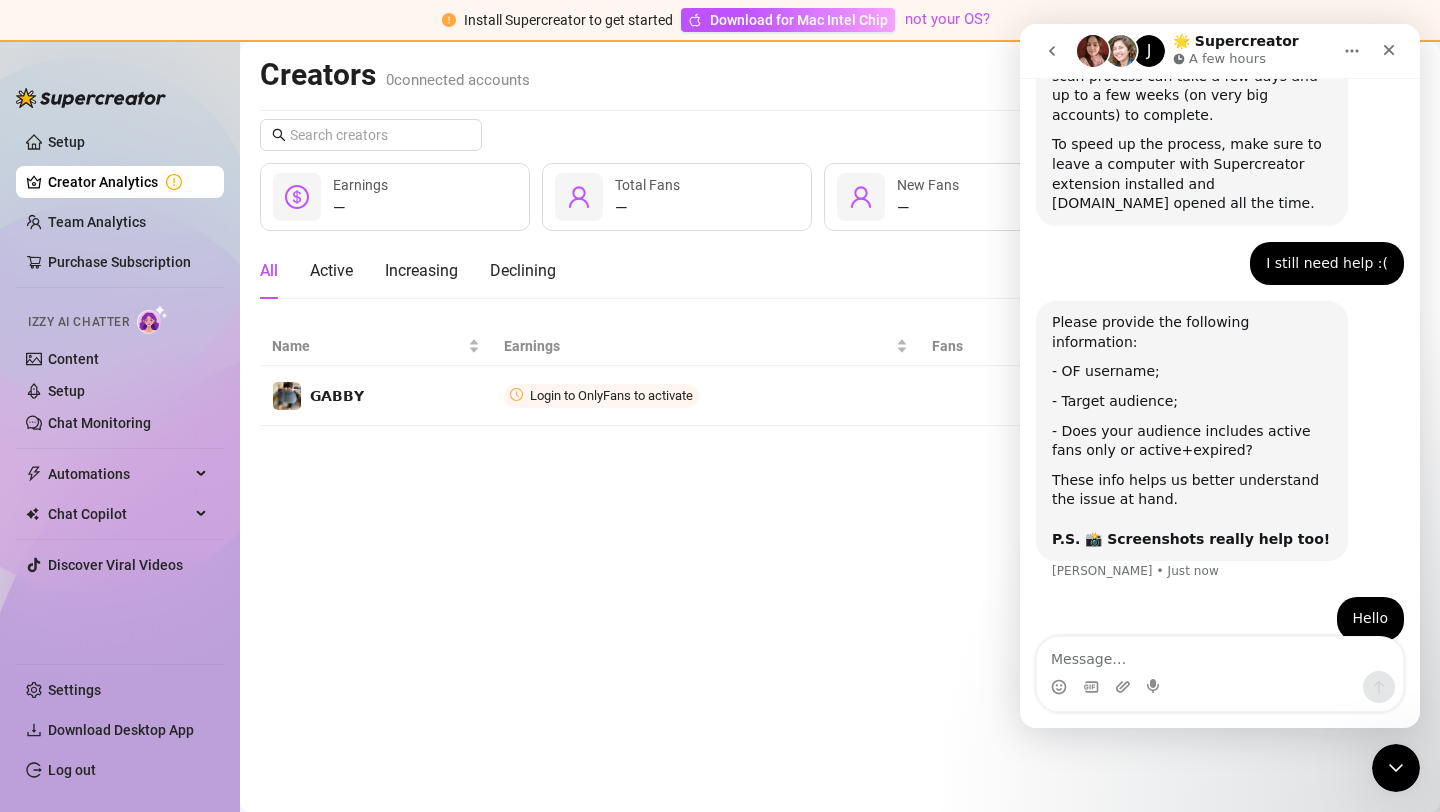
scroll to position [492, 0]
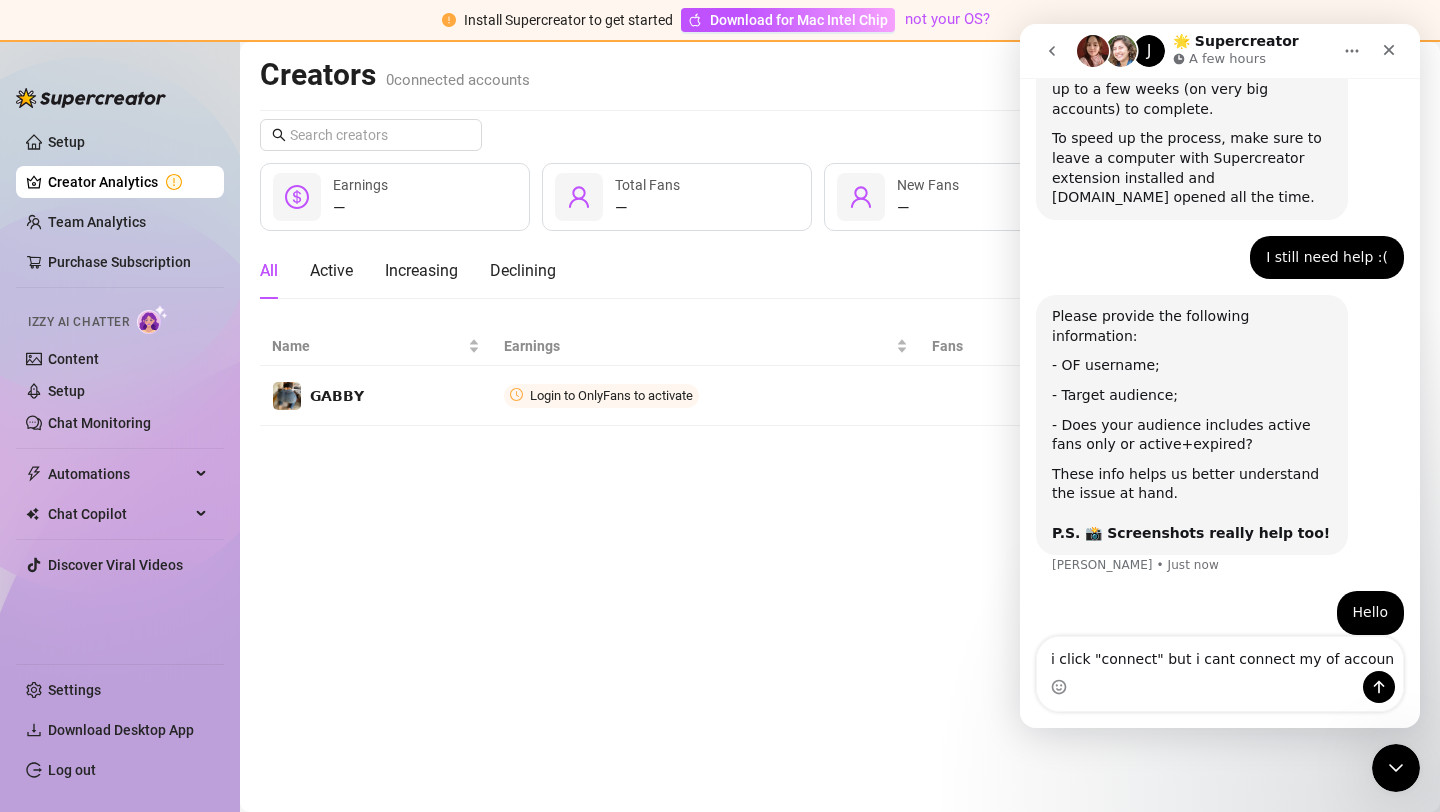
type textarea "i click "connect" but i cant connect my of account"
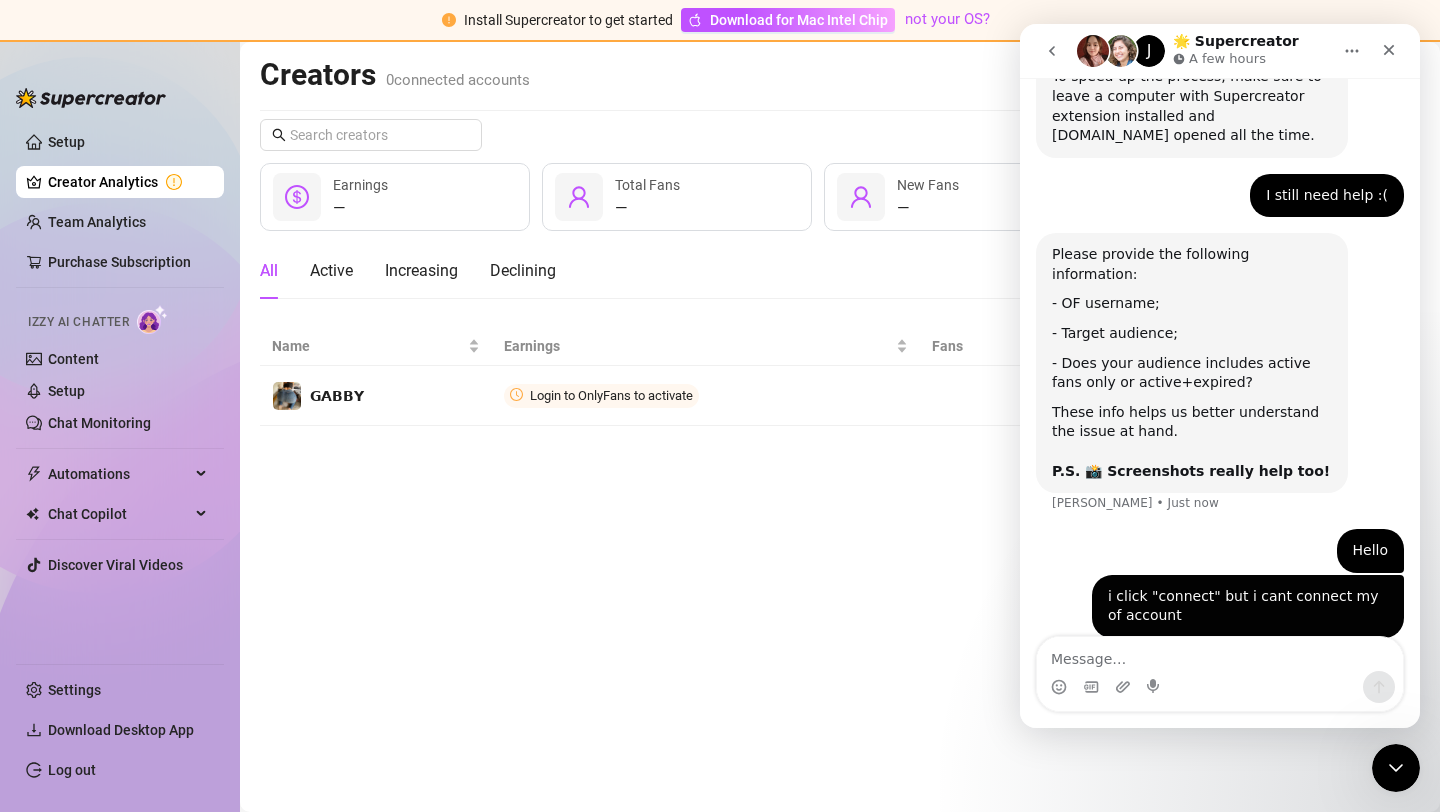
scroll to position [557, 0]
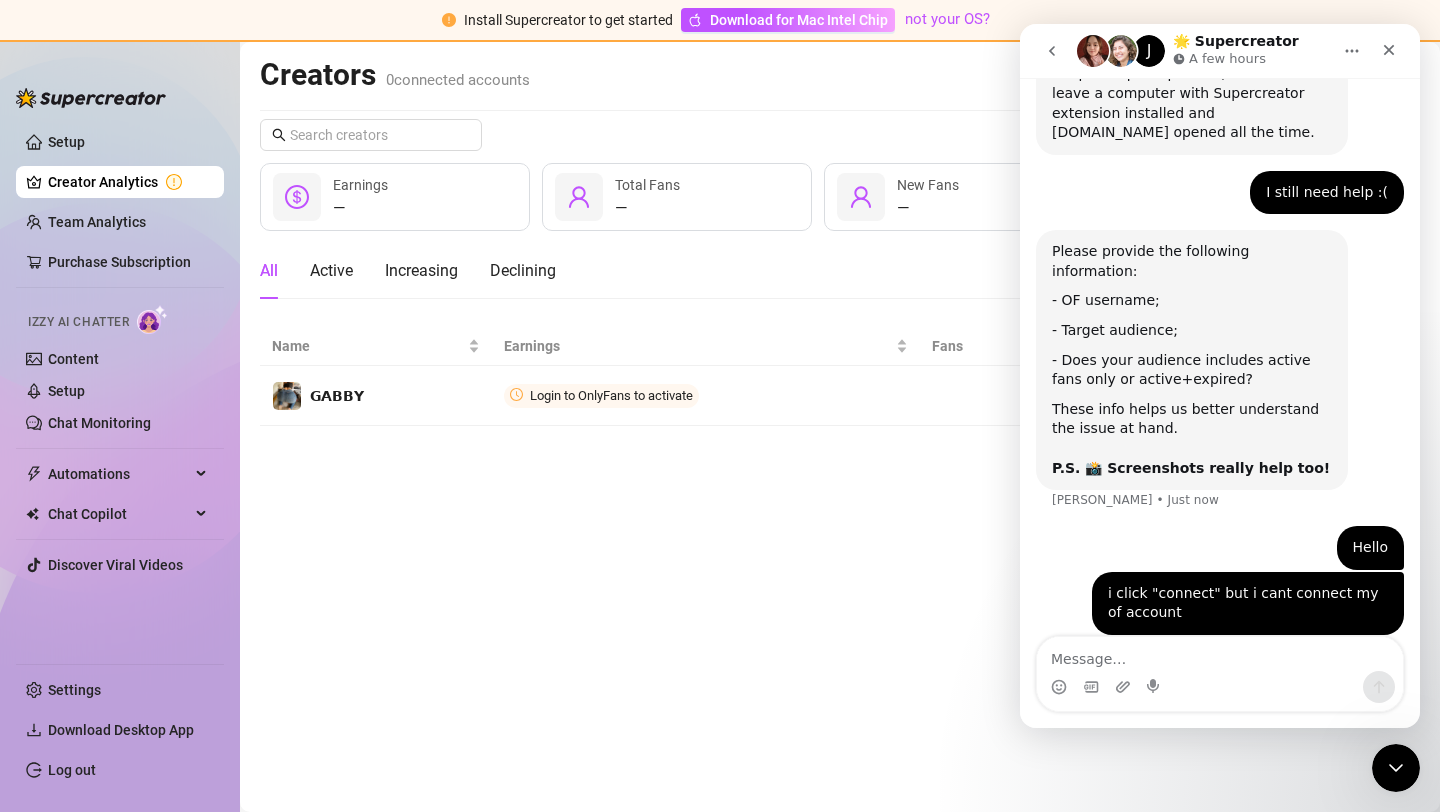
click at [1149, 651] on div "GABBY • Just now" at bounding box center [1161, 651] width 107 height 0
click at [1152, 649] on textarea "Message…" at bounding box center [1220, 654] width 366 height 34
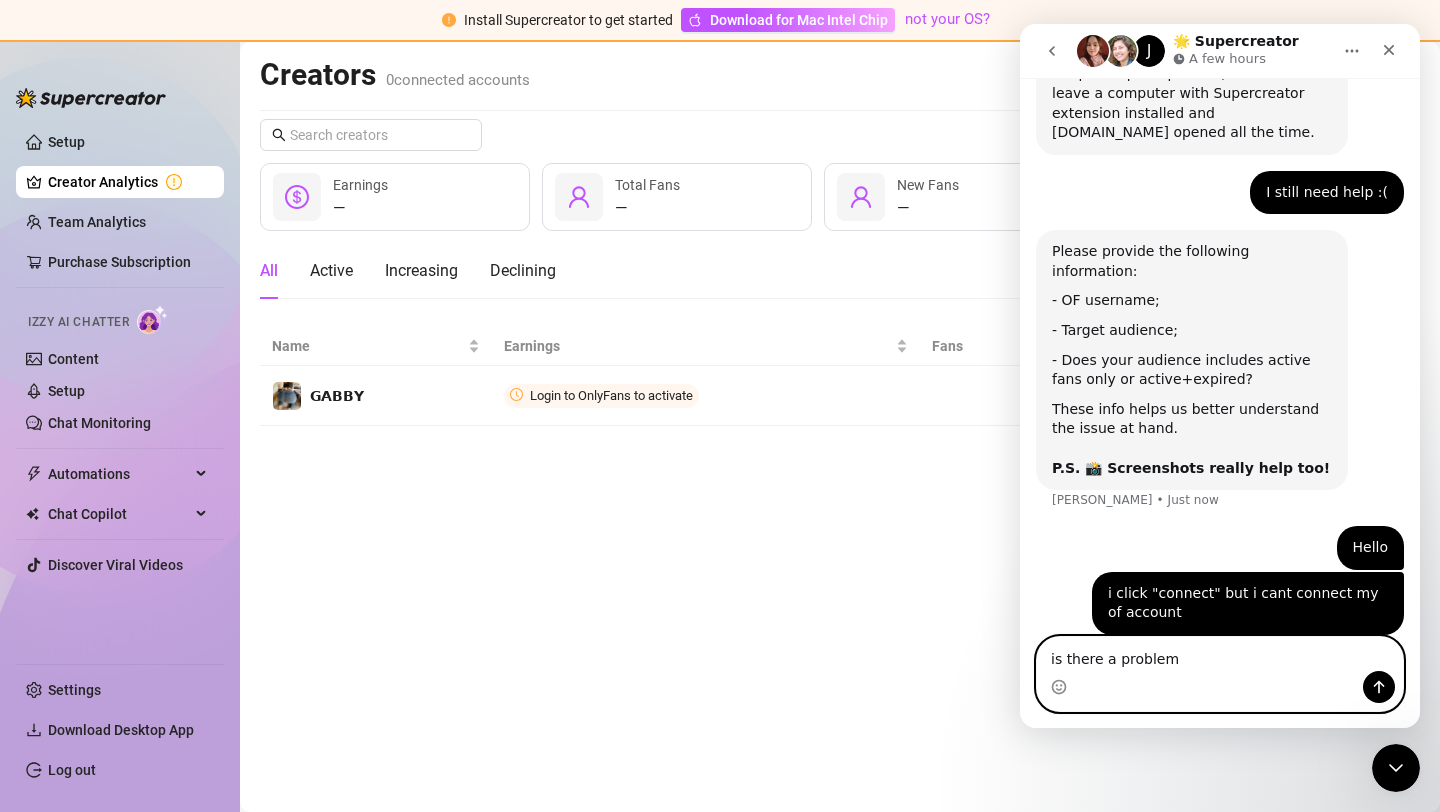
type textarea "is there a problem?"
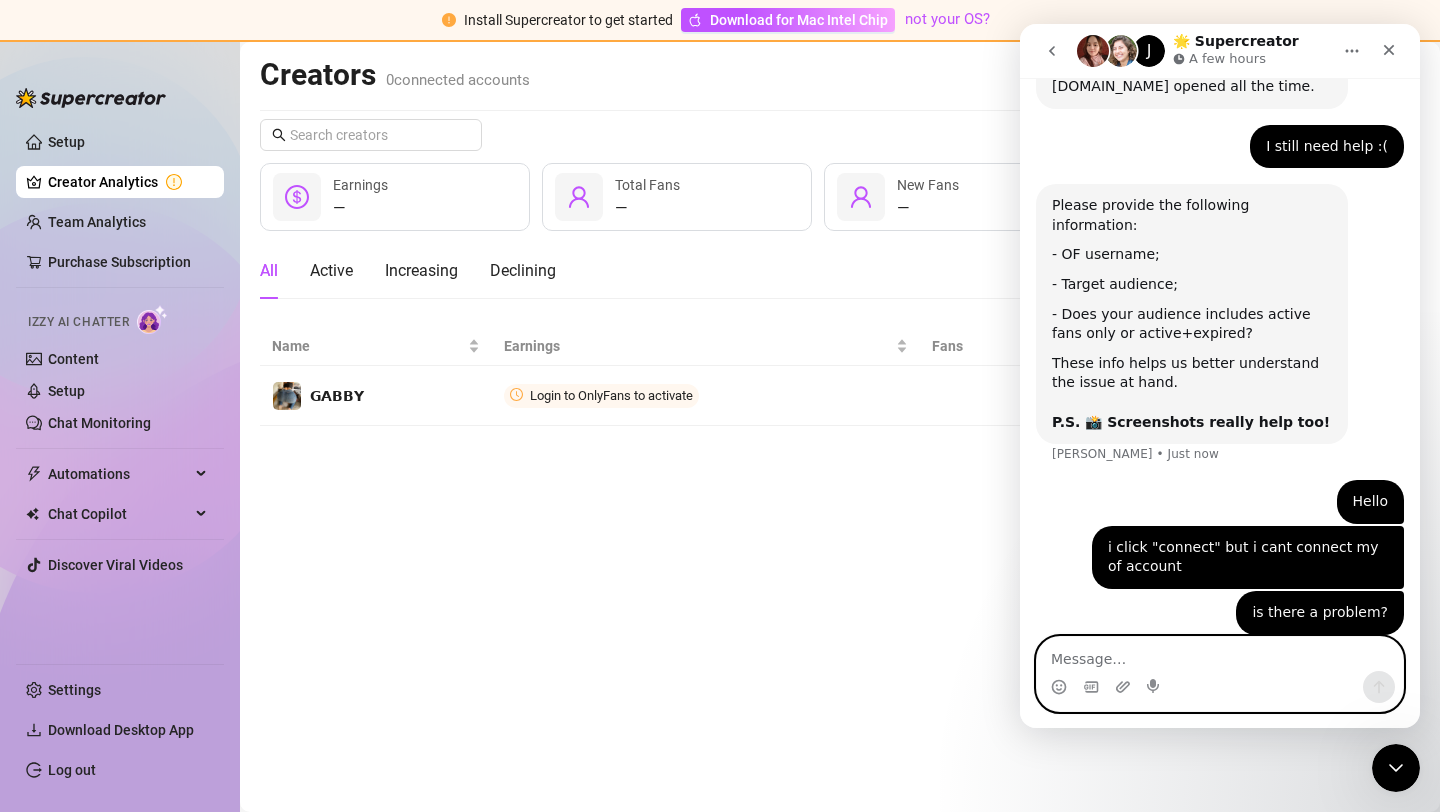
type textarea "s"
type textarea "a bug?"
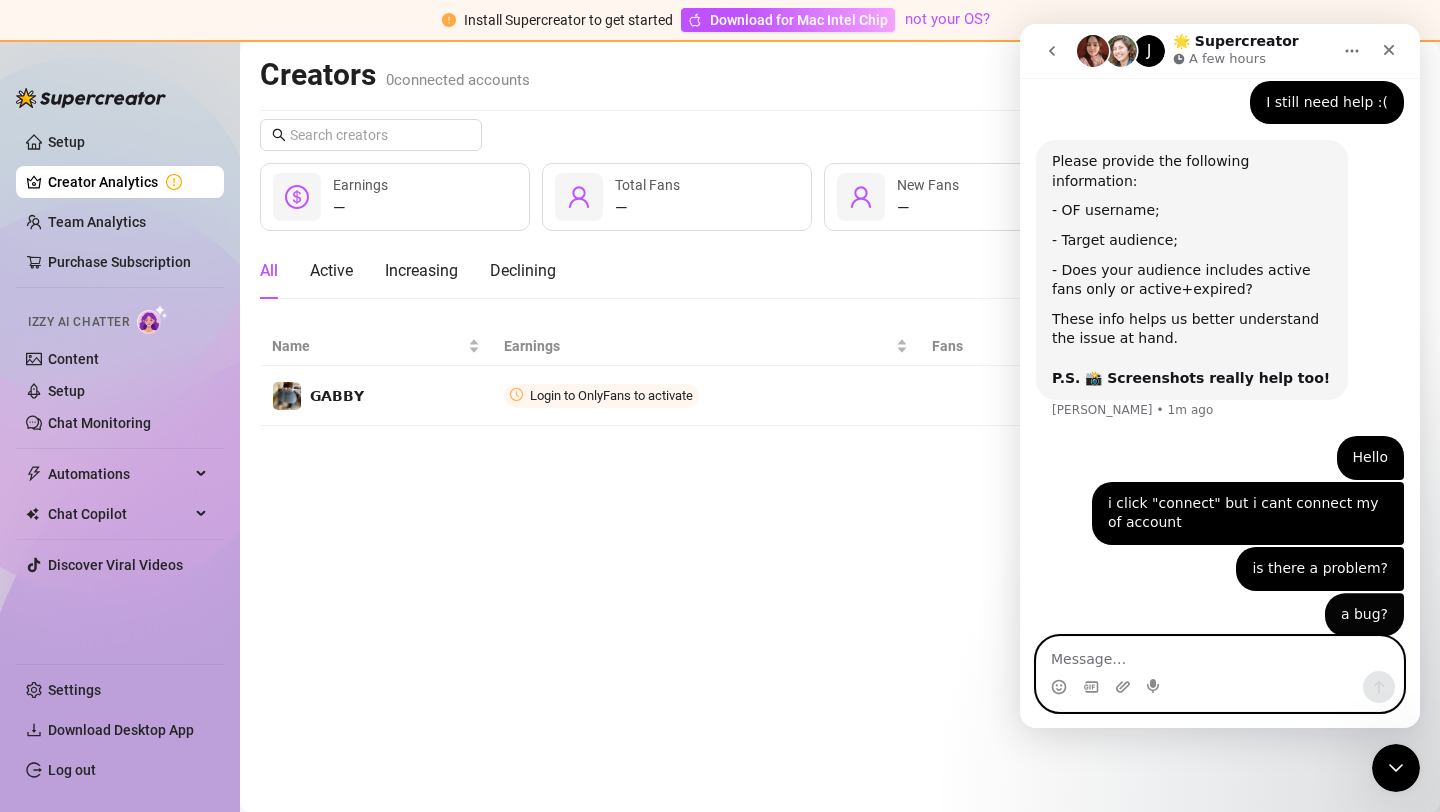
scroll to position [648, 0]
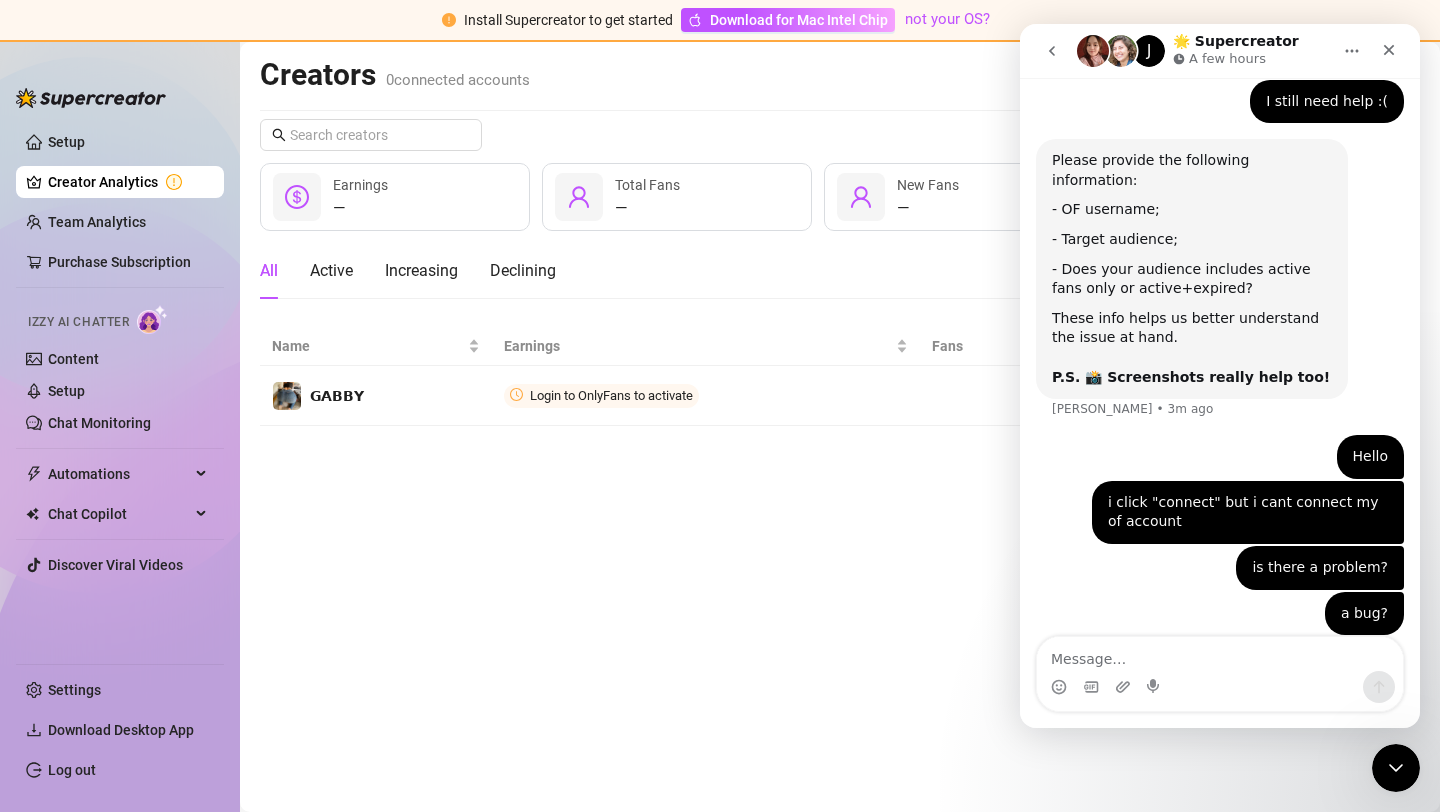
click at [816, 515] on main "Creators 0 connected accounts Manage Accounts + Add Account Last 7 days — Earni…" at bounding box center [840, 427] width 1200 height 770
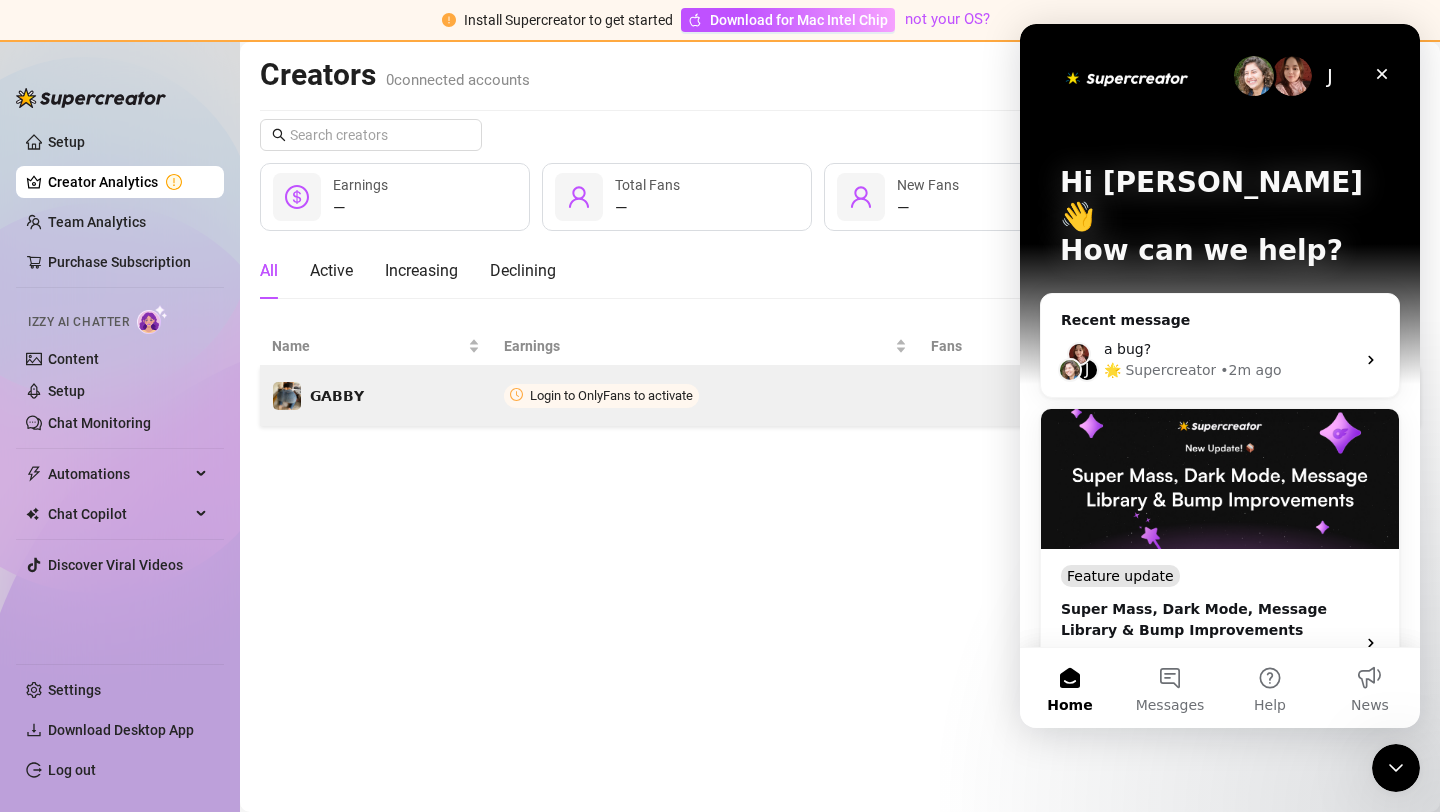
scroll to position [0, 0]
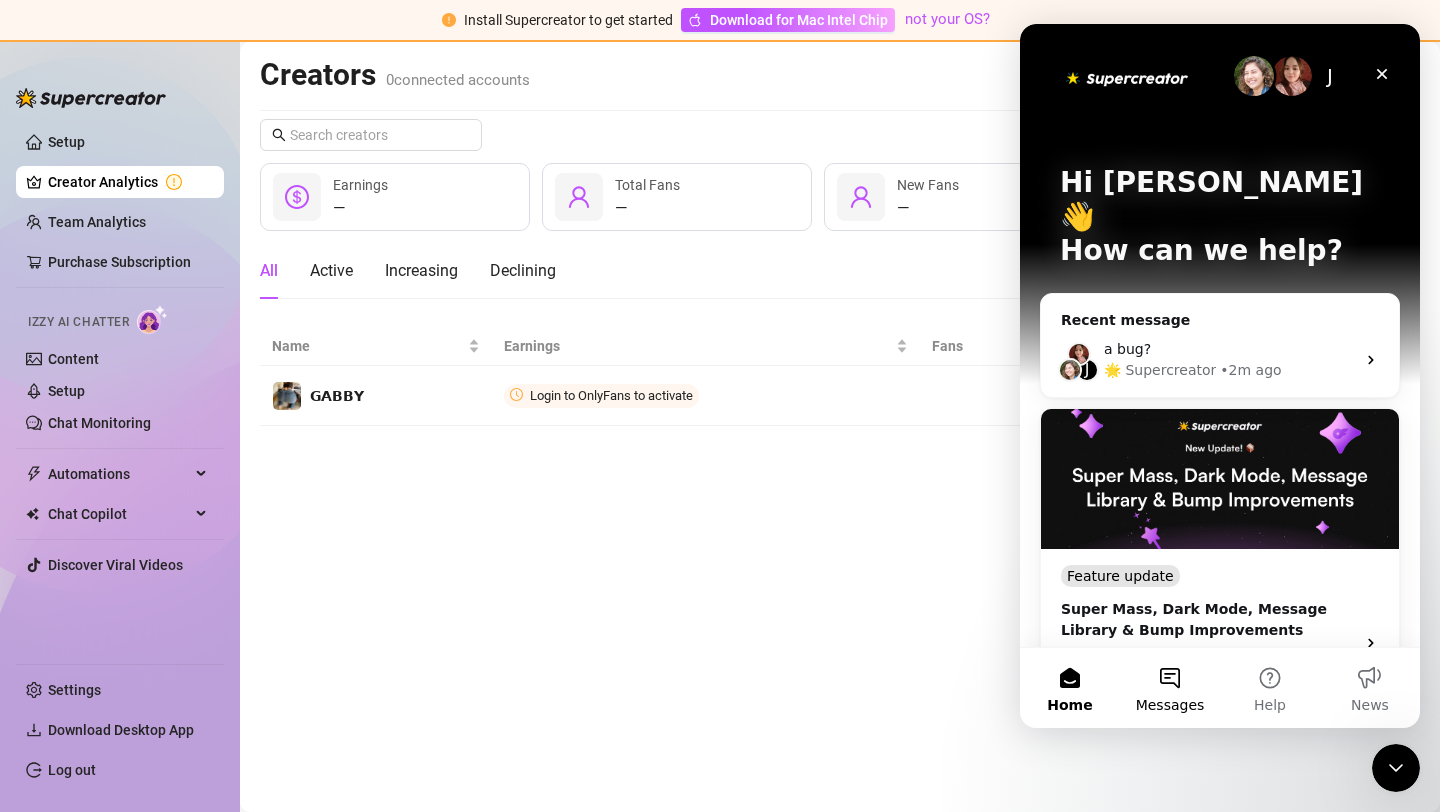
click at [1184, 674] on button "Messages" at bounding box center [1170, 688] width 100 height 80
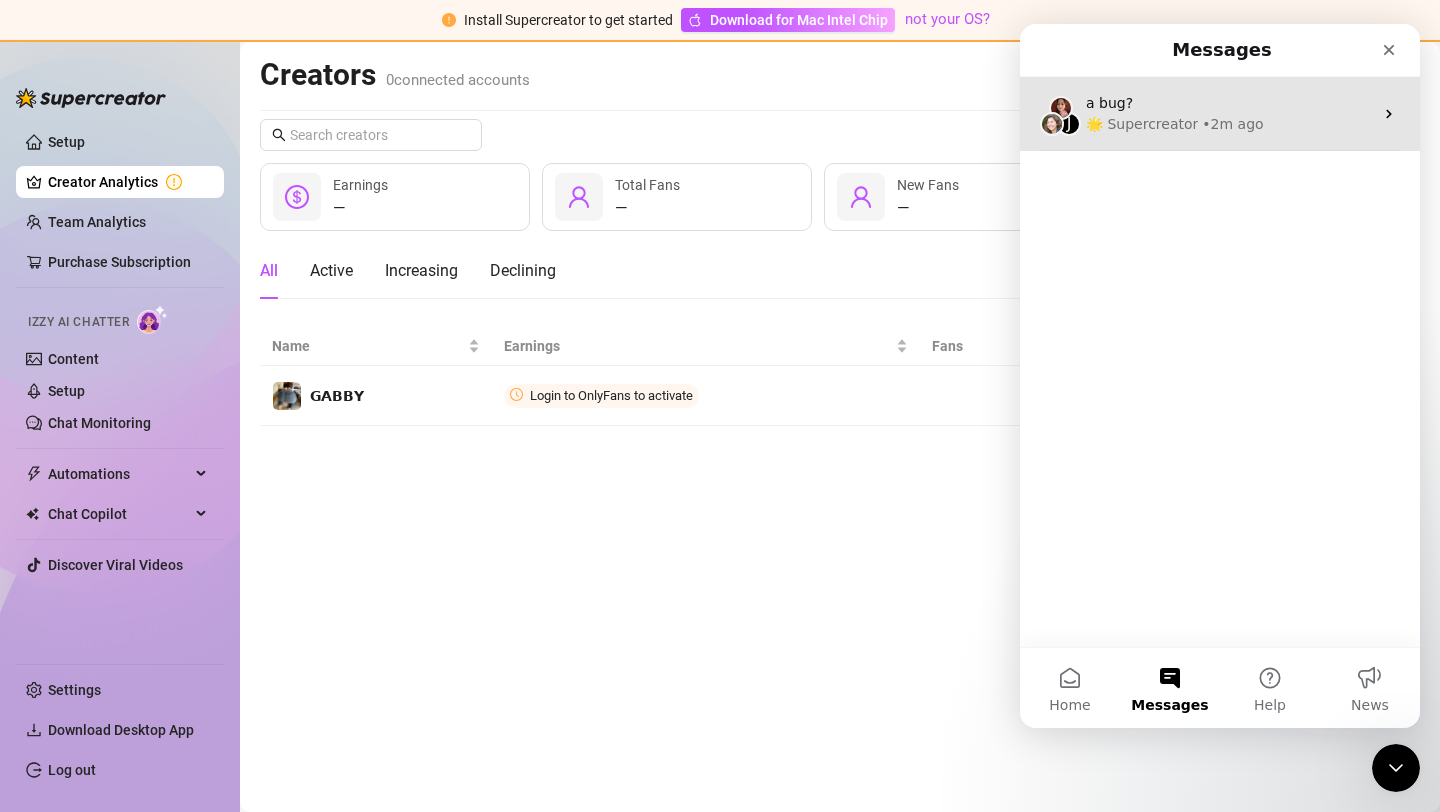
click at [1258, 104] on div "a bug?" at bounding box center [1229, 103] width 287 height 21
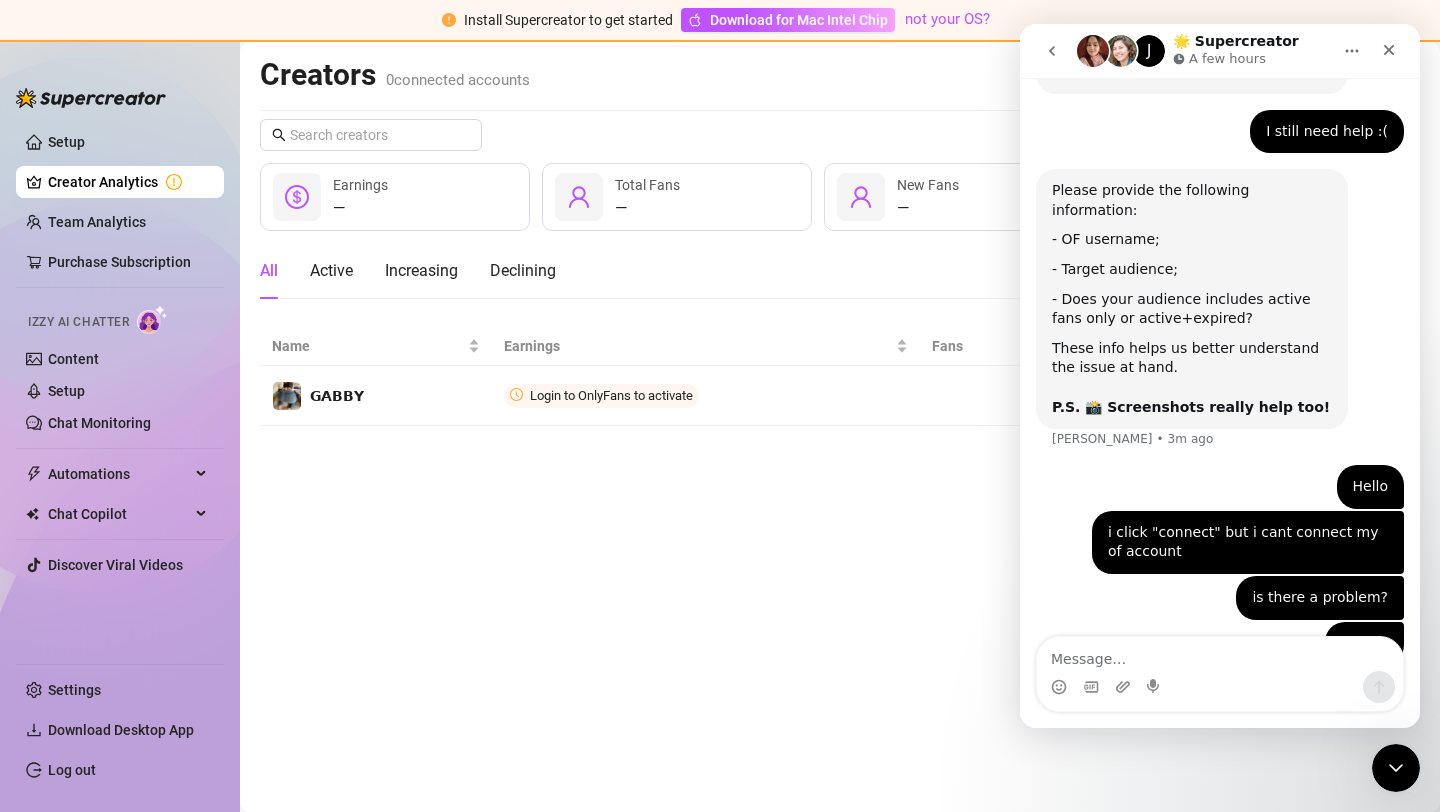
scroll to position [648, 0]
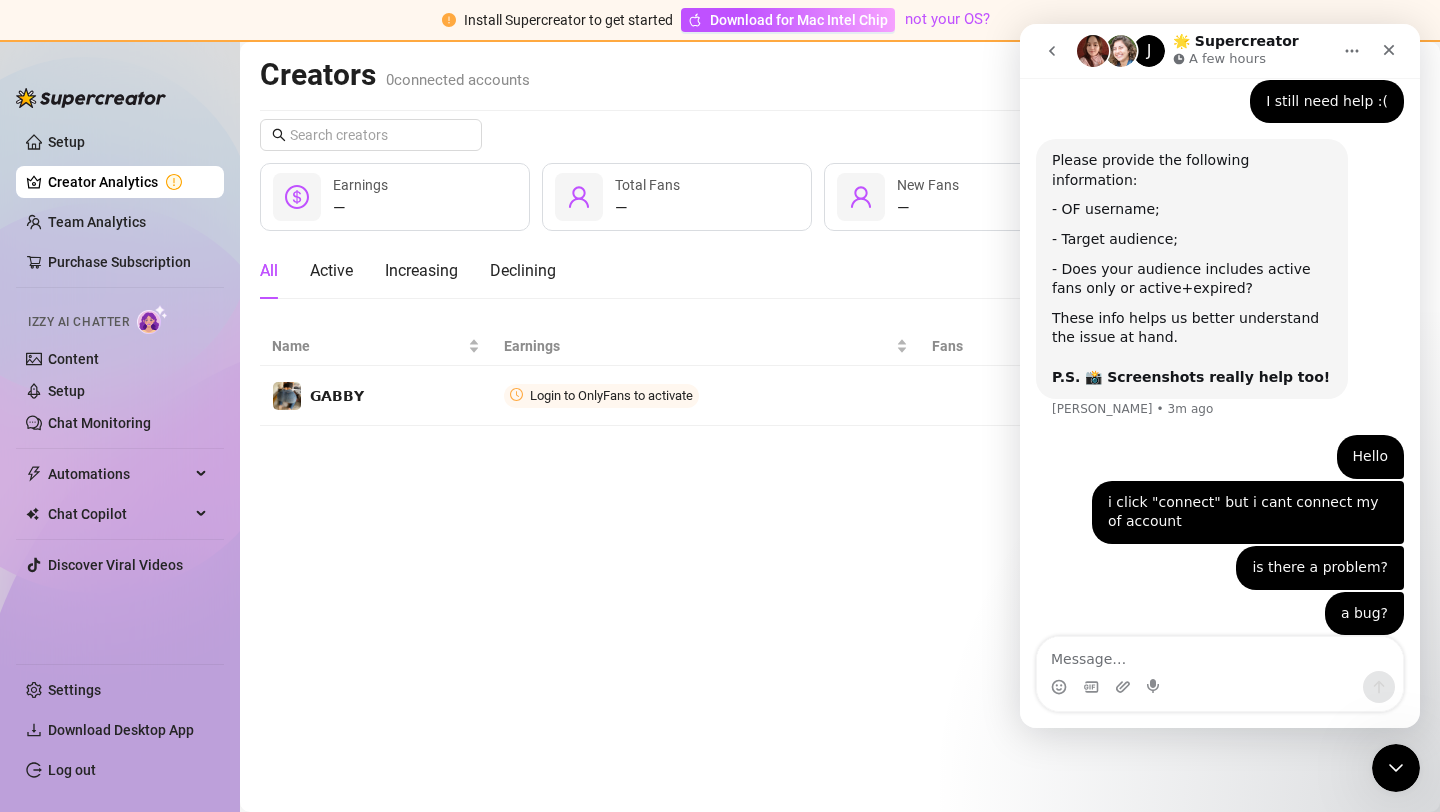
click at [861, 511] on main "Creators 0 connected accounts Manage Accounts + Add Account Last 7 days — Earni…" at bounding box center [840, 427] width 1200 height 770
click at [1392, 50] on icon "Close" at bounding box center [1389, 50] width 16 height 16
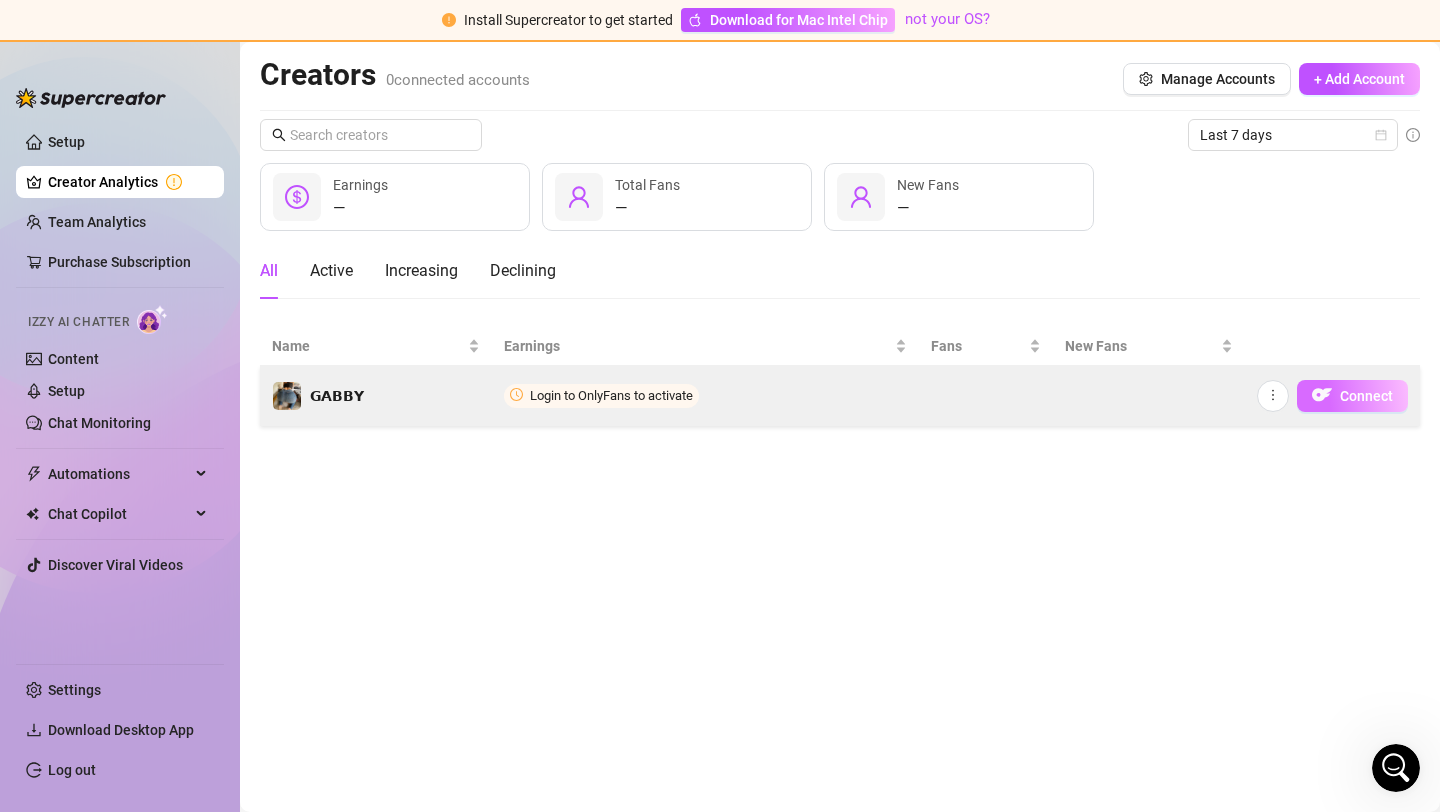
click at [1336, 394] on button "Connect" at bounding box center [1352, 396] width 111 height 32
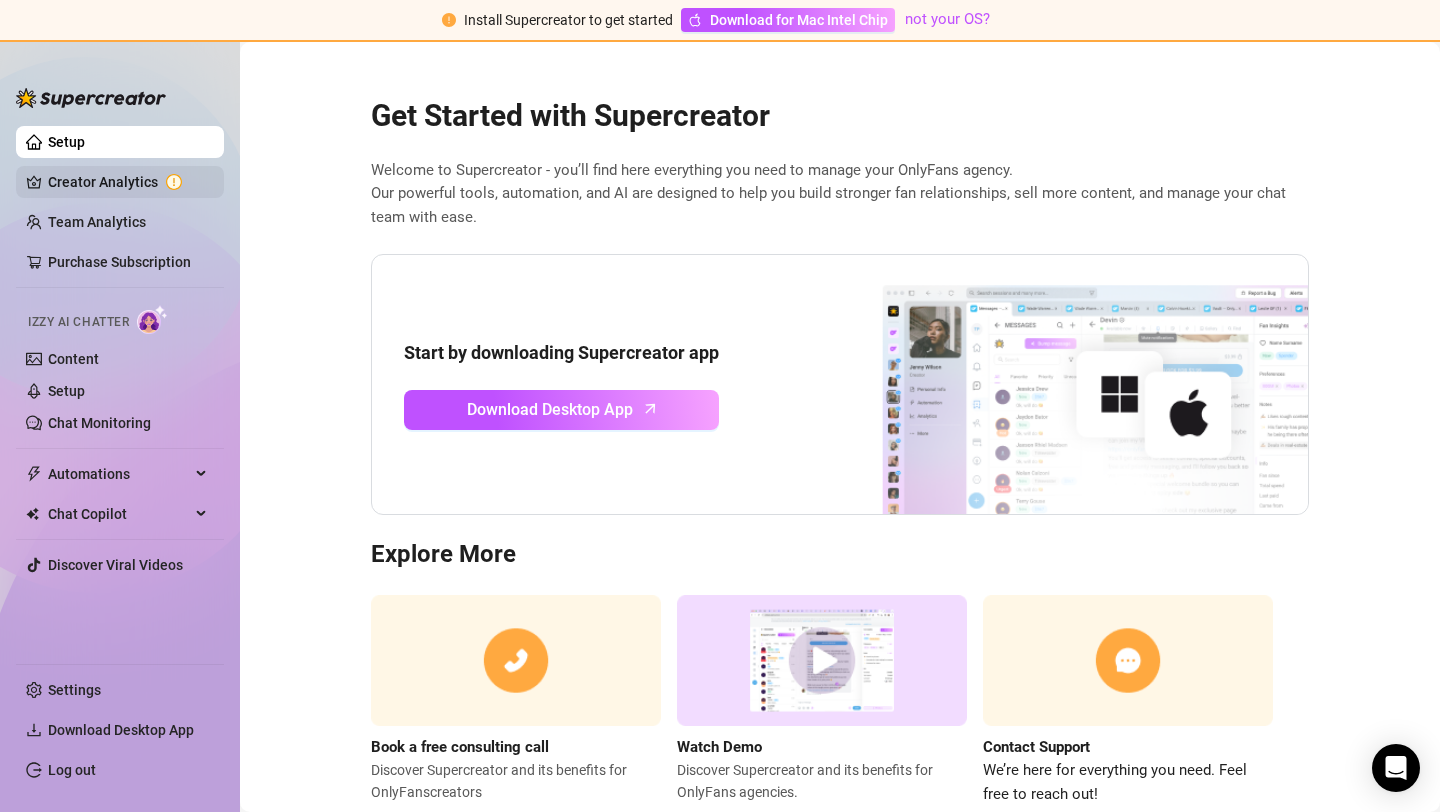
click at [120, 180] on link "Creator Analytics" at bounding box center [128, 182] width 160 height 32
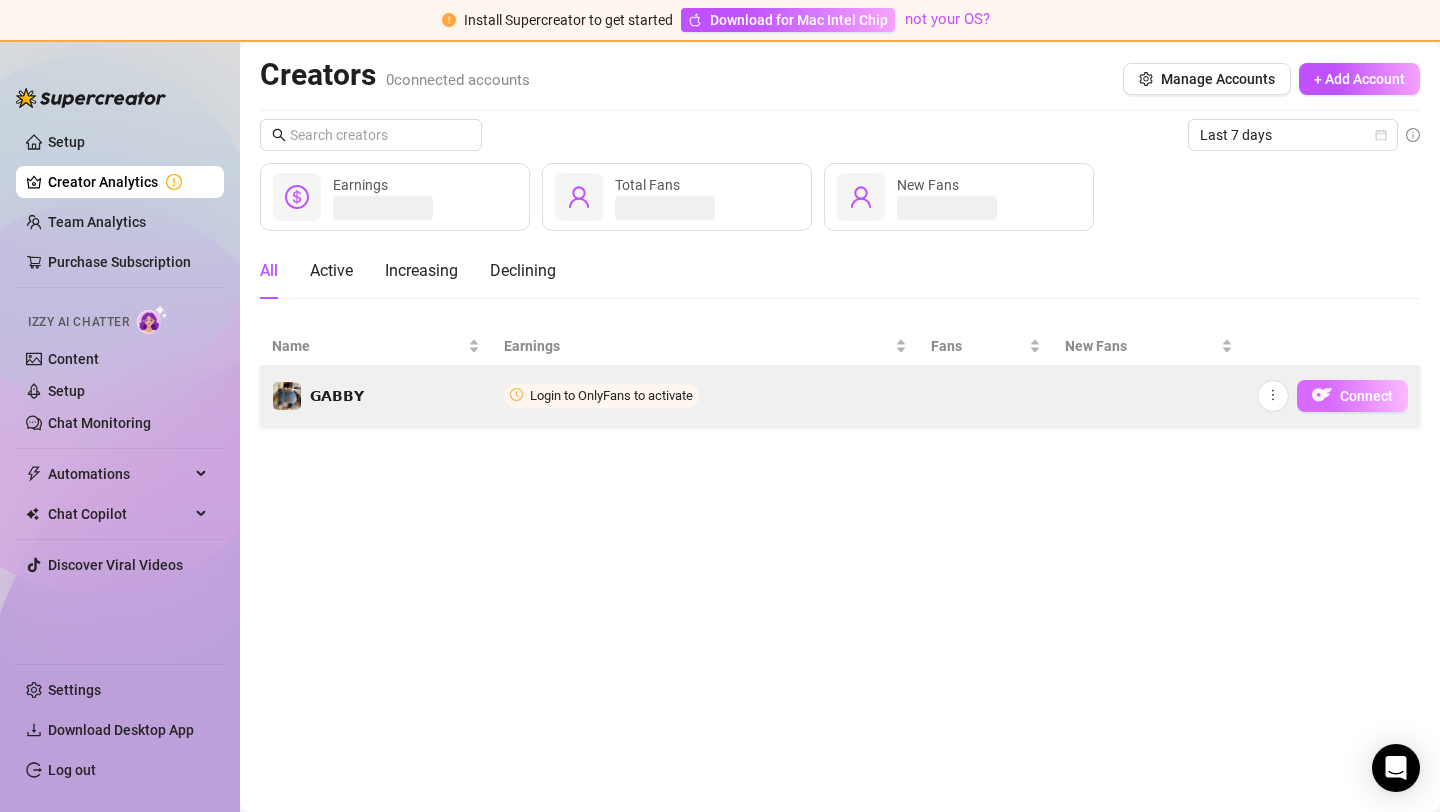
click at [1327, 388] on img "button" at bounding box center [1322, 395] width 20 height 20
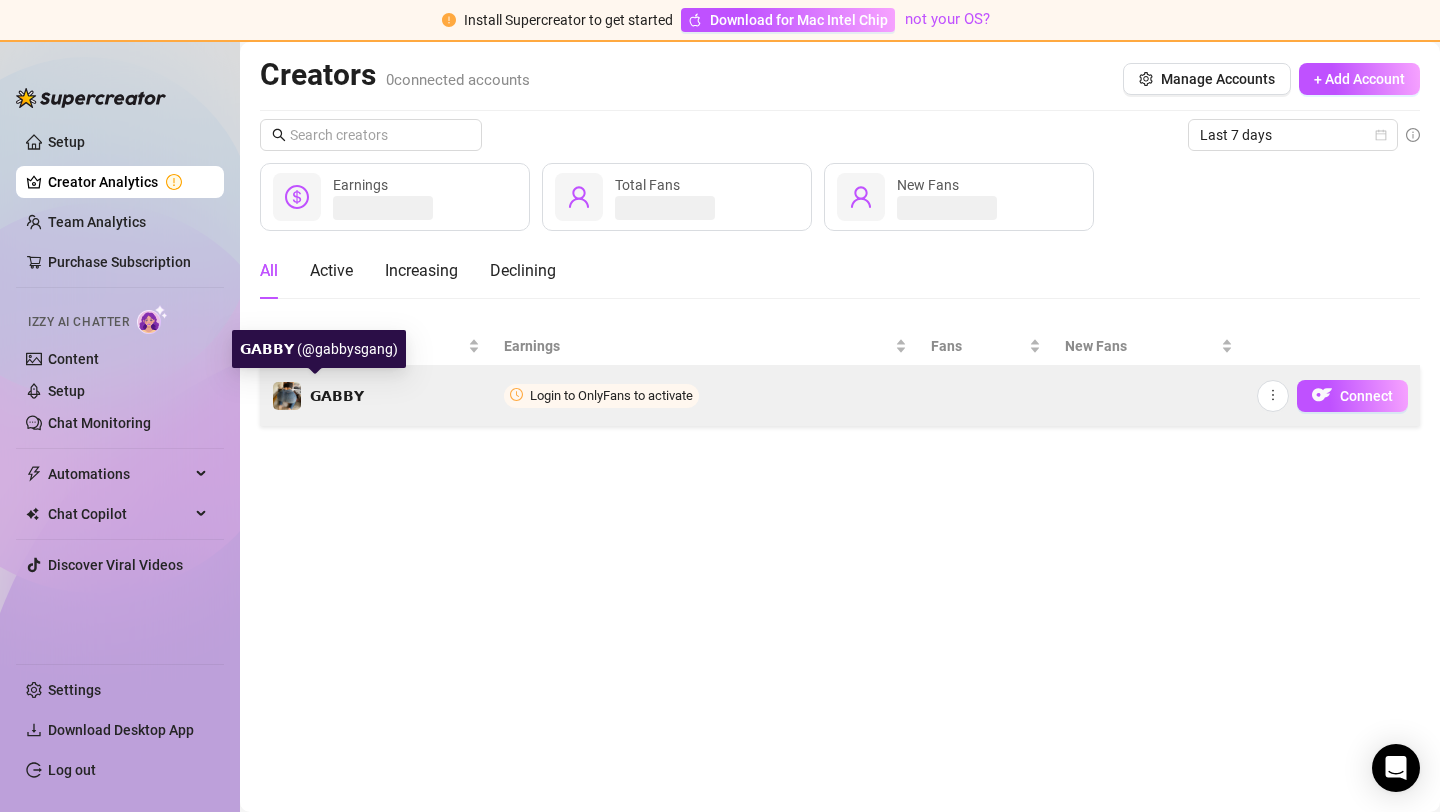
click at [319, 398] on span "𝗚𝗔𝗕𝗕𝗬" at bounding box center [337, 396] width 54 height 16
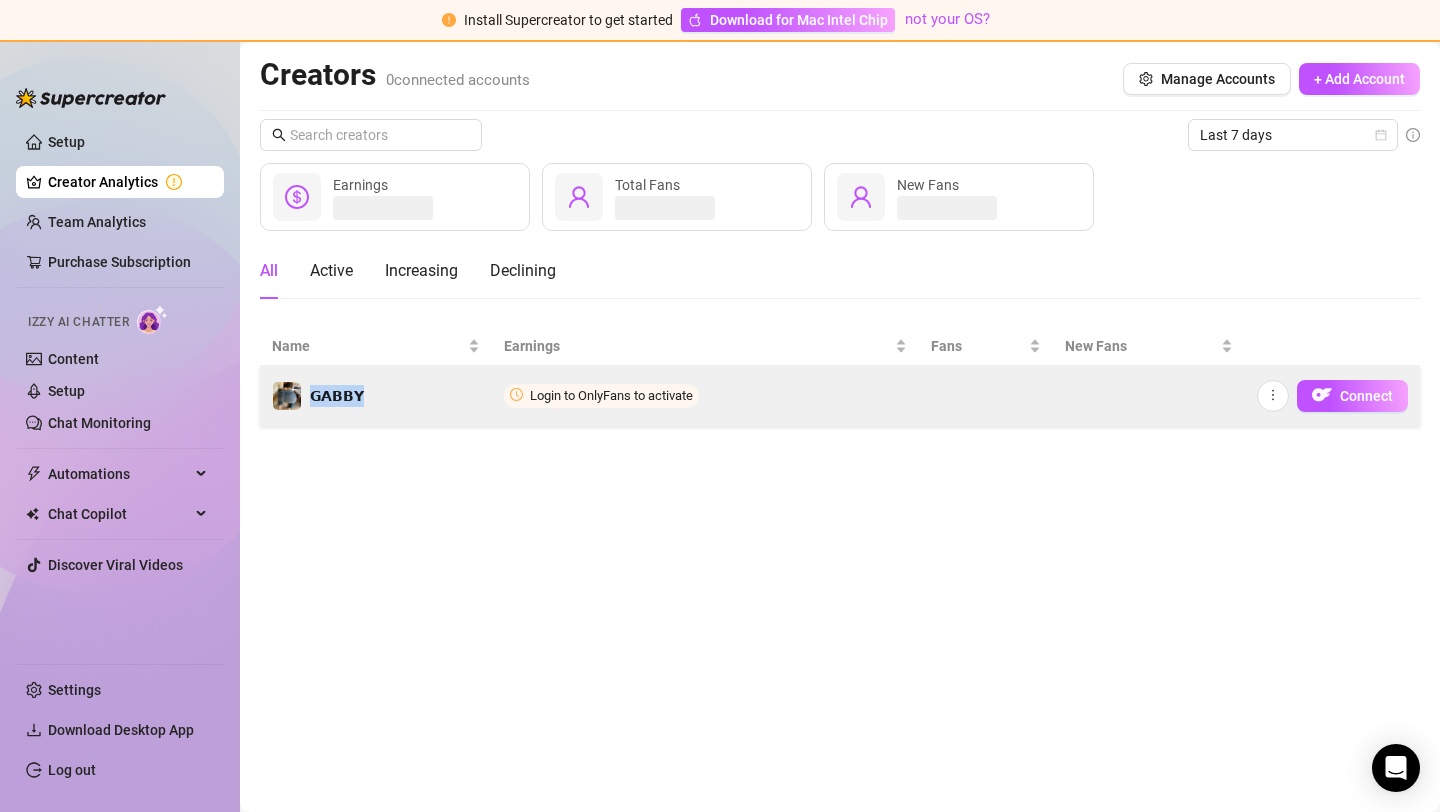
click at [653, 396] on span "Login to OnlyFans to activate" at bounding box center [611, 395] width 163 height 15
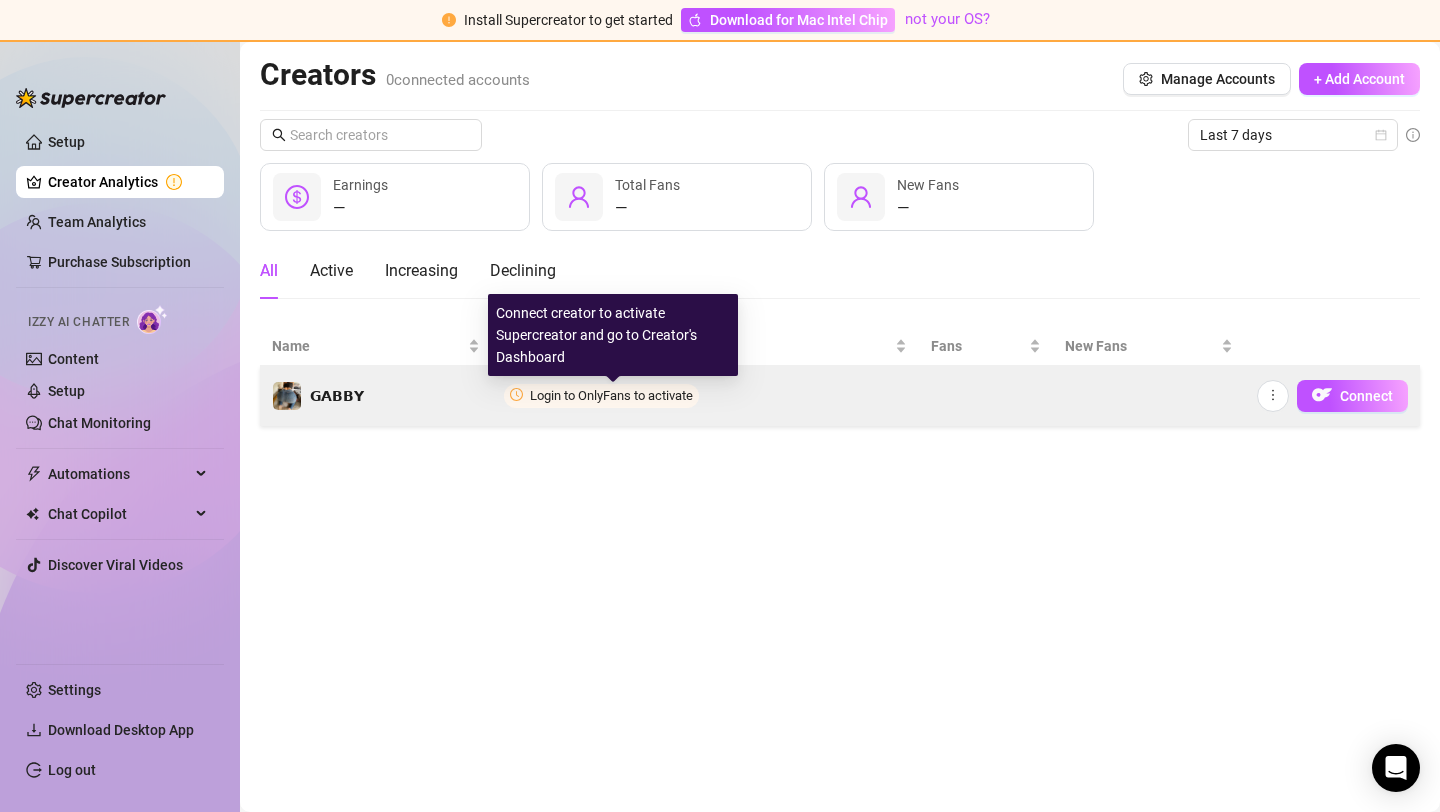
click at [653, 396] on span "Login to OnlyFans to activate" at bounding box center [611, 395] width 163 height 15
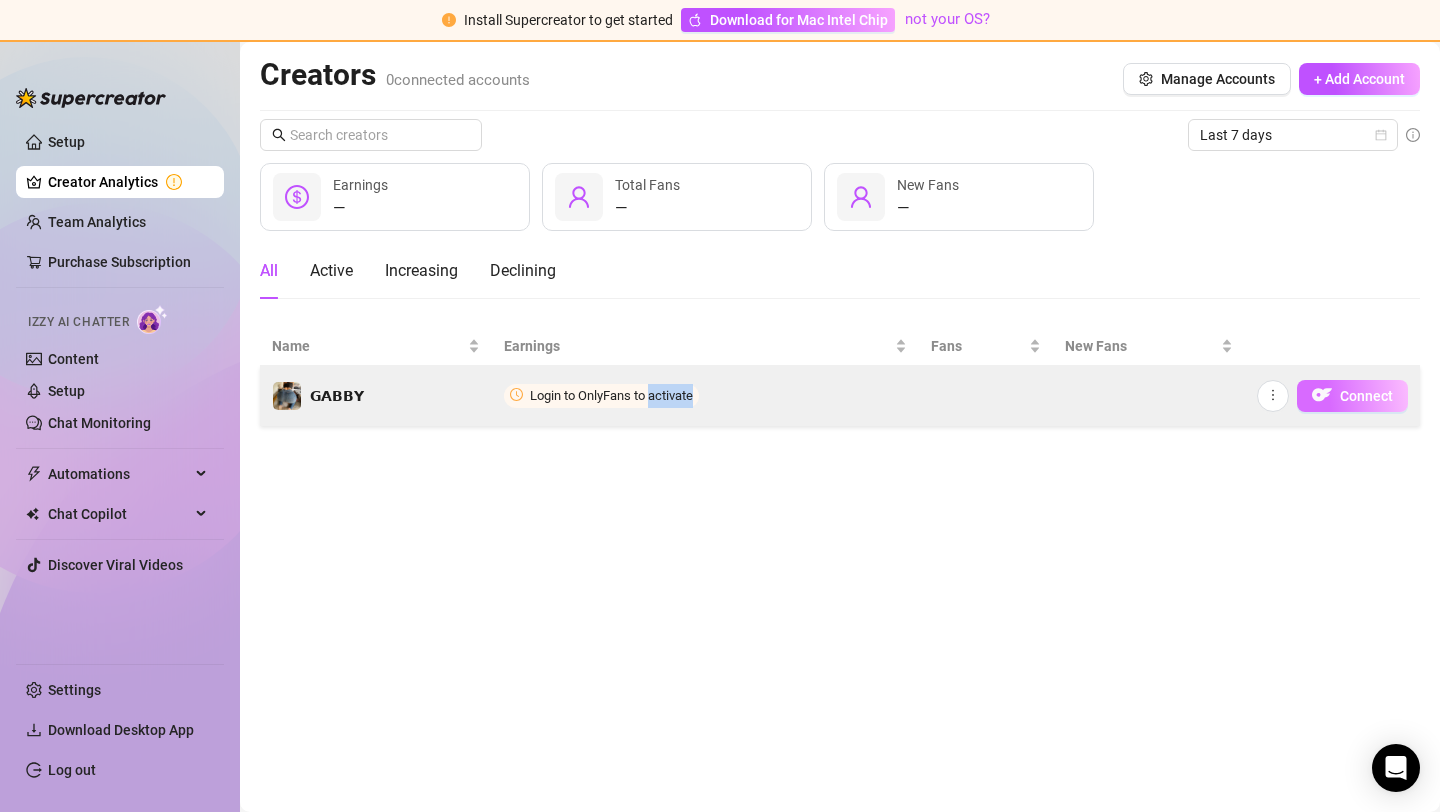
click at [1329, 381] on button "Connect" at bounding box center [1352, 396] width 111 height 32
click at [1320, 392] on img "button" at bounding box center [1322, 395] width 20 height 20
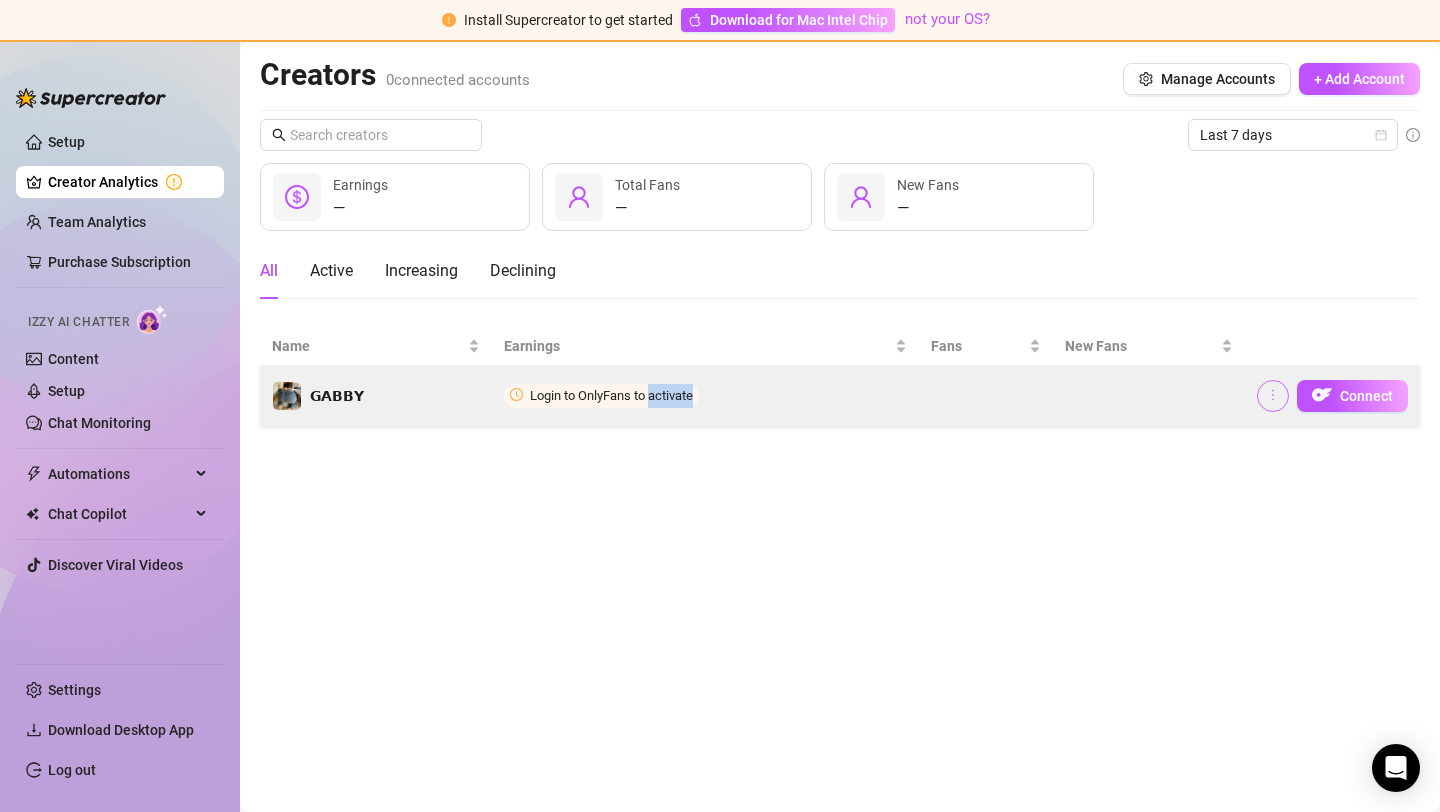
click at [1273, 393] on icon "more" at bounding box center [1273, 395] width 14 height 14
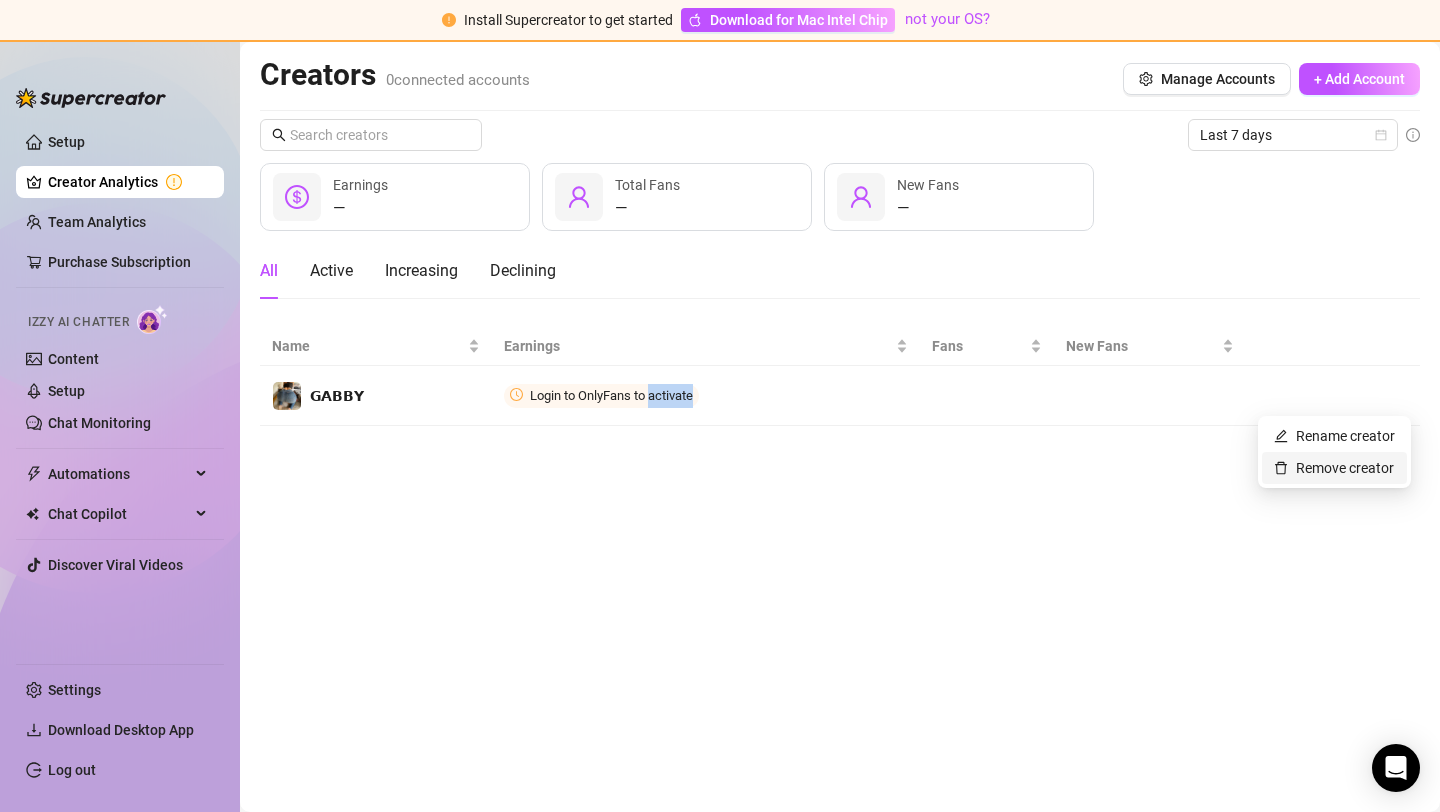
click at [1325, 464] on link "Remove creator" at bounding box center [1334, 468] width 120 height 16
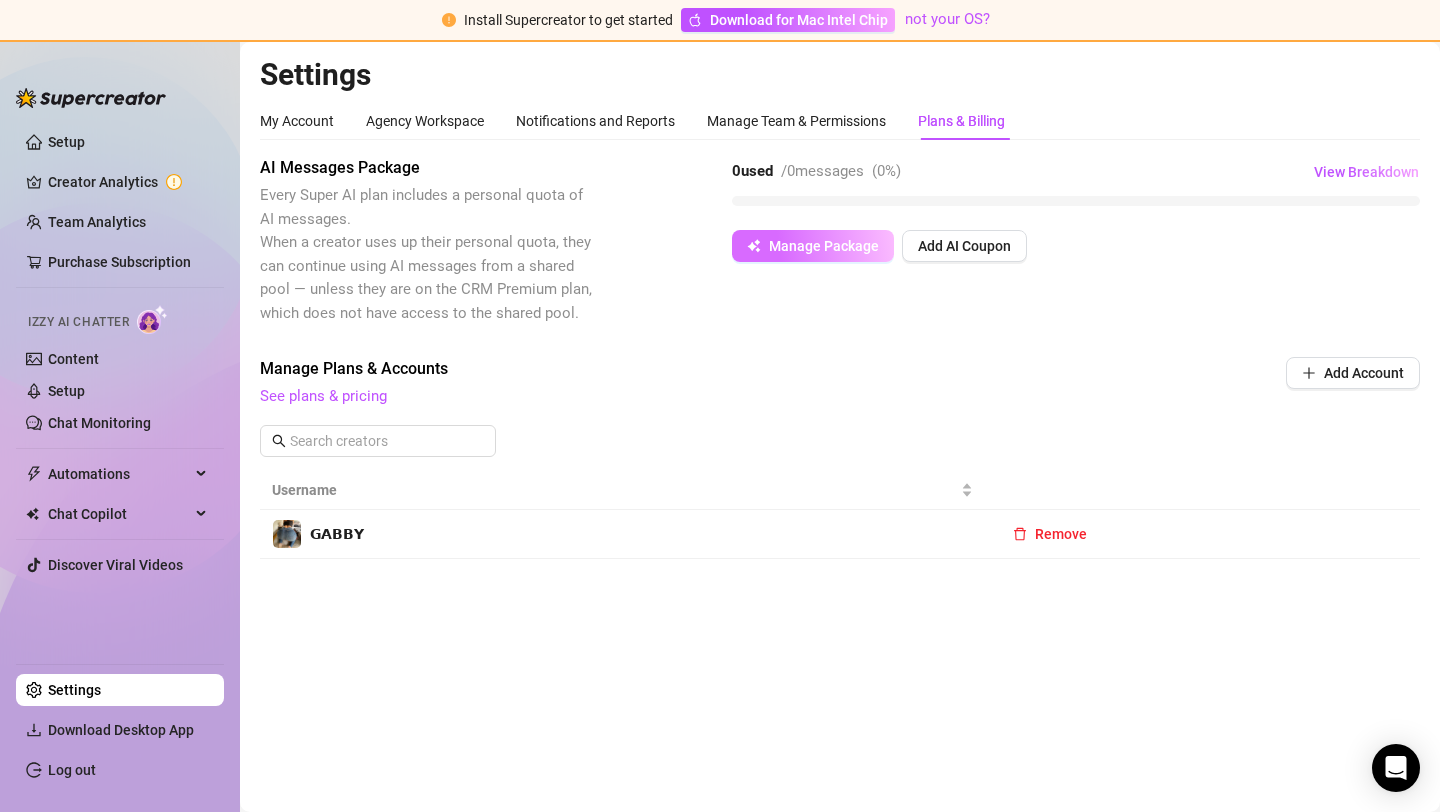
click at [786, 246] on span "Manage Package" at bounding box center [824, 246] width 110 height 16
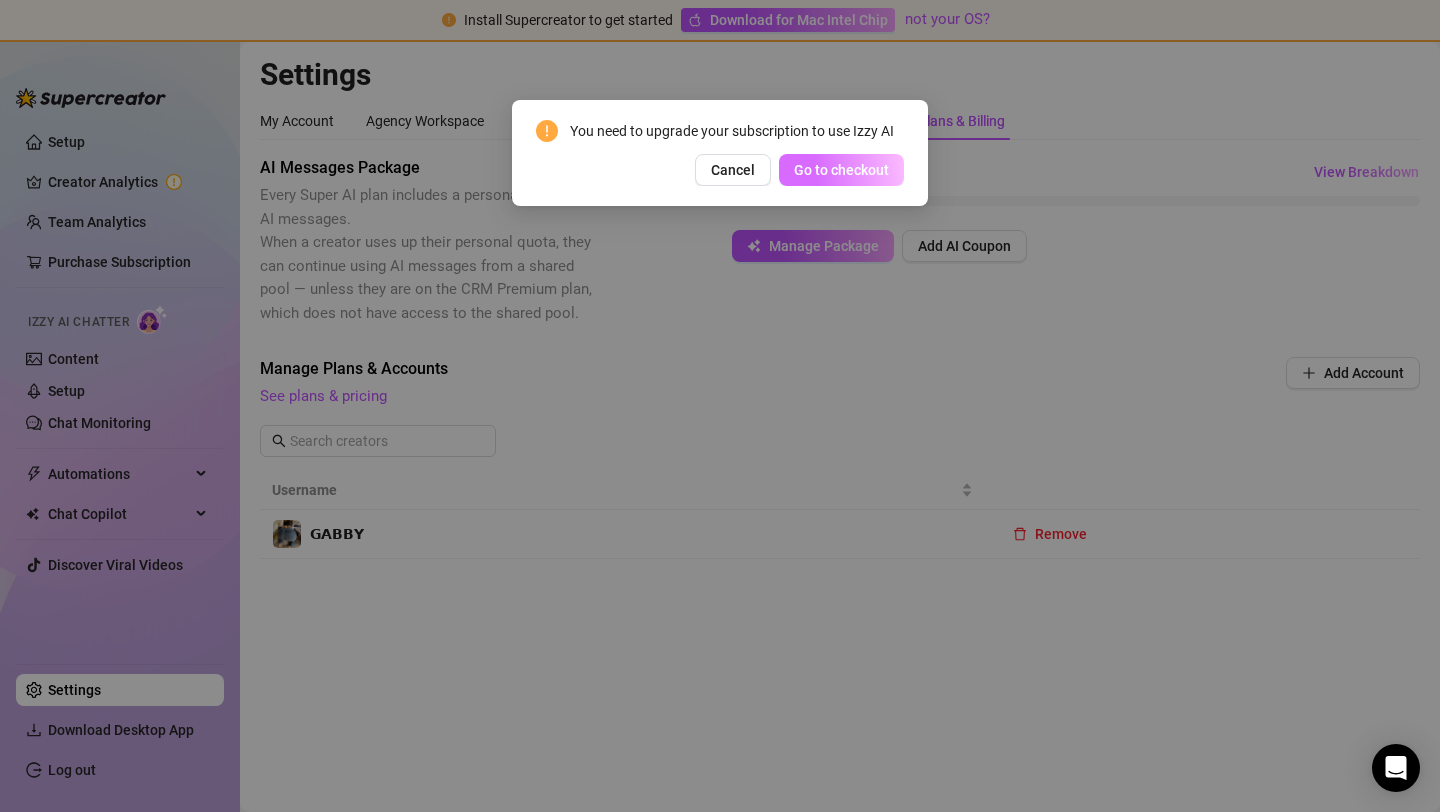
click at [840, 181] on button "Go to checkout" at bounding box center [841, 170] width 125 height 32
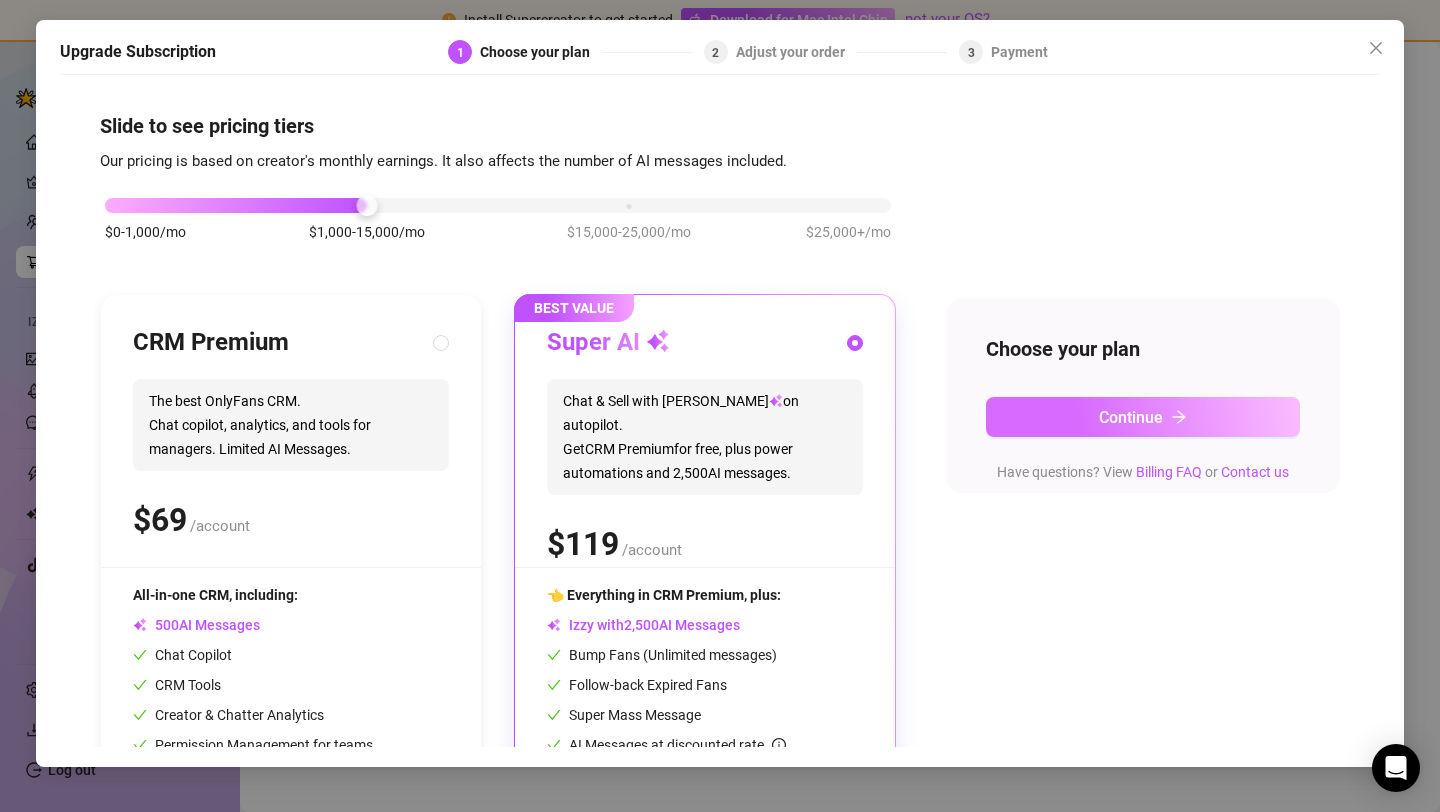
click at [1112, 410] on span "Continue" at bounding box center [1131, 417] width 64 height 19
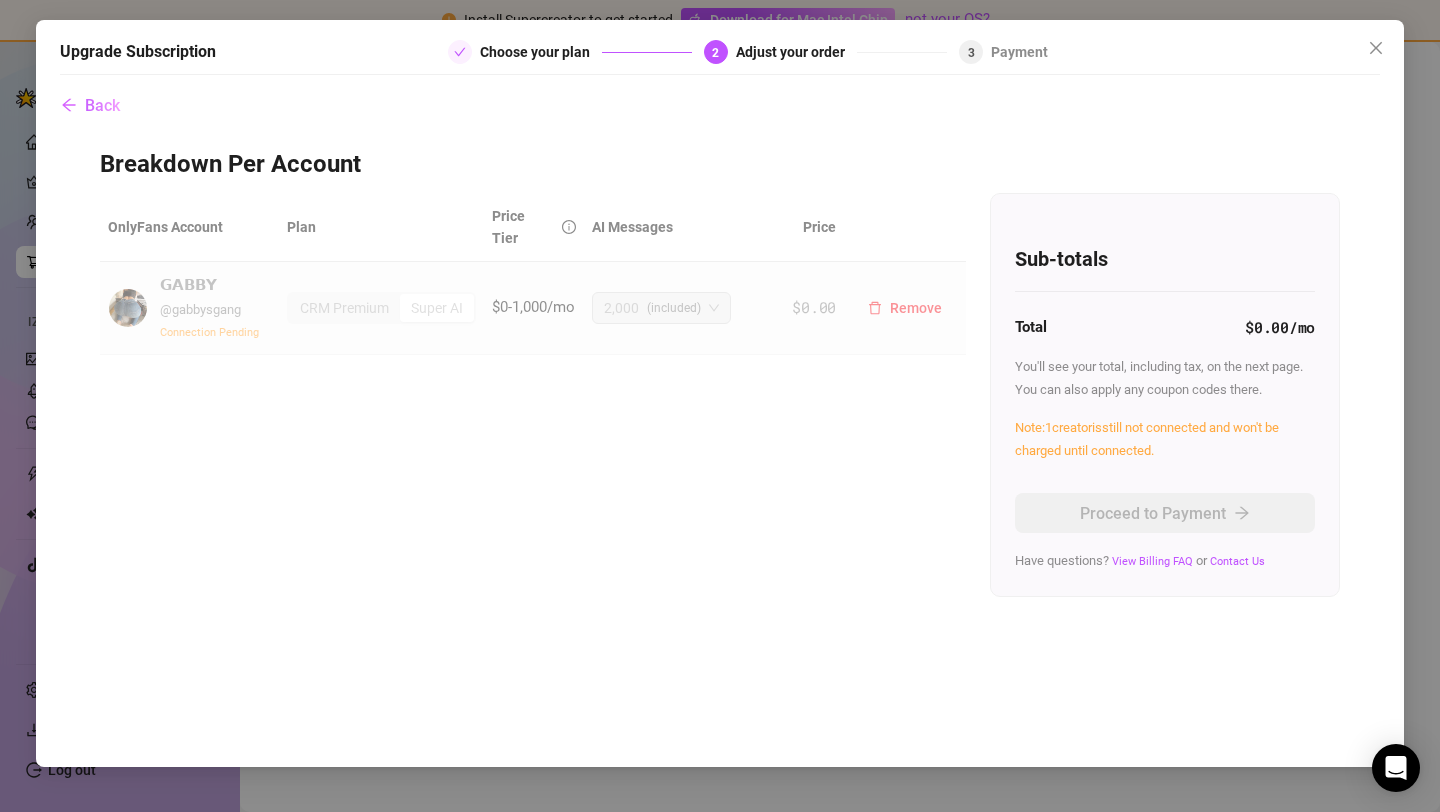
click at [292, 294] on div "CRM Premium" at bounding box center [344, 308] width 111 height 28
click at [198, 302] on span "@ gabbysgang" at bounding box center [200, 309] width 81 height 15
click at [329, 294] on div "CRM Premium" at bounding box center [344, 308] width 111 height 28
click at [669, 293] on span "(included)" at bounding box center [674, 308] width 54 height 30
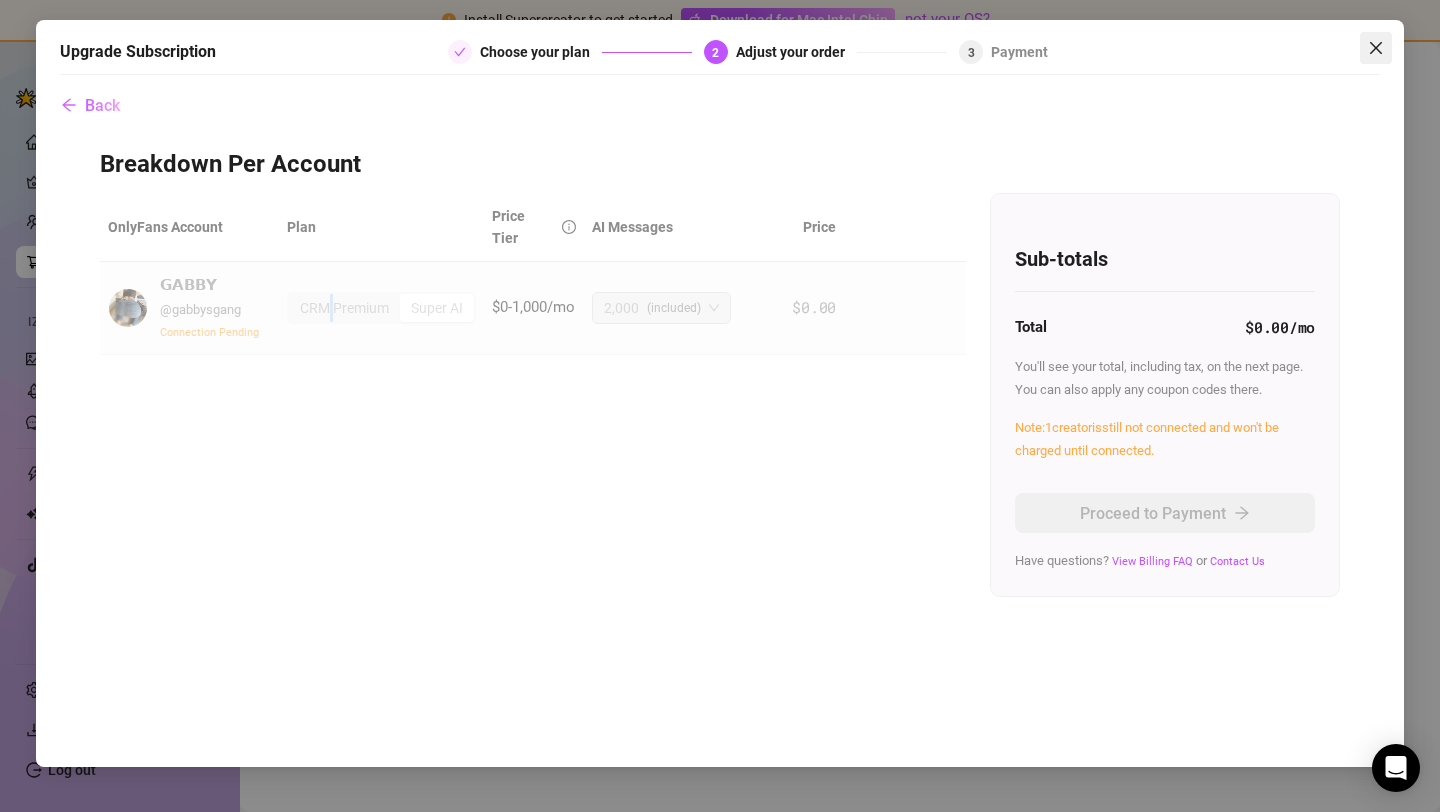
click at [1374, 38] on button "Close" at bounding box center [1376, 48] width 32 height 32
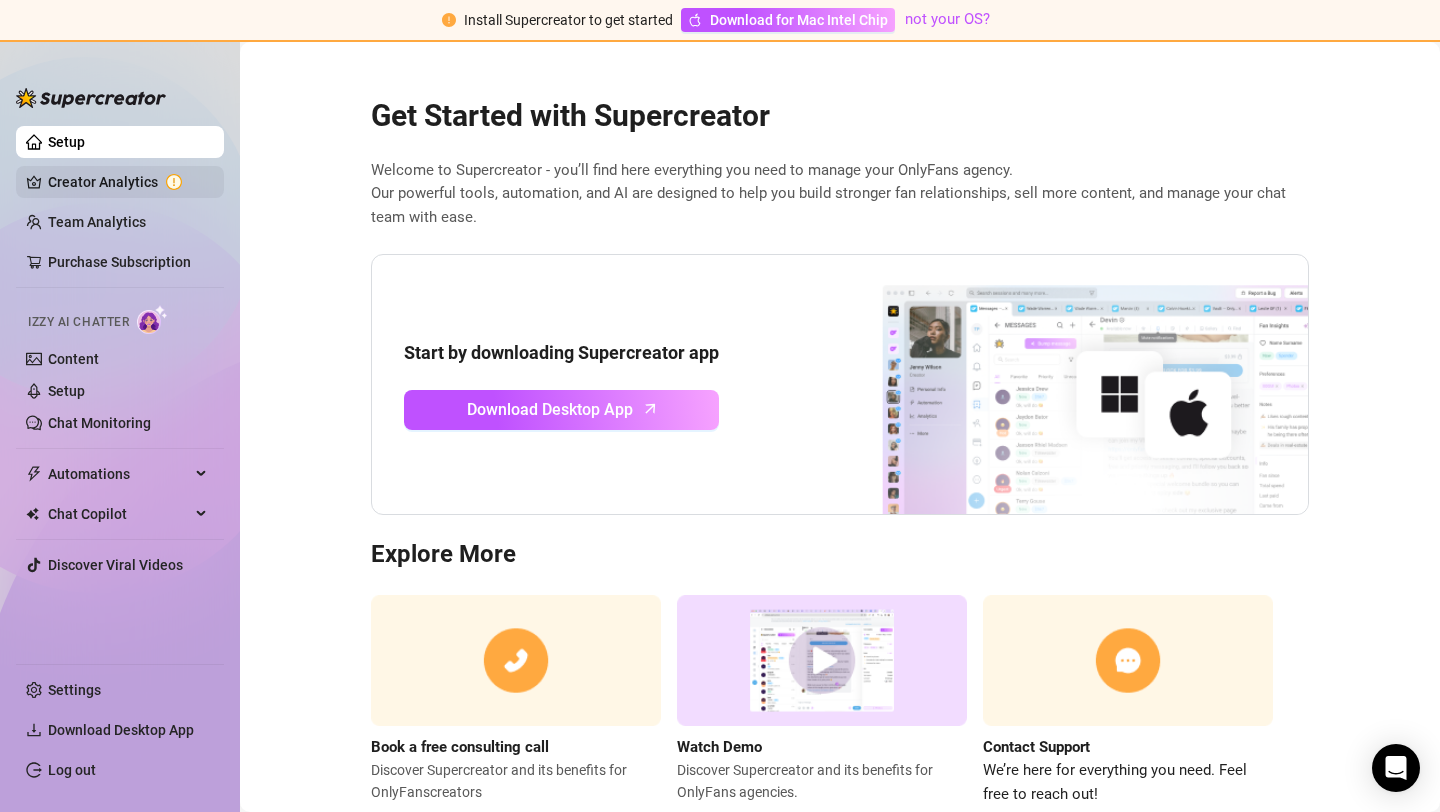
click at [83, 183] on link "Creator Analytics" at bounding box center [128, 182] width 160 height 32
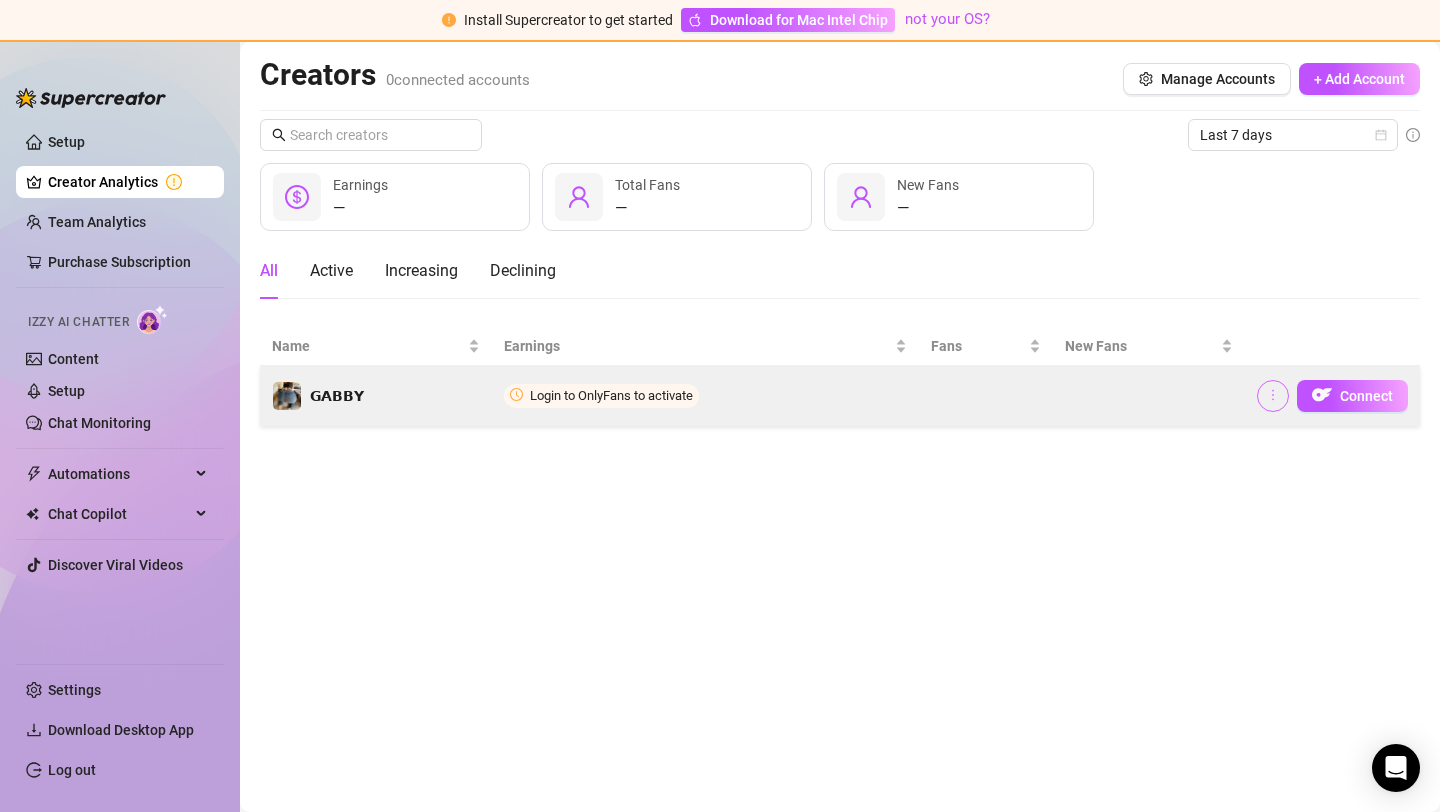
click at [1282, 388] on button "button" at bounding box center [1273, 396] width 32 height 32
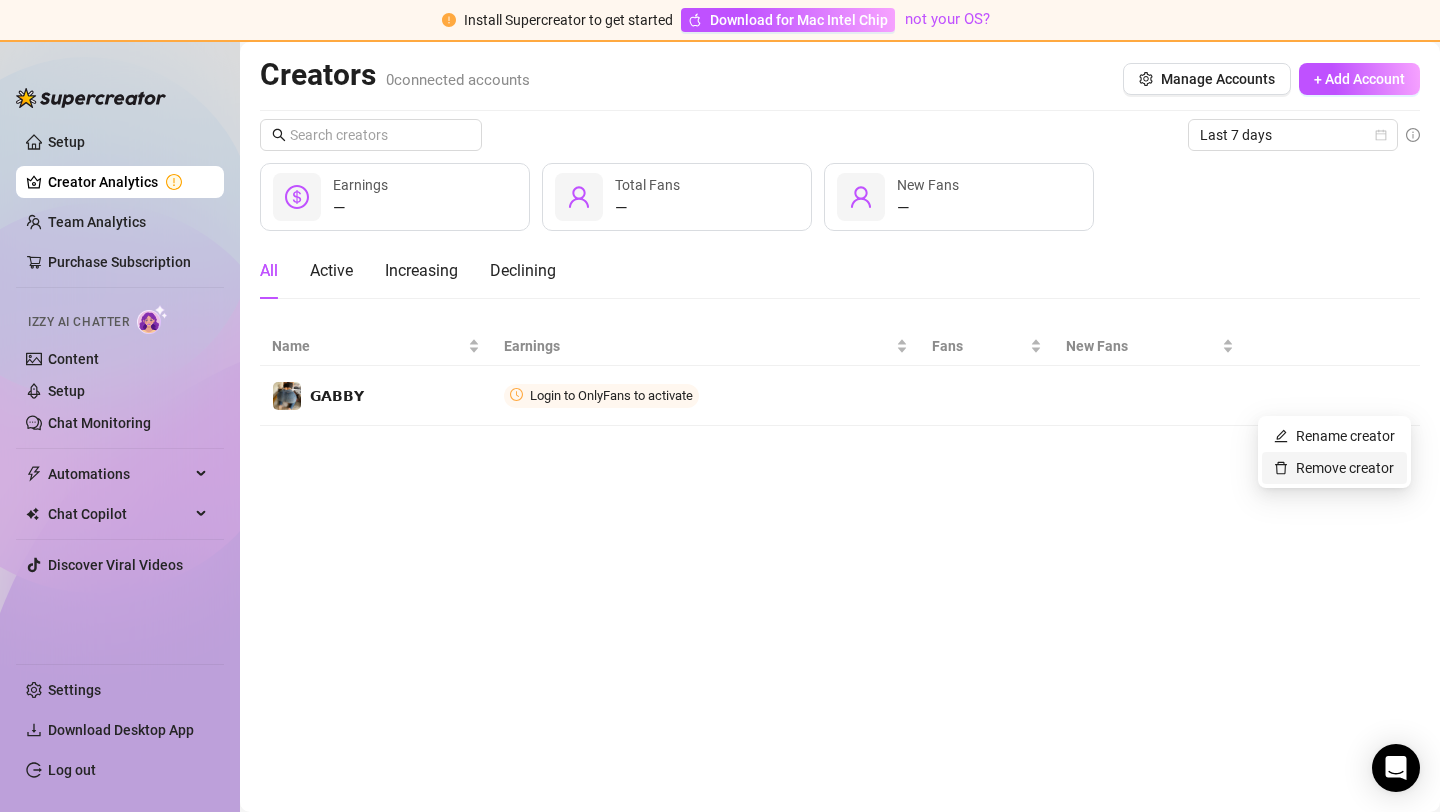
click at [1304, 460] on link "Remove creator" at bounding box center [1334, 468] width 120 height 16
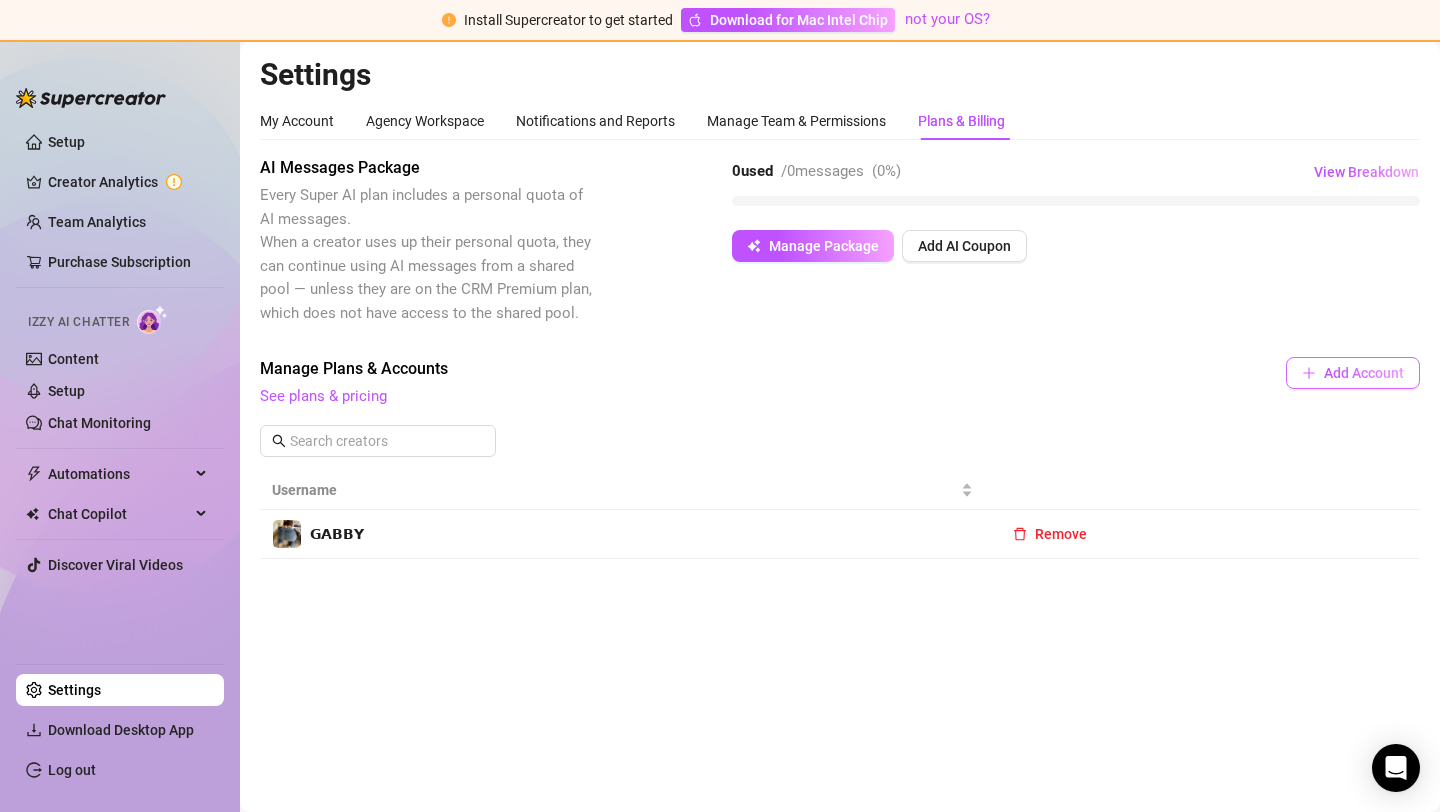
click at [1355, 372] on span "Add Account" at bounding box center [1364, 373] width 80 height 16
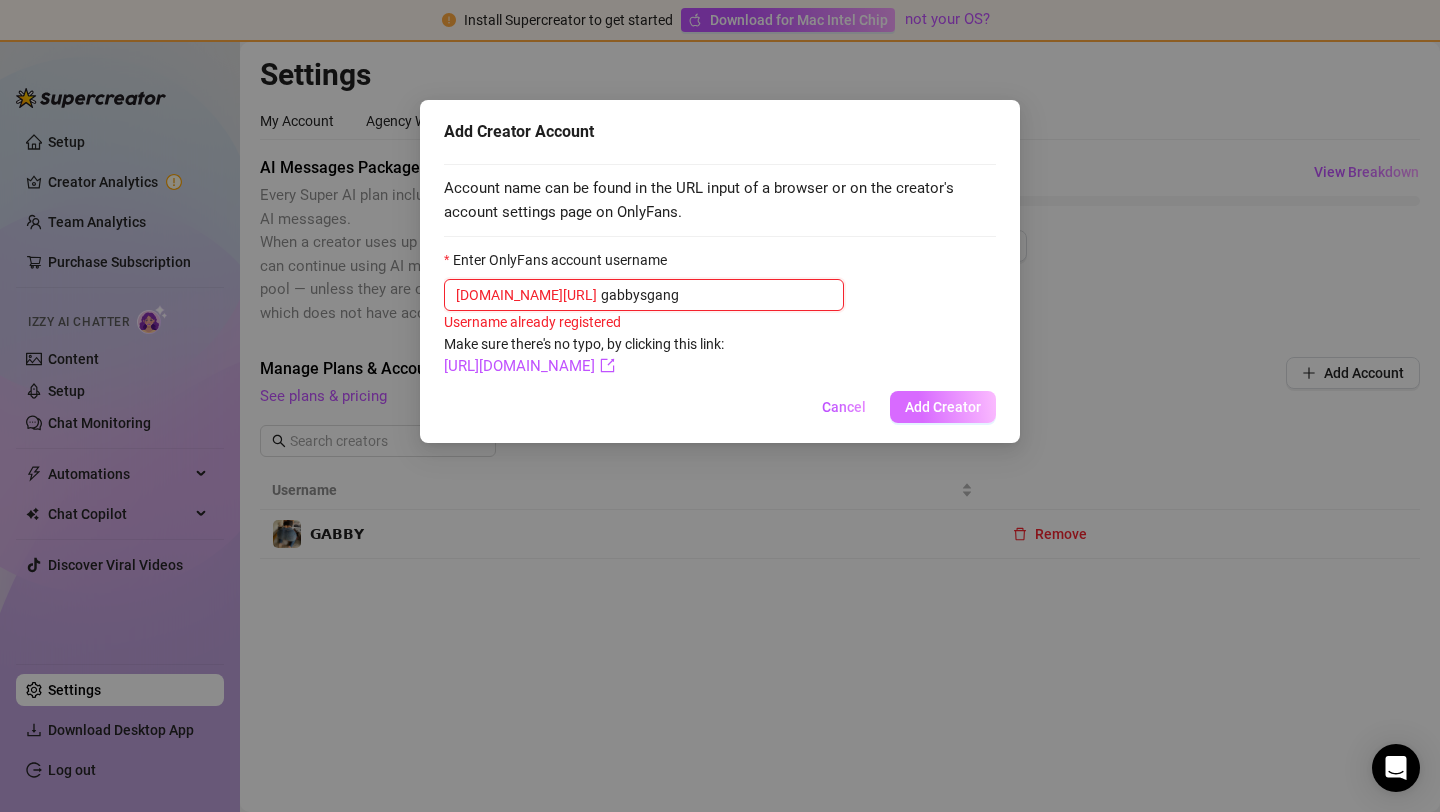
type input "gabbysgang"
click at [947, 411] on span "Add Creator" at bounding box center [943, 407] width 76 height 16
click at [831, 400] on span "Cancel" at bounding box center [844, 407] width 44 height 16
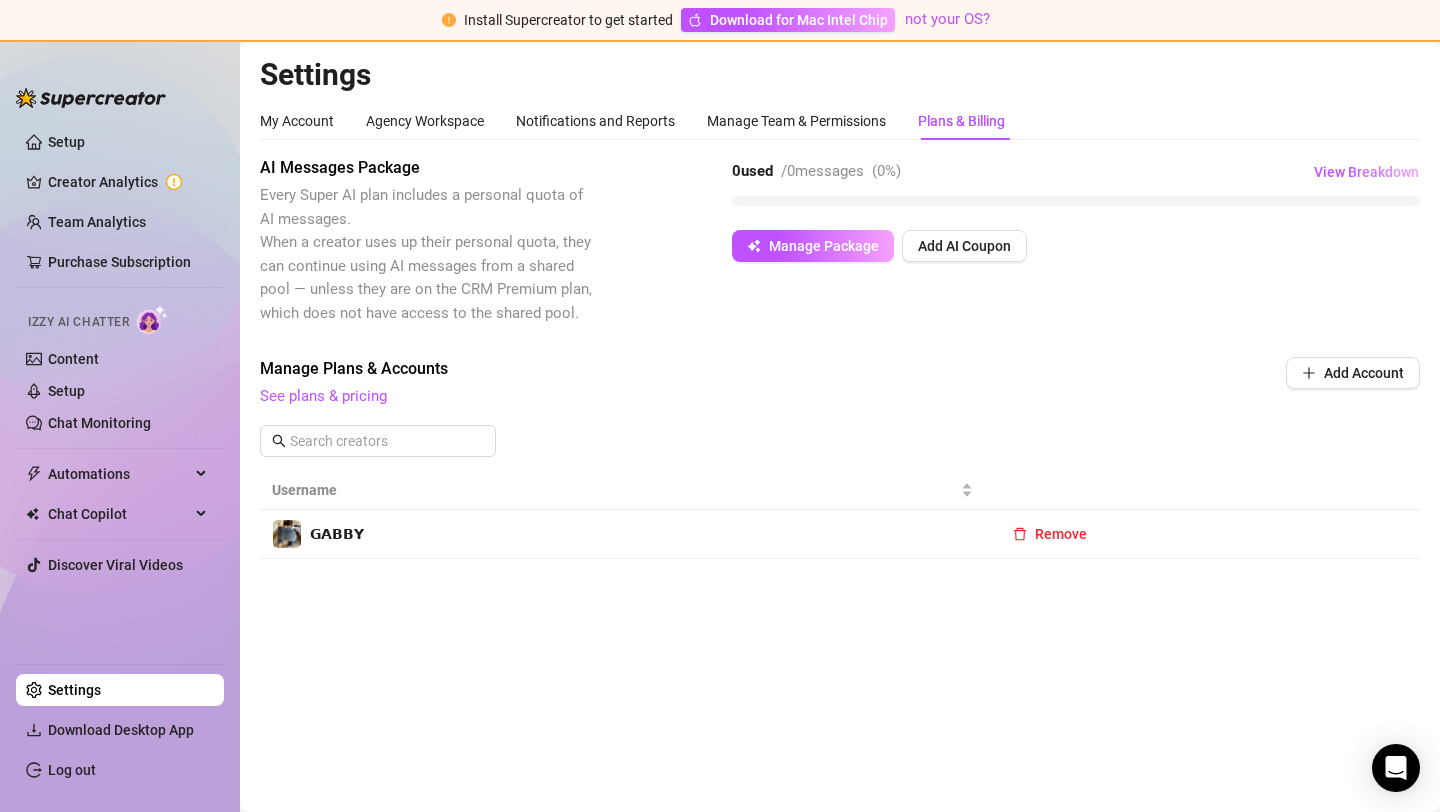
click at [788, 533] on td "𝗚𝗔𝗕𝗕𝗬" at bounding box center [622, 534] width 725 height 49
click at [327, 524] on div "𝗚𝗔𝗕𝗕𝗬" at bounding box center [337, 534] width 54 height 22
click at [305, 534] on div "𝗚𝗔𝗕𝗕𝗬" at bounding box center [318, 534] width 92 height 30
click at [92, 191] on link "Creator Analytics" at bounding box center [128, 182] width 160 height 32
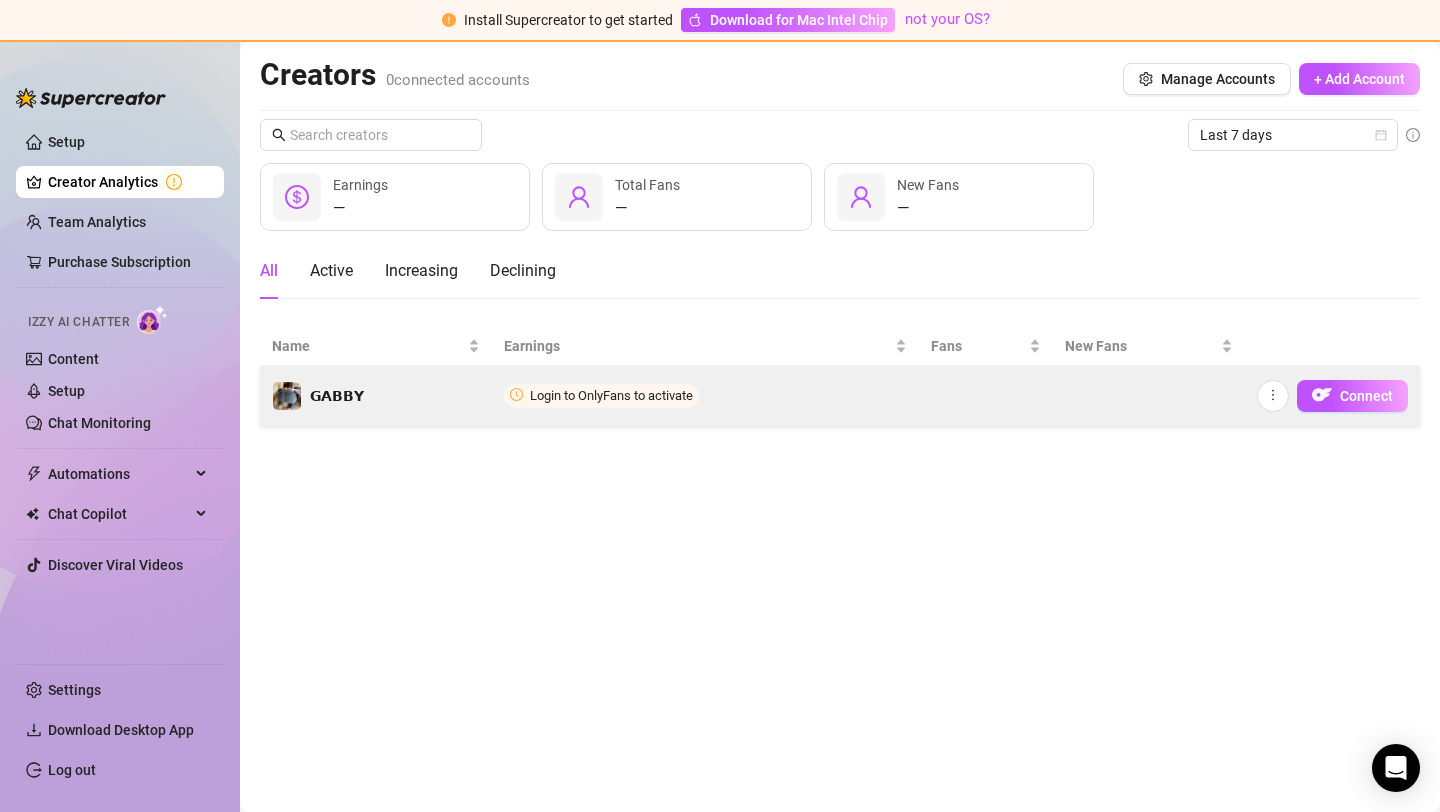
click at [653, 394] on span "Login to OnlyFans to activate" at bounding box center [611, 395] width 163 height 15
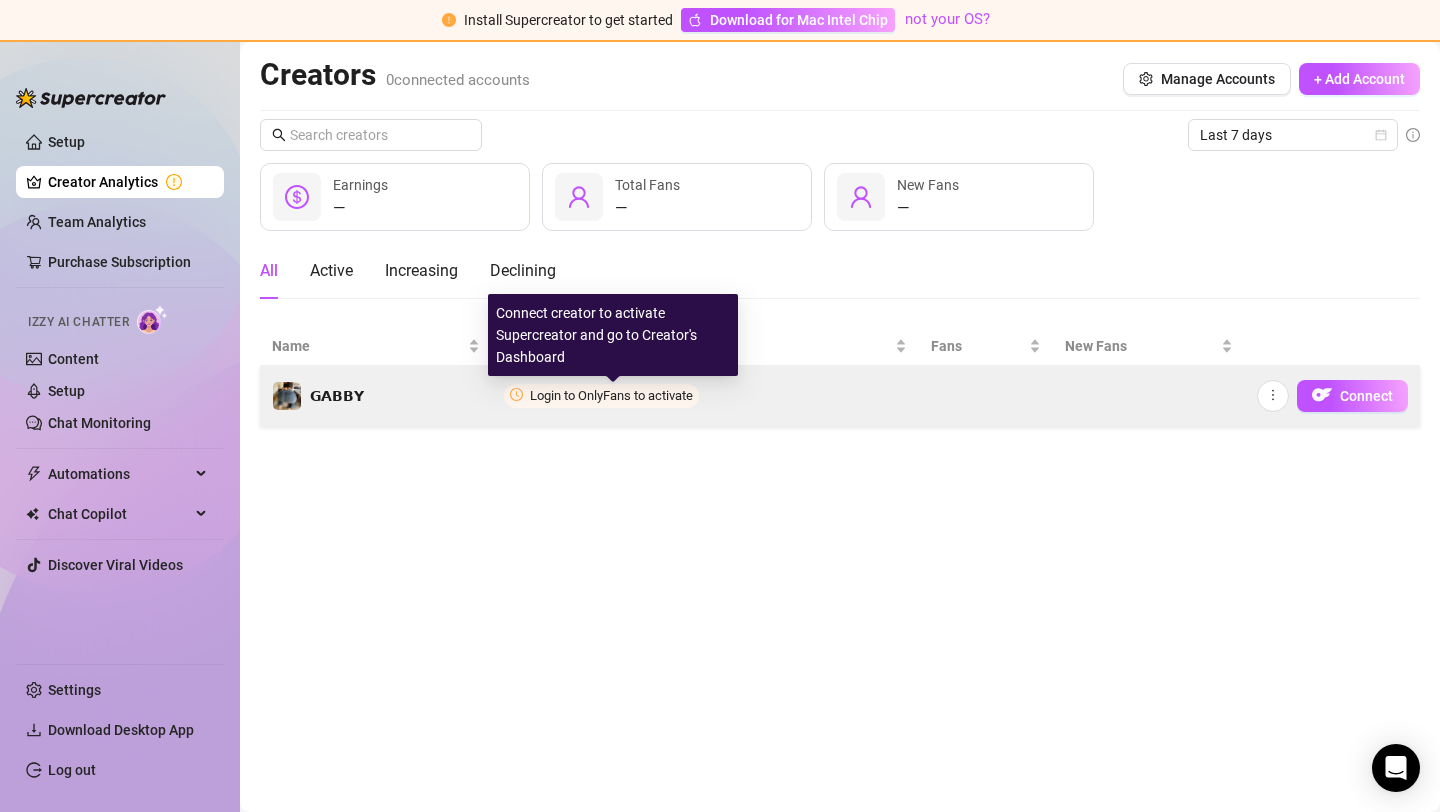
click at [653, 394] on span "Login to OnlyFans to activate" at bounding box center [611, 395] width 163 height 15
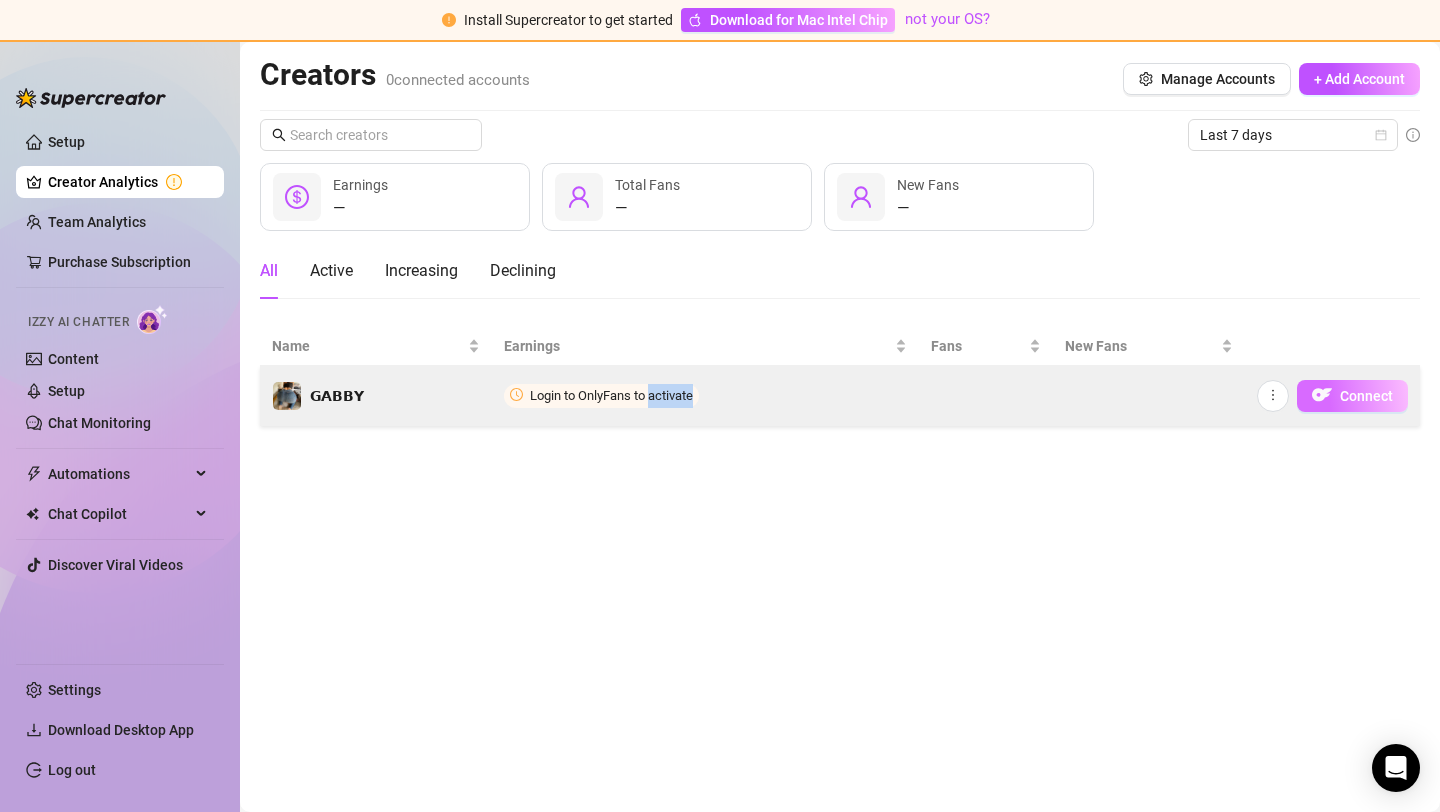
click at [1346, 388] on span "Connect" at bounding box center [1366, 396] width 53 height 16
click at [1362, 388] on span "Connect" at bounding box center [1366, 396] width 53 height 16
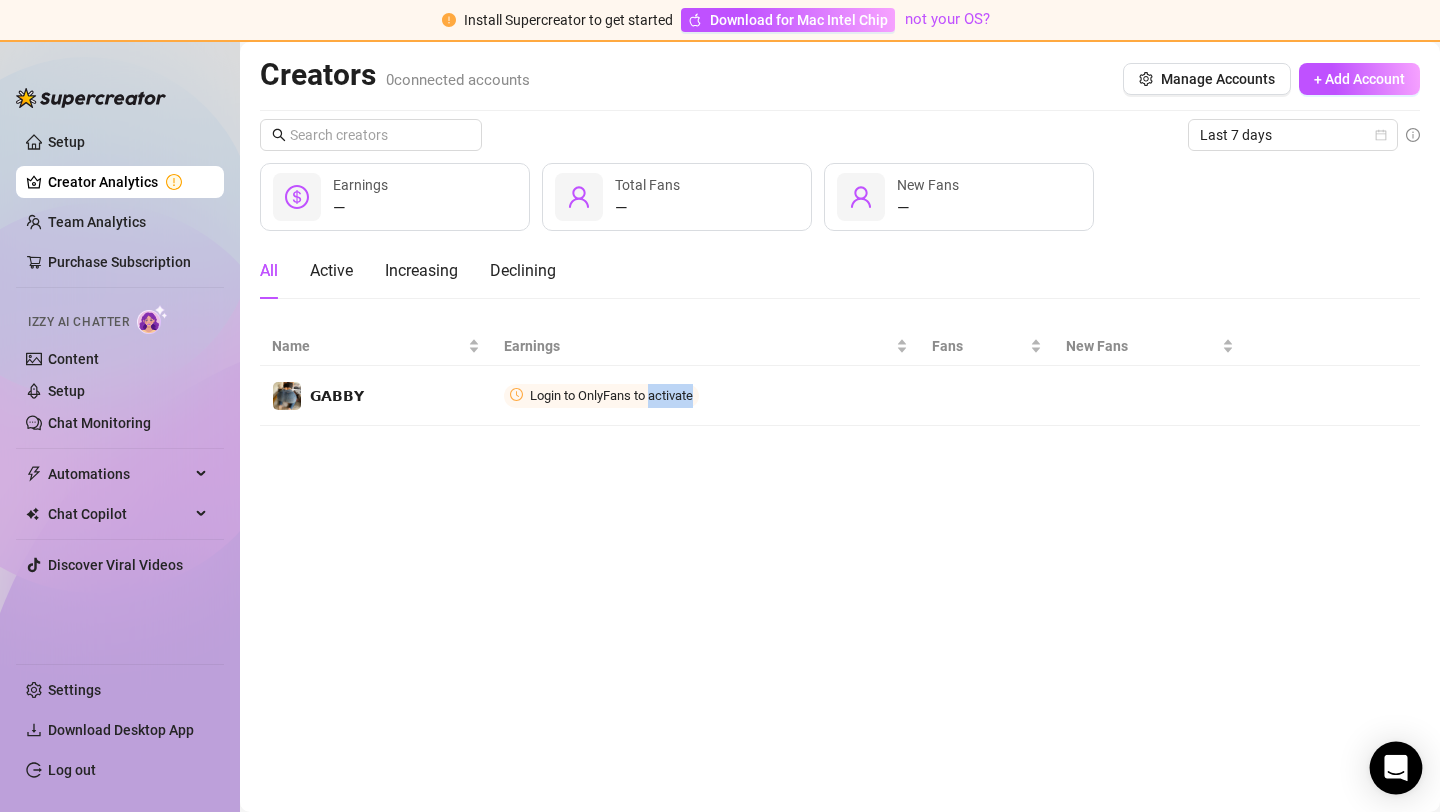
click at [1412, 779] on div "Open Intercom Messenger" at bounding box center [1396, 768] width 53 height 53
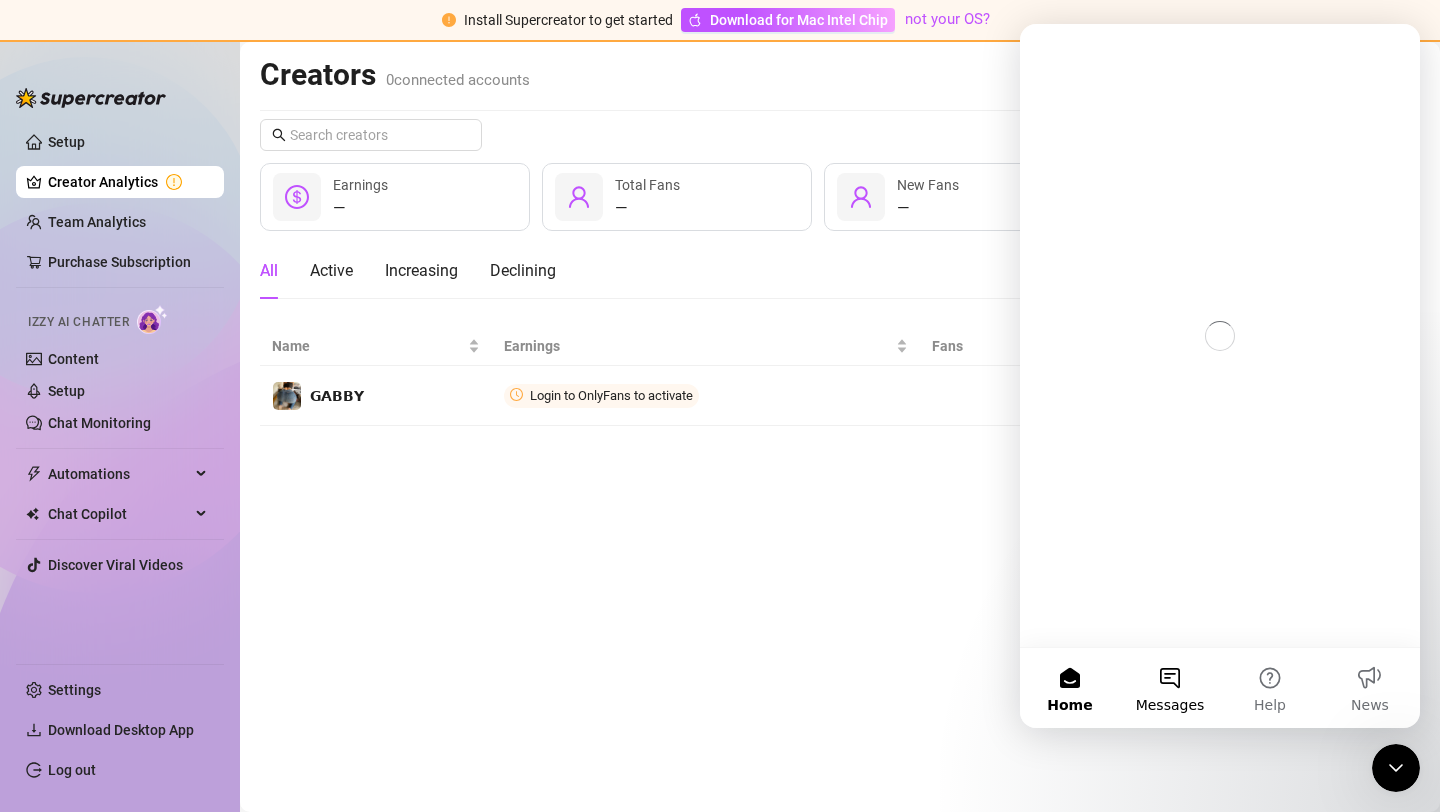
click at [1165, 680] on button "Messages" at bounding box center [1170, 688] width 100 height 80
click at [1272, 677] on button "Help" at bounding box center [1270, 688] width 100 height 80
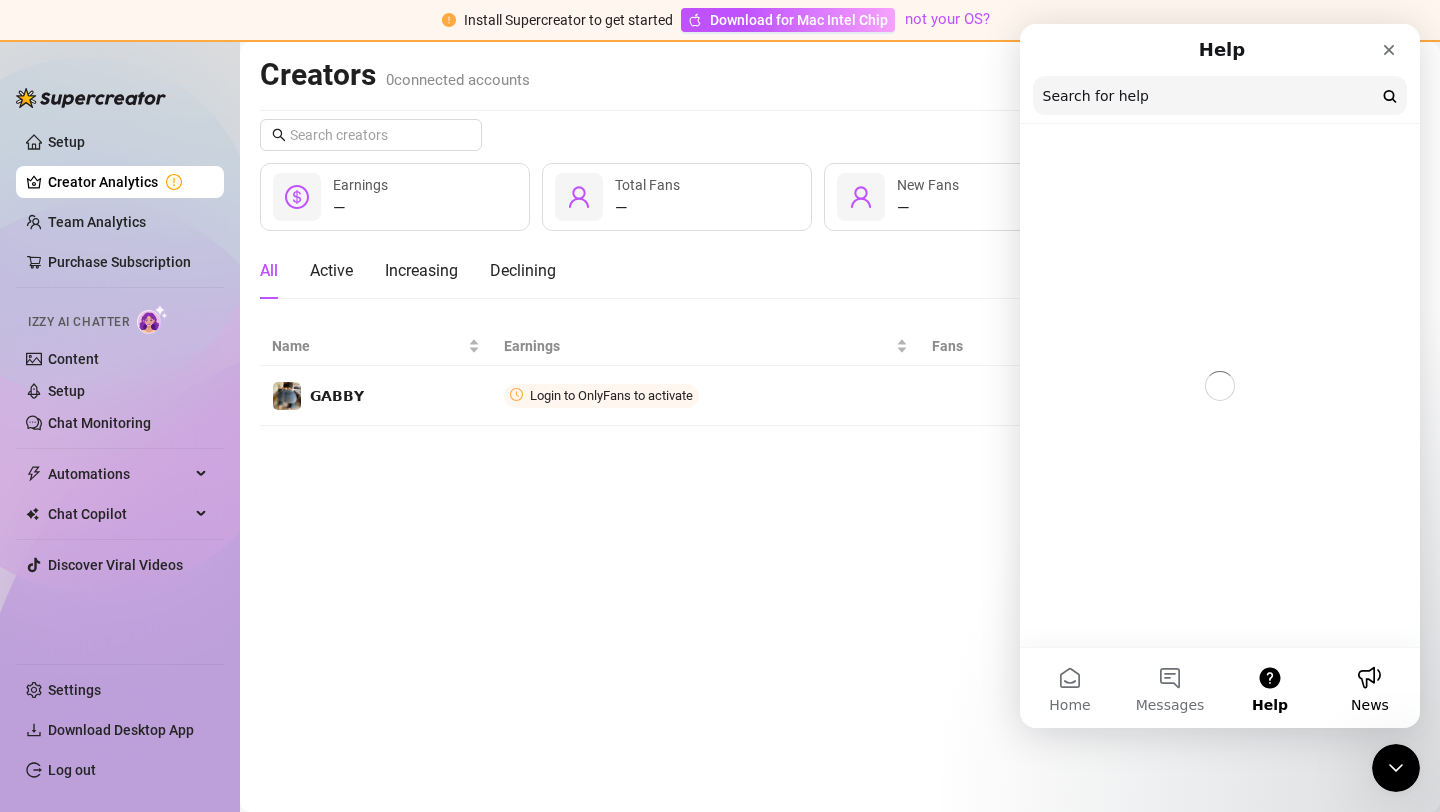
click at [1357, 690] on button "News" at bounding box center [1370, 688] width 100 height 80
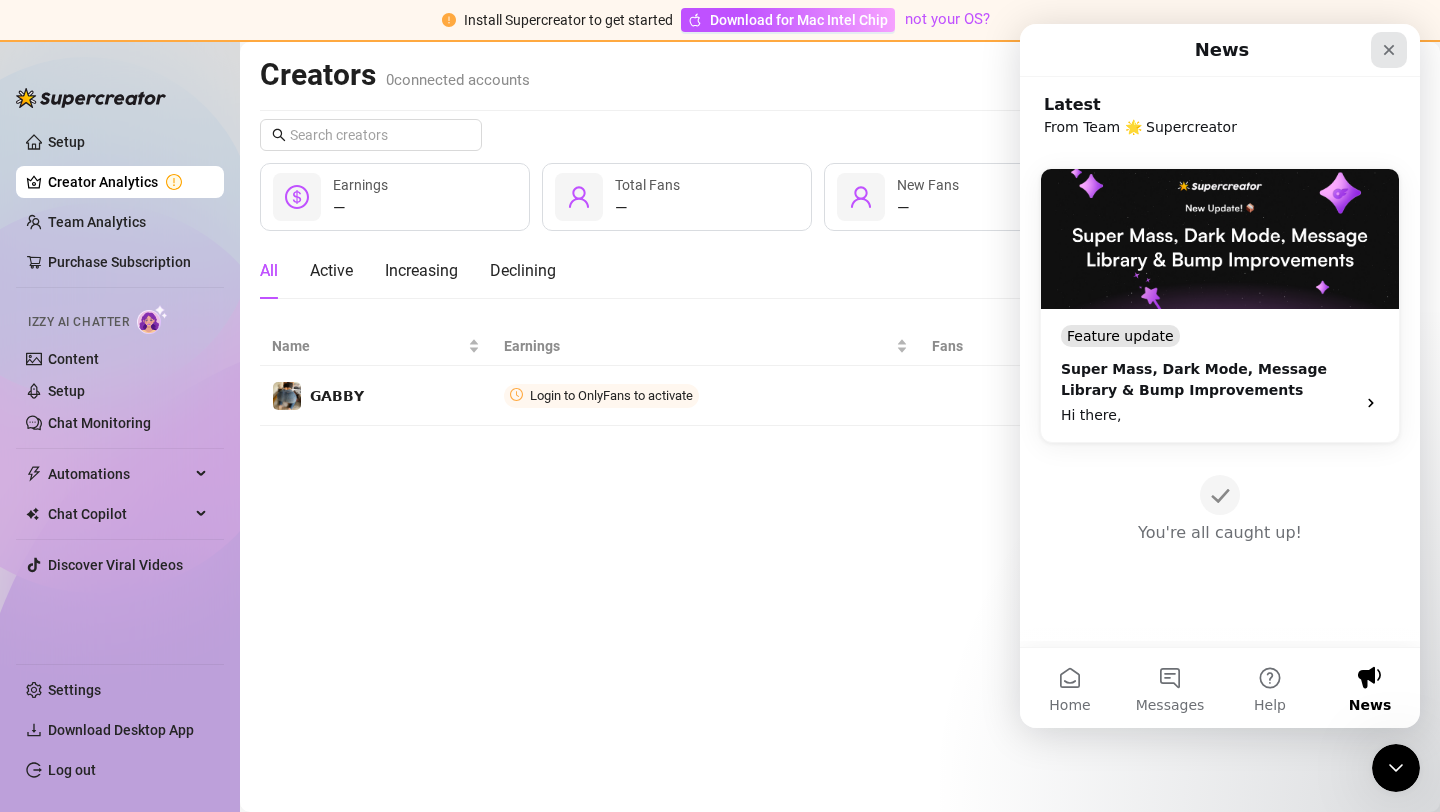
click at [1382, 57] on icon "Close" at bounding box center [1389, 50] width 16 height 16
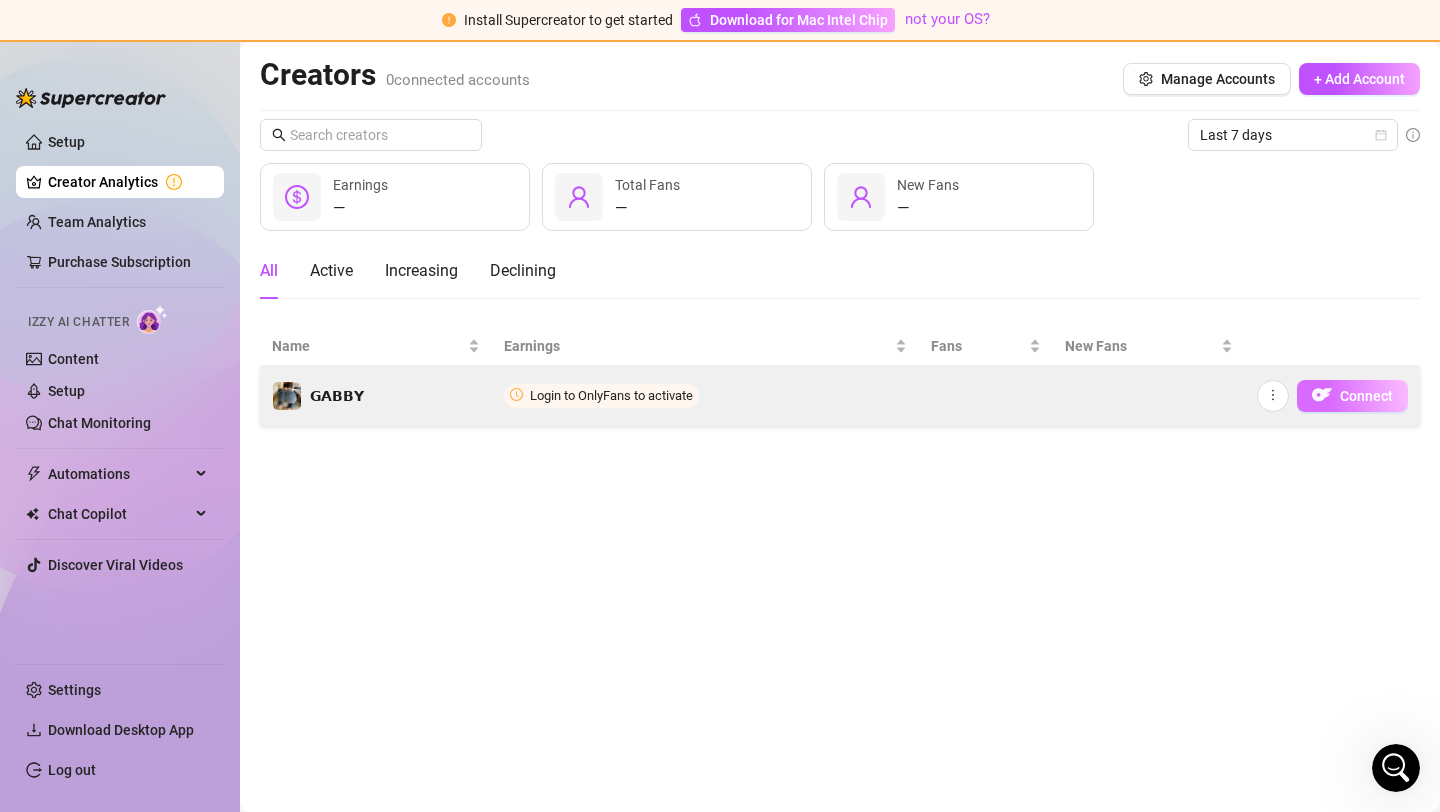
click at [1381, 395] on span "Connect" at bounding box center [1366, 396] width 53 height 16
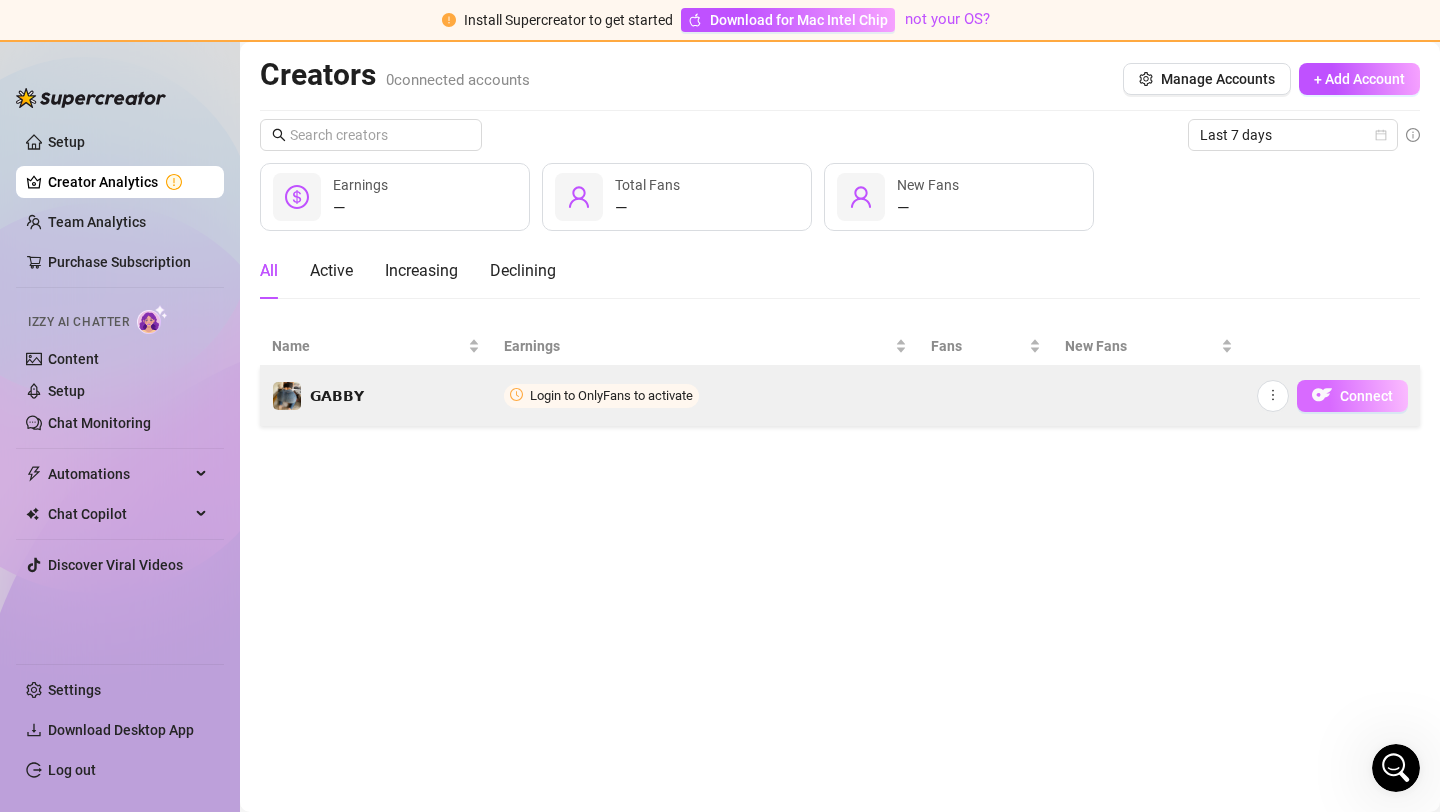
click at [1325, 403] on img "button" at bounding box center [1322, 395] width 20 height 20
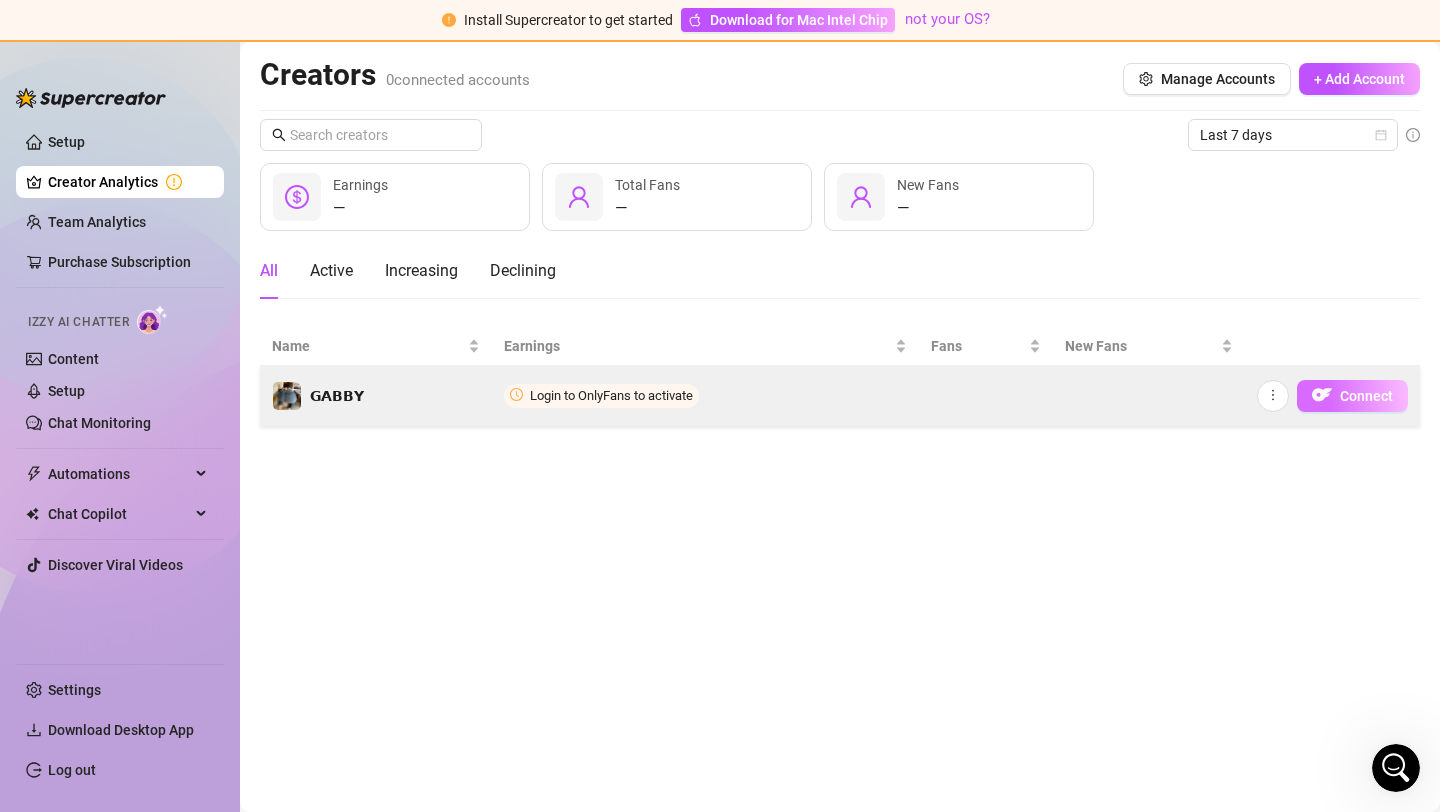
click at [1325, 403] on img "button" at bounding box center [1322, 395] width 20 height 20
click at [742, 394] on td "Login to OnlyFans to activate" at bounding box center [705, 396] width 427 height 60
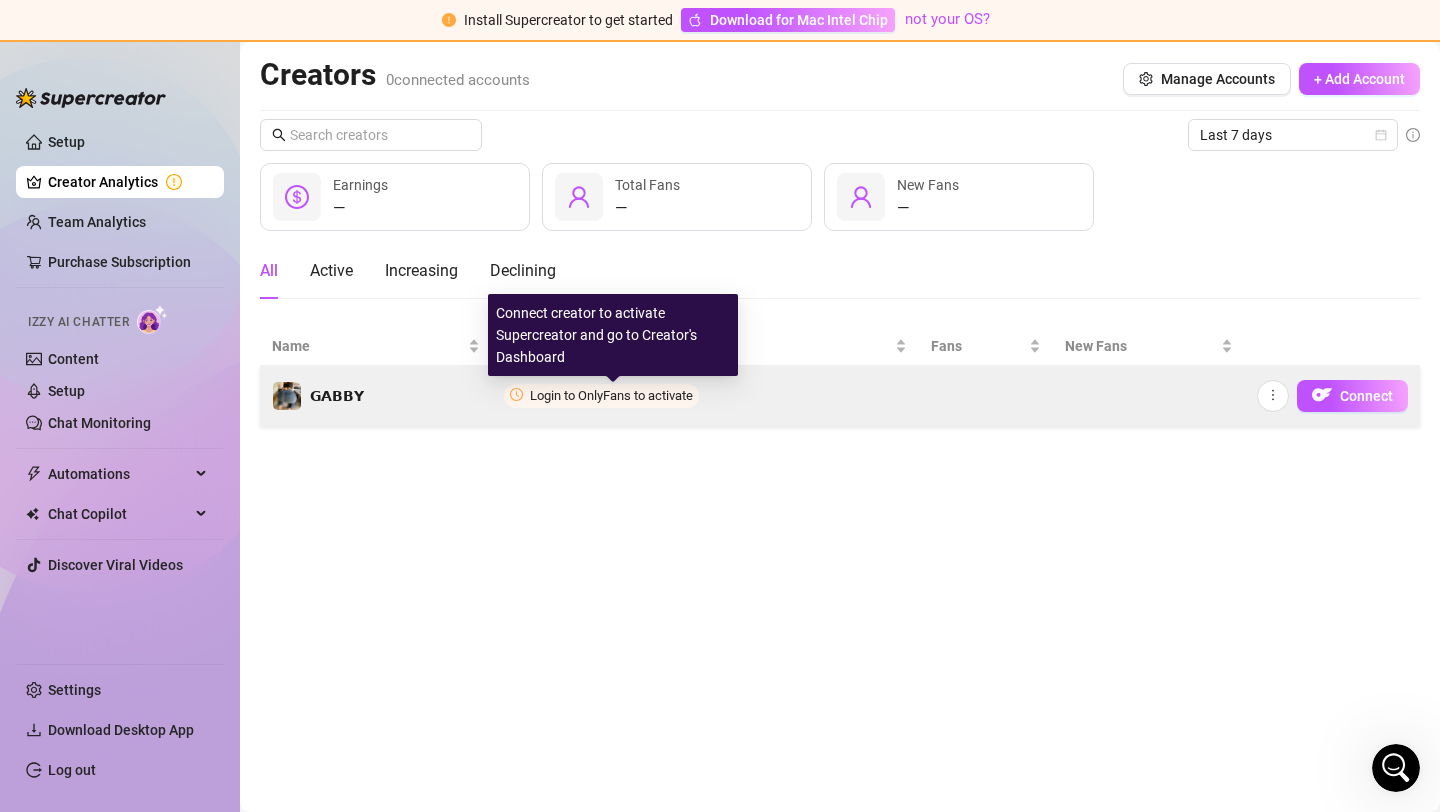
click at [662, 388] on span "Login to OnlyFans to activate" at bounding box center [611, 395] width 163 height 15
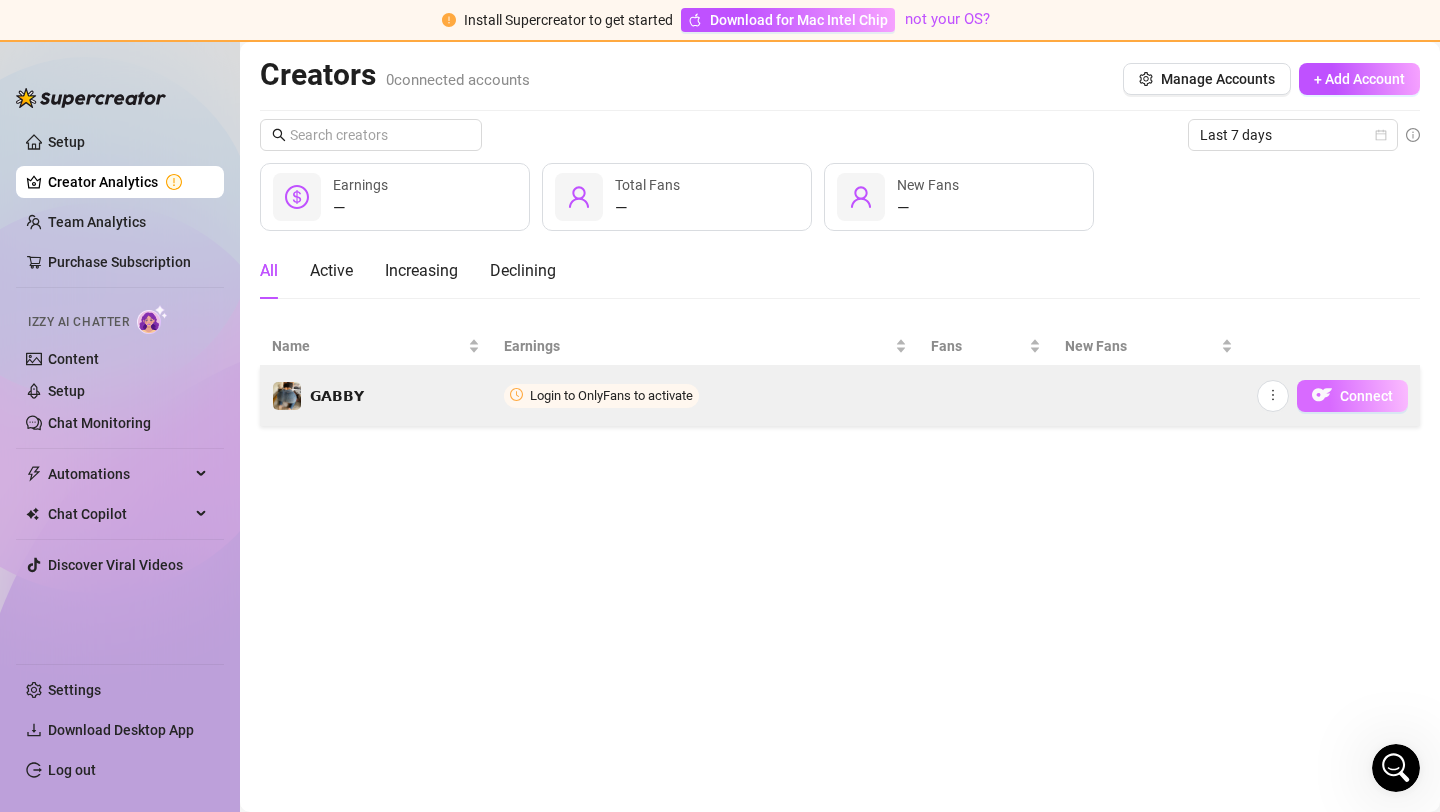
click at [1350, 397] on span "Connect" at bounding box center [1366, 396] width 53 height 16
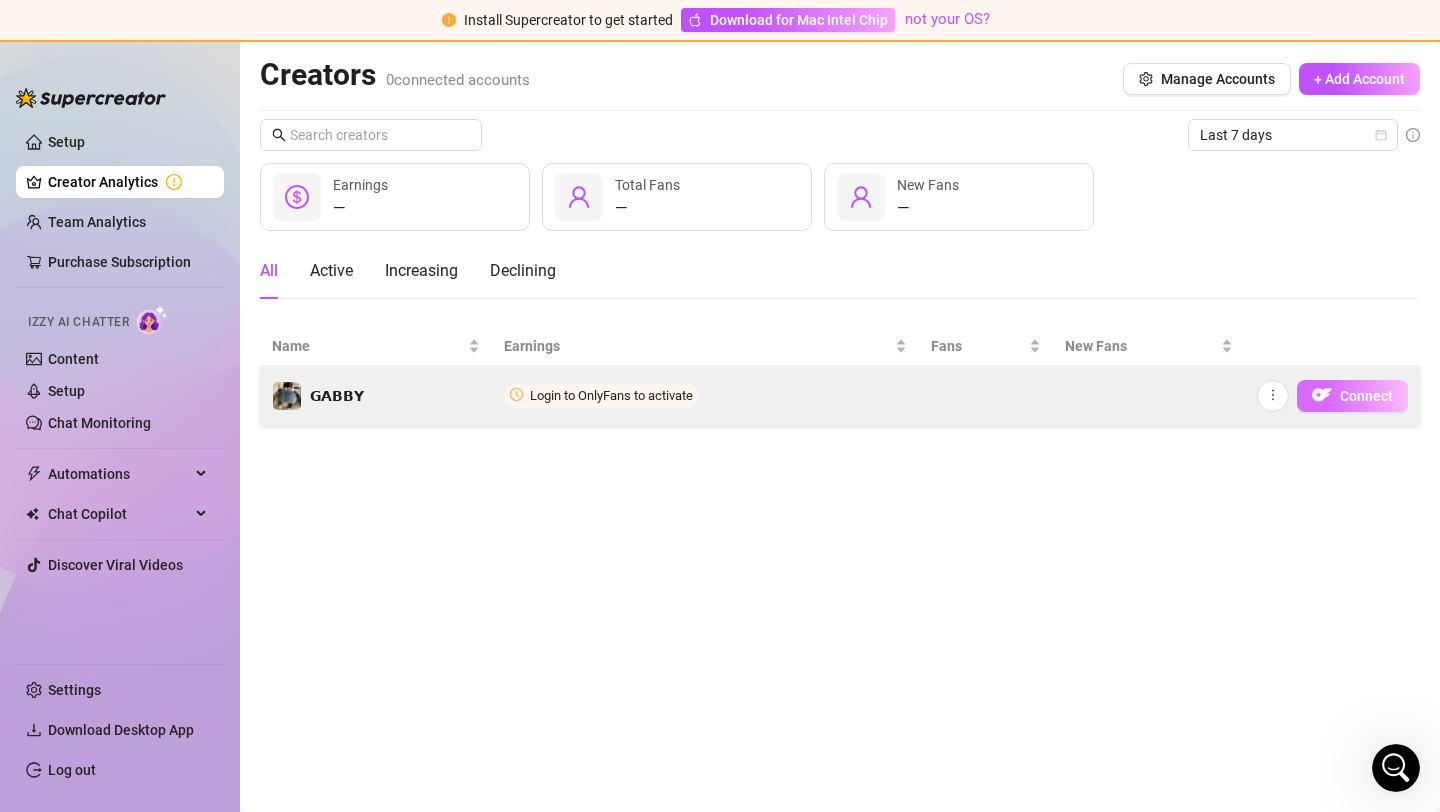
click at [1350, 397] on span "Connect" at bounding box center [1366, 396] width 53 height 16
click at [1351, 397] on span "Connect" at bounding box center [1366, 396] width 53 height 16
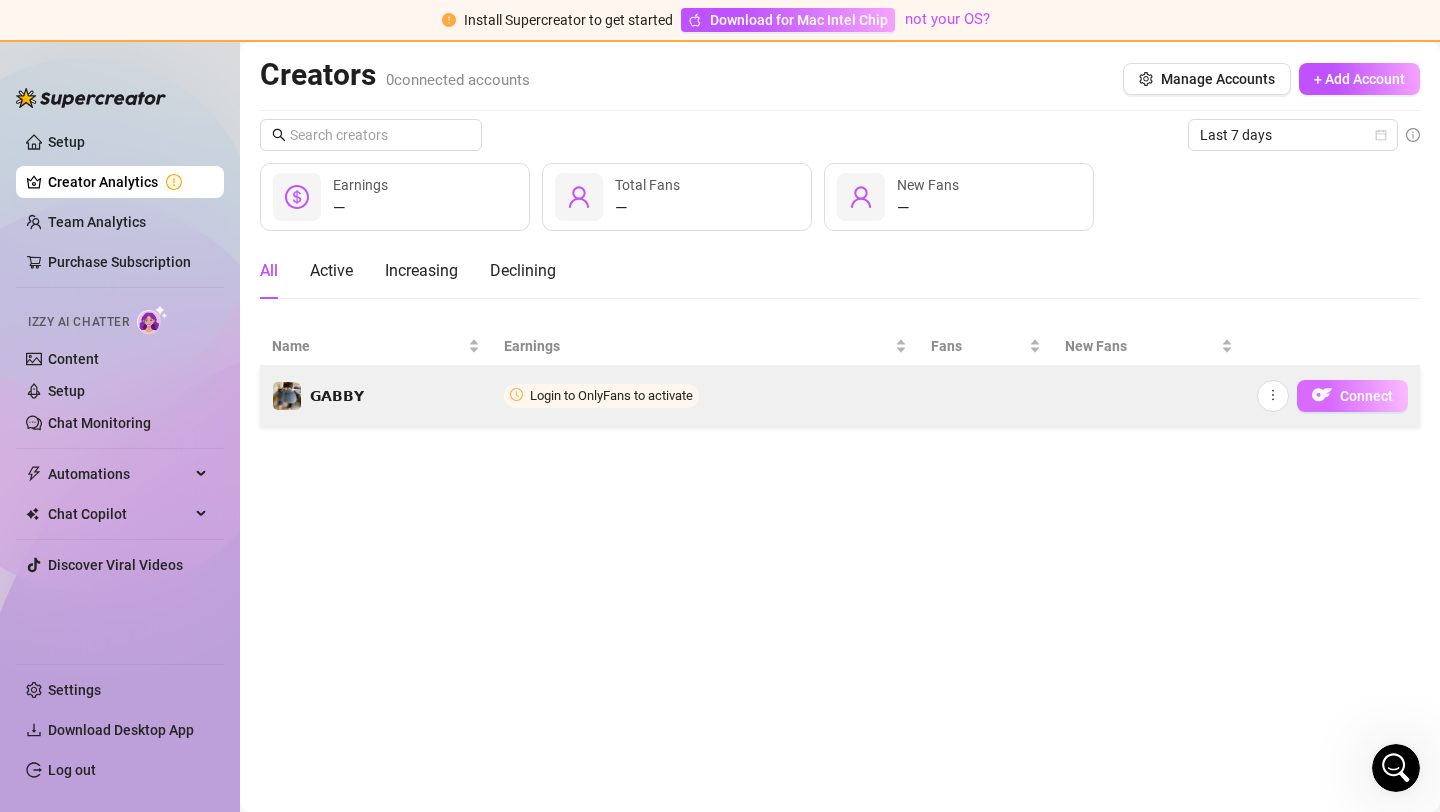
click at [1351, 397] on span "Connect" at bounding box center [1366, 396] width 53 height 16
click at [689, 393] on span "Login to OnlyFans to activate" at bounding box center [611, 395] width 163 height 15
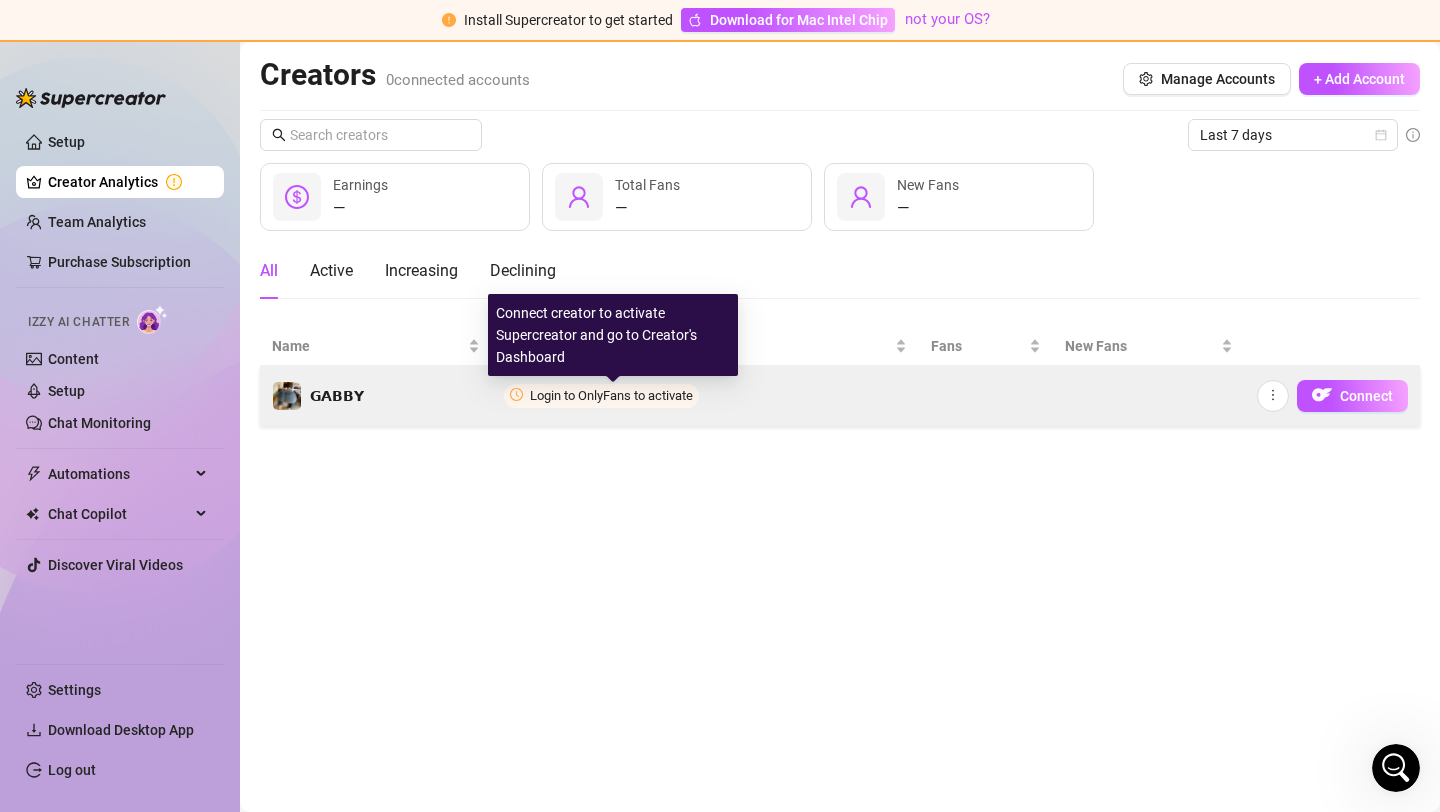
click at [689, 393] on span "Login to OnlyFans to activate" at bounding box center [611, 395] width 163 height 15
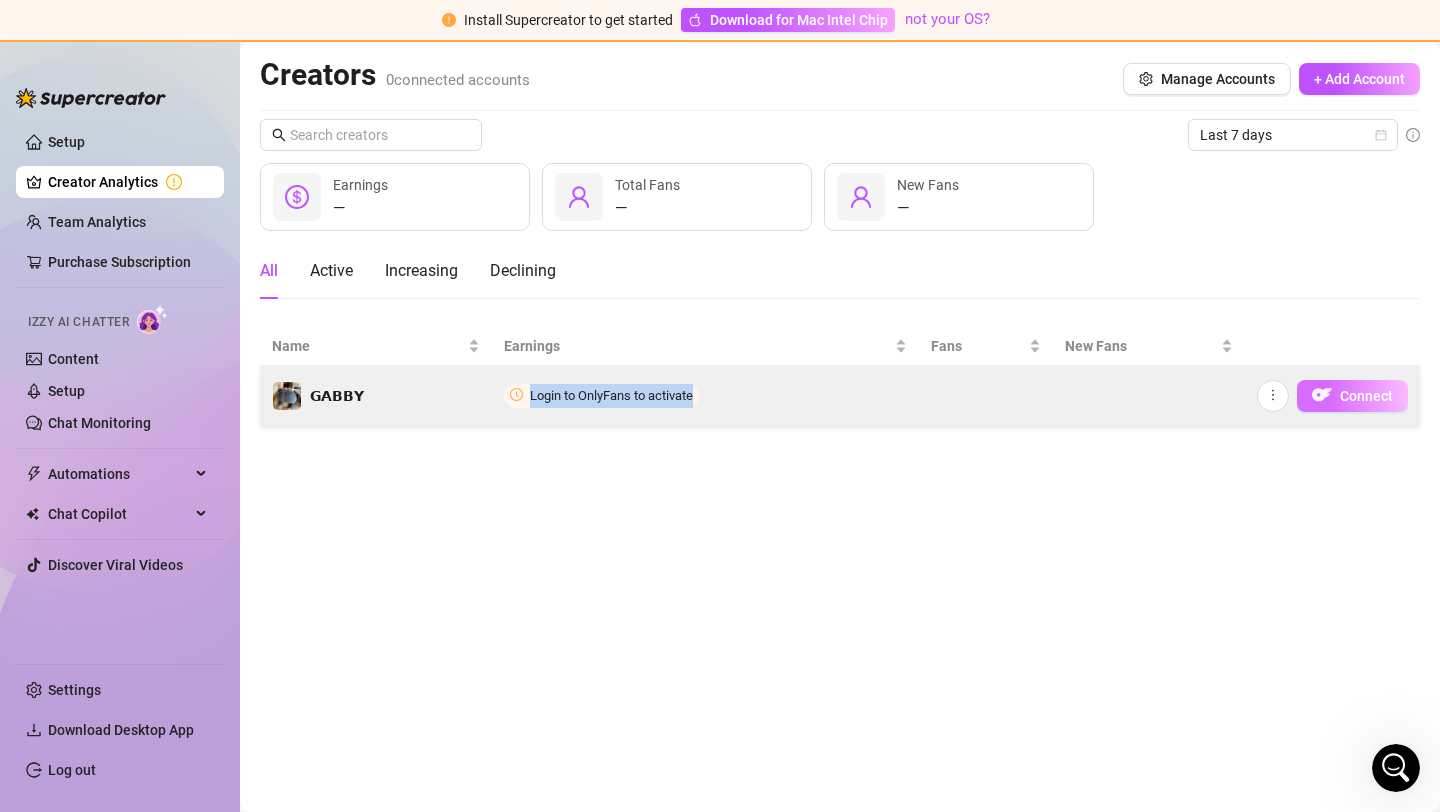
click at [1361, 396] on span "Connect" at bounding box center [1366, 396] width 53 height 16
click at [1348, 400] on span "Connect" at bounding box center [1366, 396] width 53 height 16
click at [1339, 399] on button "Connect" at bounding box center [1352, 396] width 111 height 32
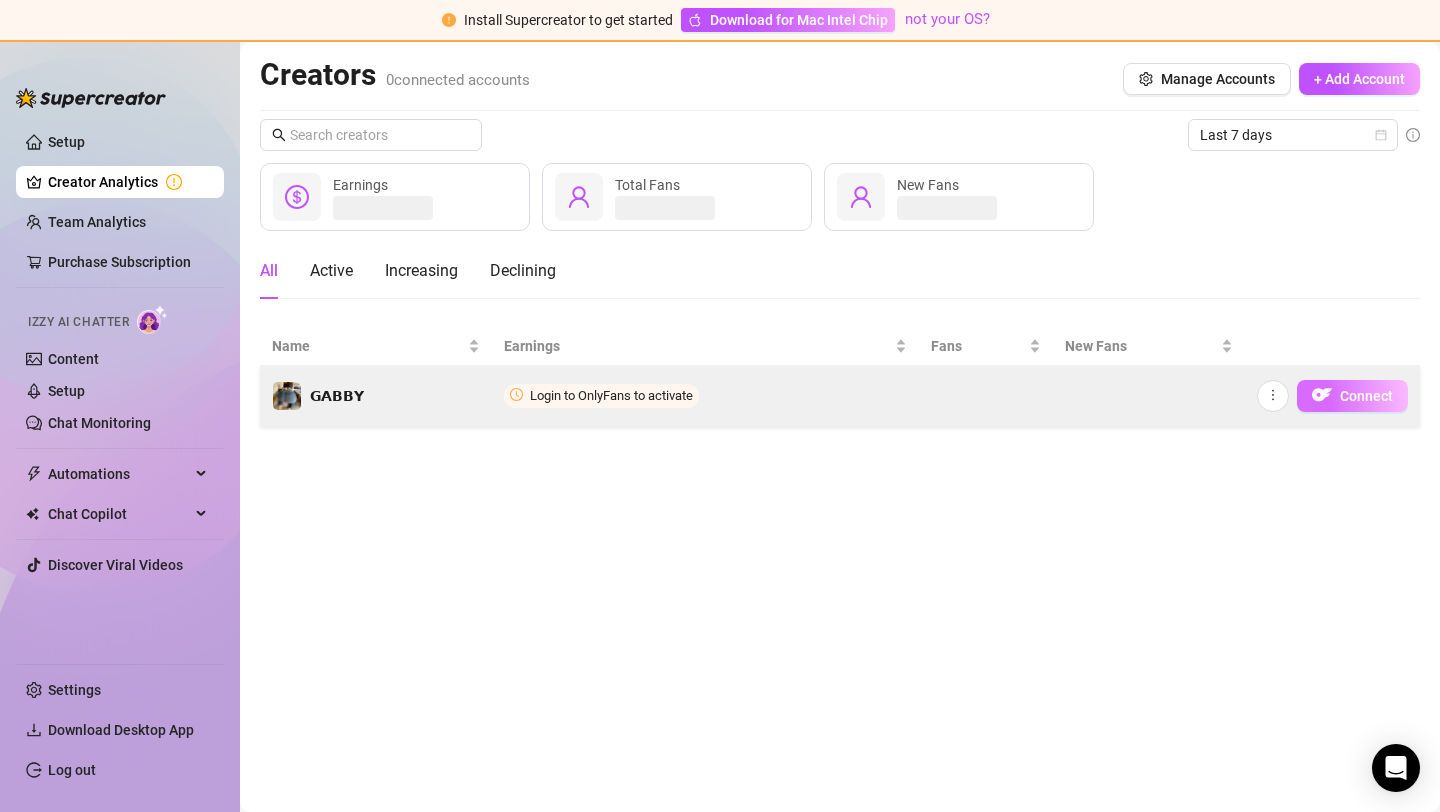
click at [1339, 399] on button "Connect" at bounding box center [1352, 396] width 111 height 32
click at [1324, 390] on img "button" at bounding box center [1322, 395] width 20 height 20
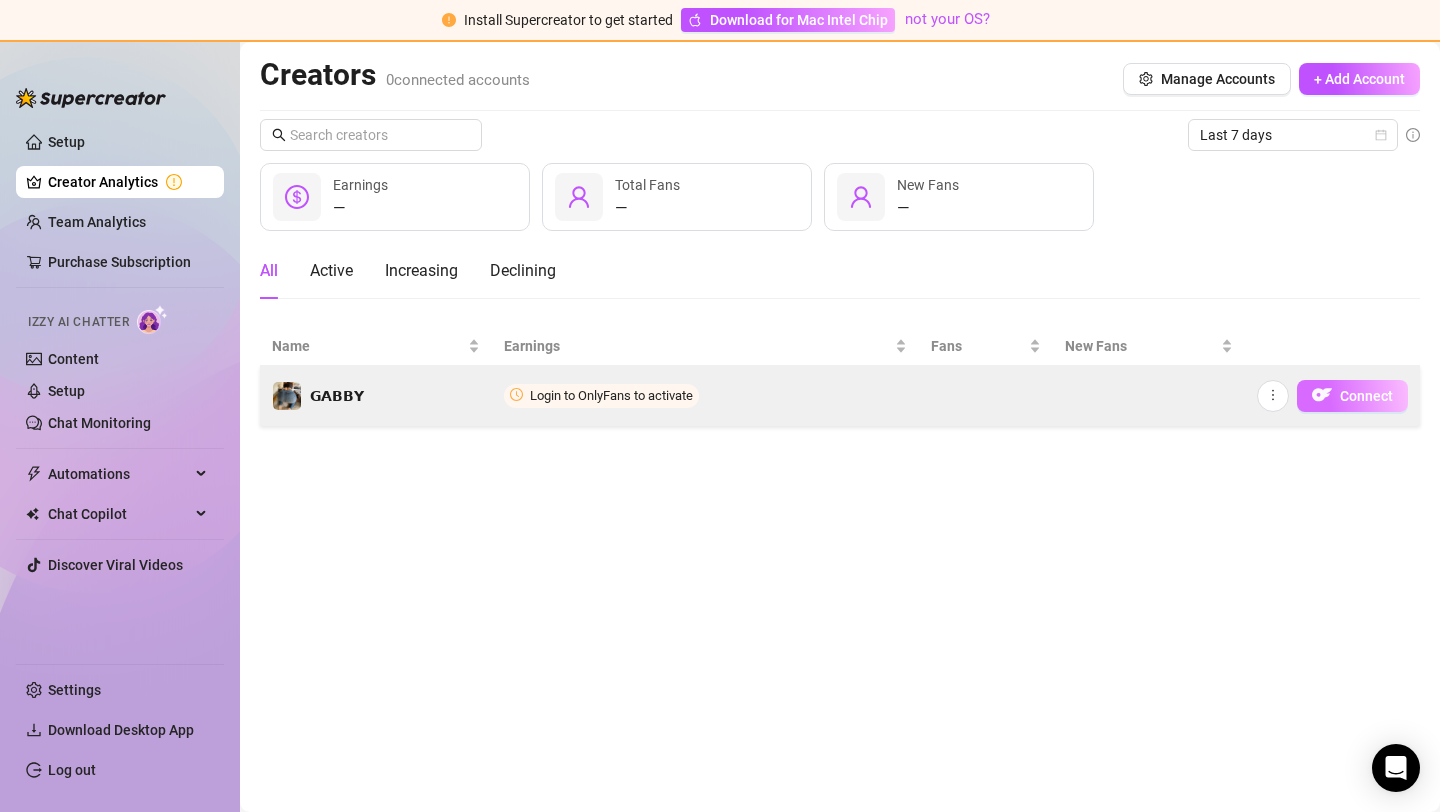
click at [1324, 390] on img "button" at bounding box center [1322, 395] width 20 height 20
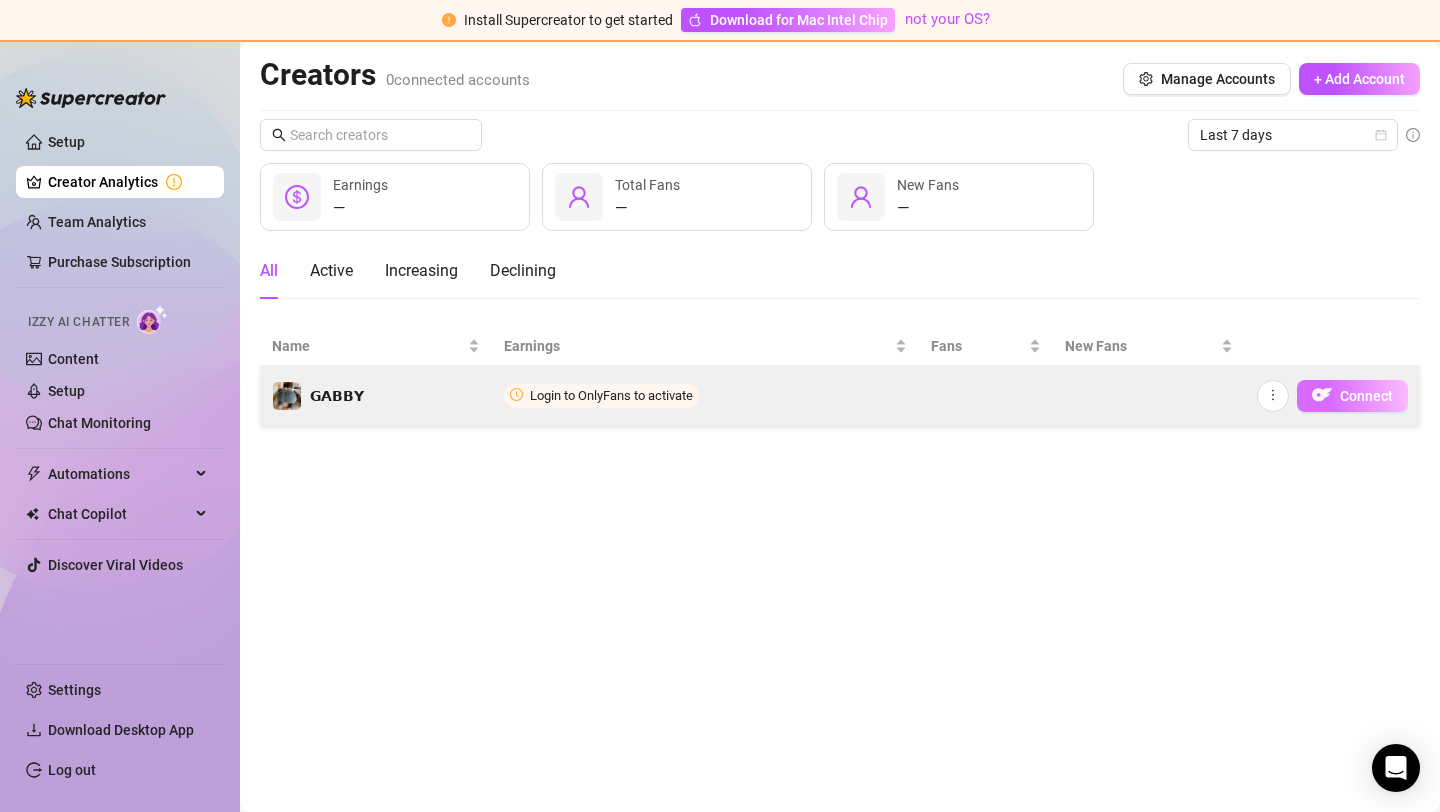
click at [1324, 390] on img "button" at bounding box center [1322, 395] width 20 height 20
